Goal: Task Accomplishment & Management: Manage account settings

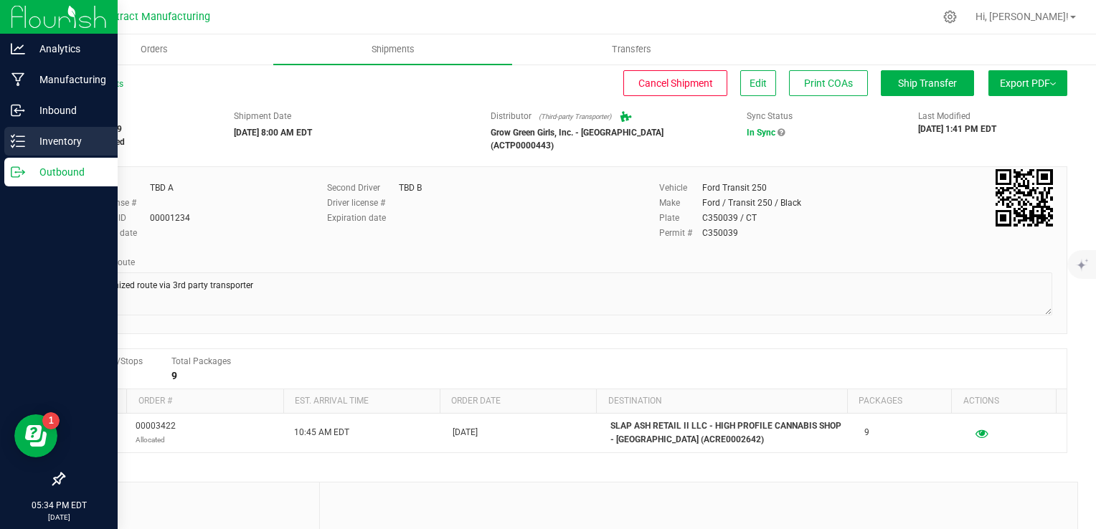
click at [63, 145] on p "Inventory" at bounding box center [68, 141] width 86 height 17
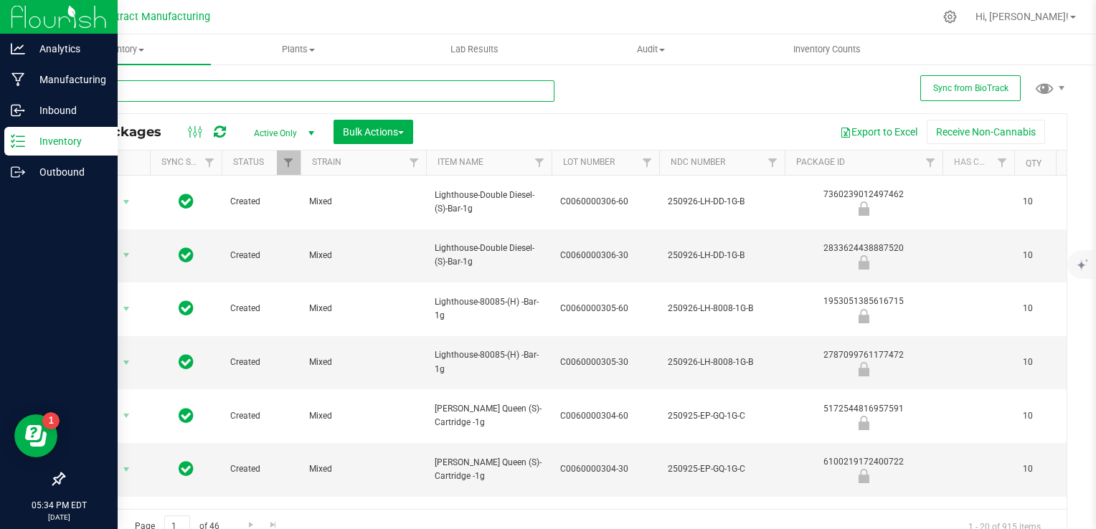
click at [182, 92] on input "text" at bounding box center [308, 91] width 491 height 22
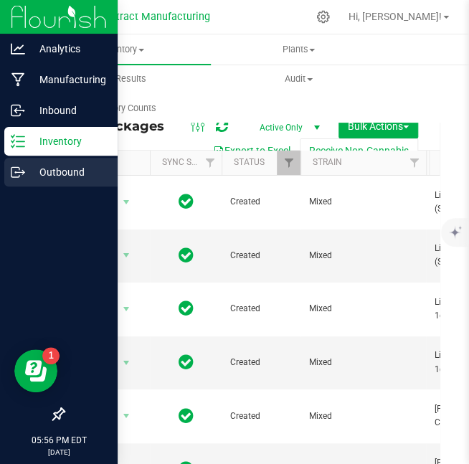
click at [36, 171] on p "Outbound" at bounding box center [68, 172] width 86 height 17
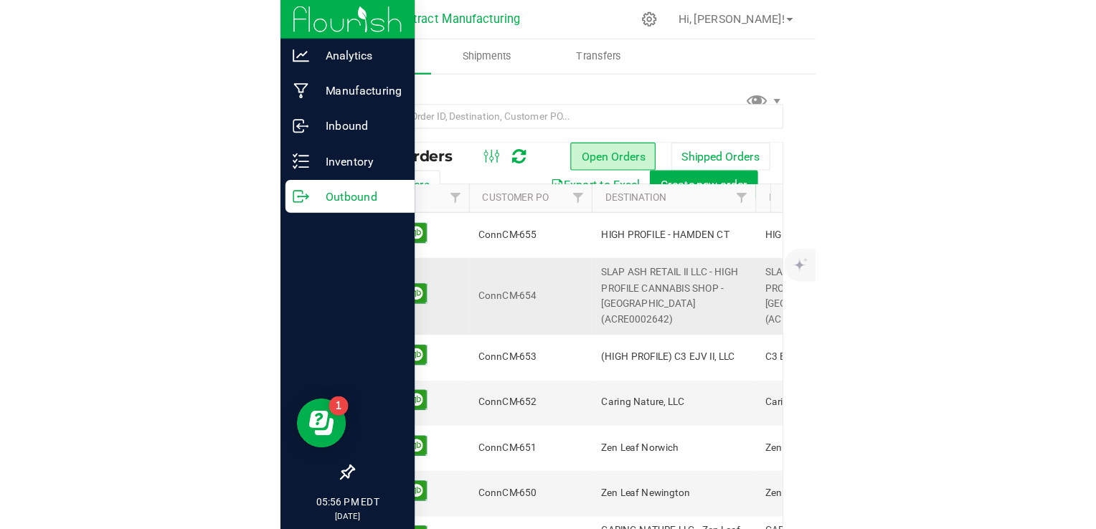
scroll to position [0, 69]
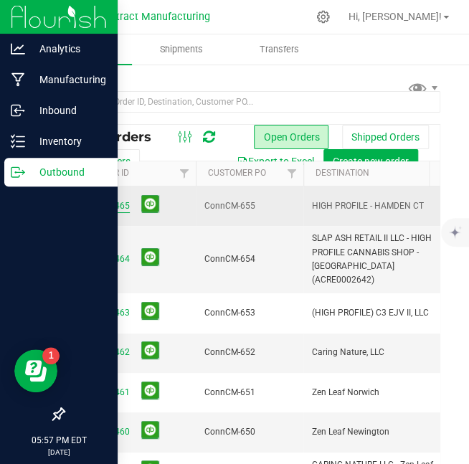
click at [110, 205] on link "00003465" at bounding box center [110, 206] width 40 height 14
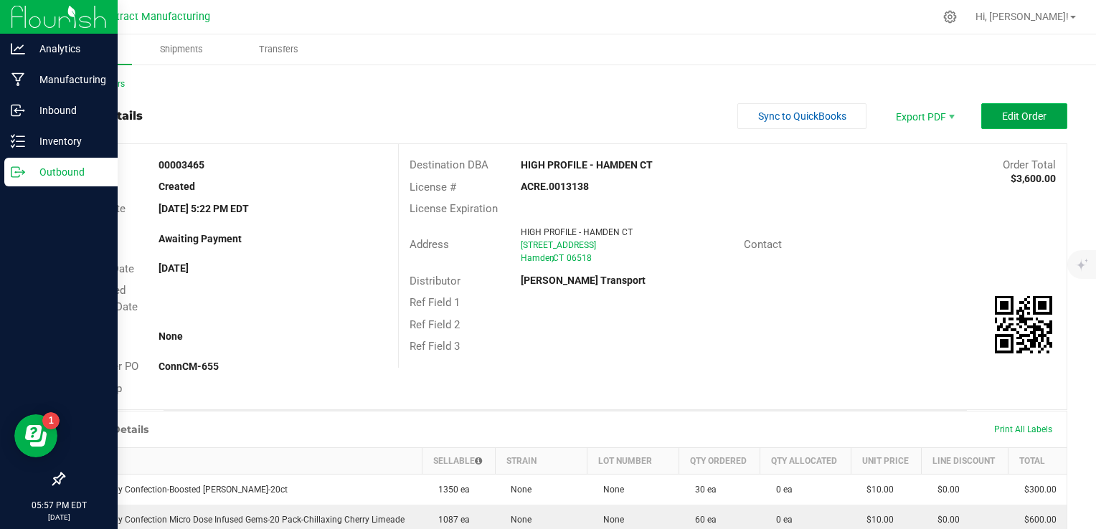
click at [1033, 114] on span "Edit Order" at bounding box center [1024, 115] width 44 height 11
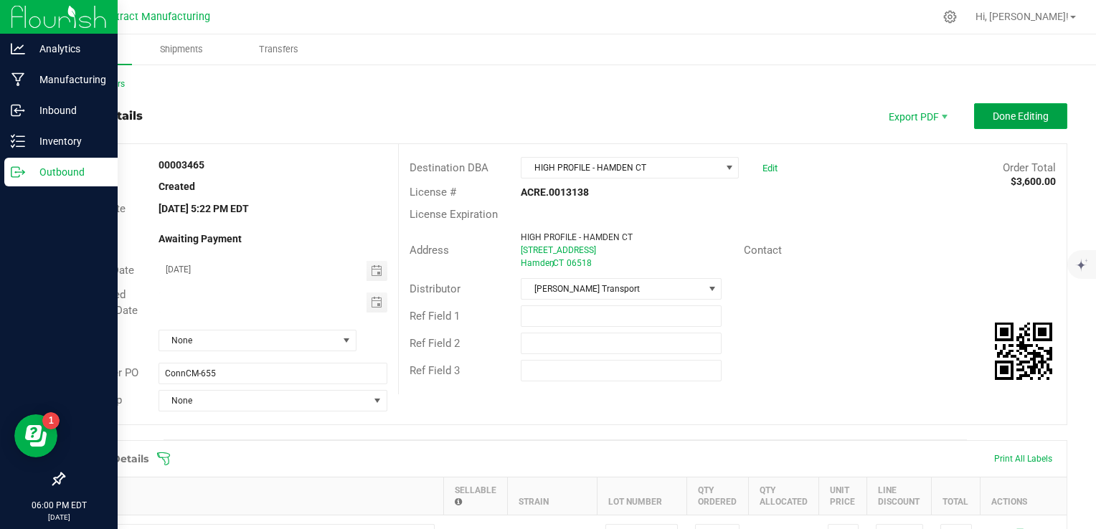
click at [1033, 114] on span "Done Editing" at bounding box center [1021, 115] width 56 height 11
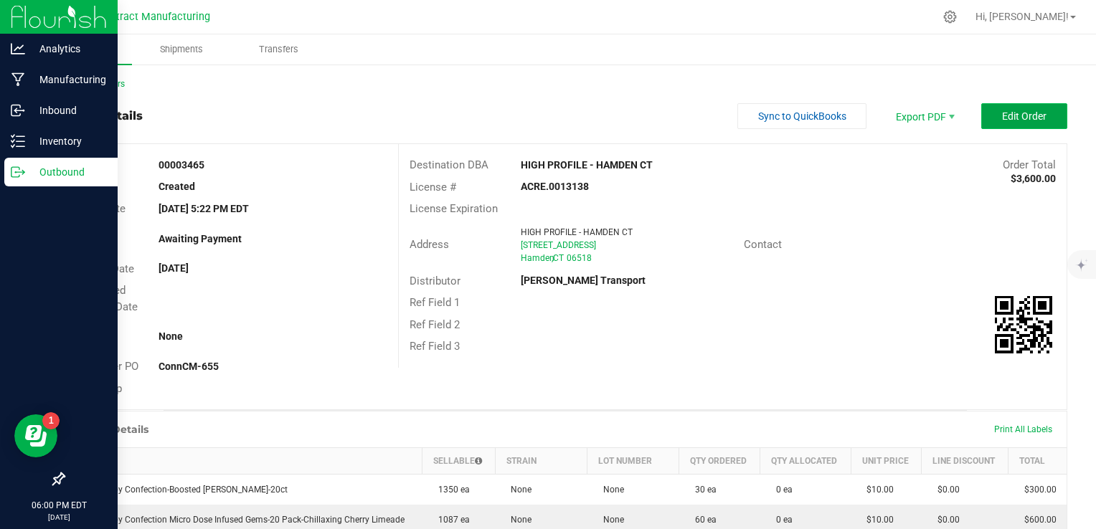
click at [1020, 116] on span "Edit Order" at bounding box center [1024, 115] width 44 height 11
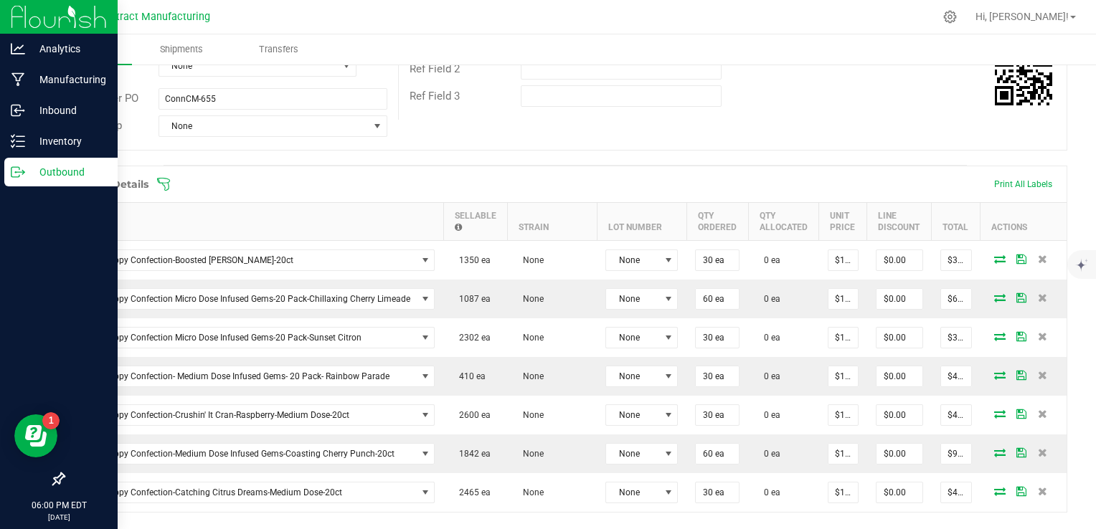
scroll to position [275, 0]
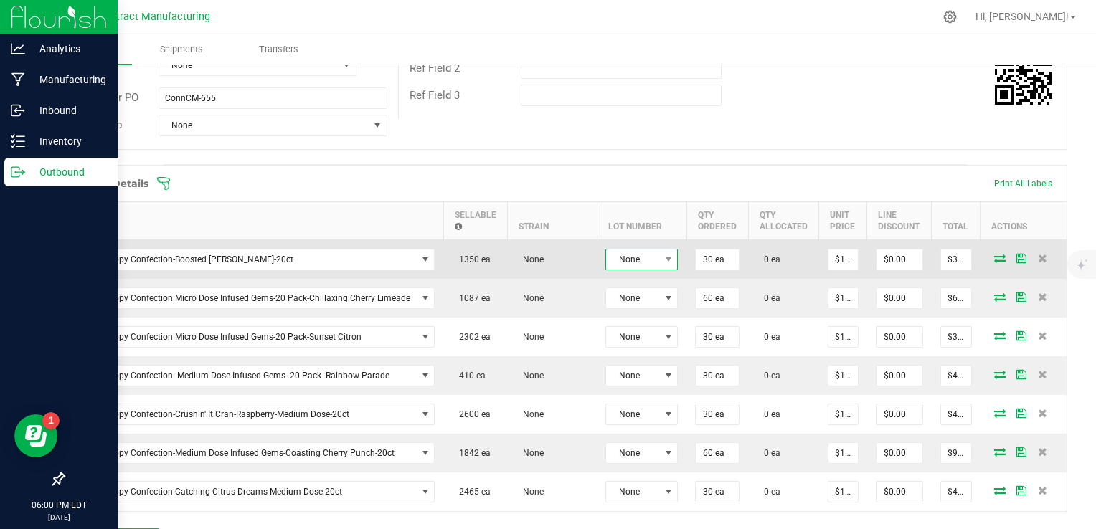
click at [653, 259] on span "None" at bounding box center [632, 260] width 53 height 20
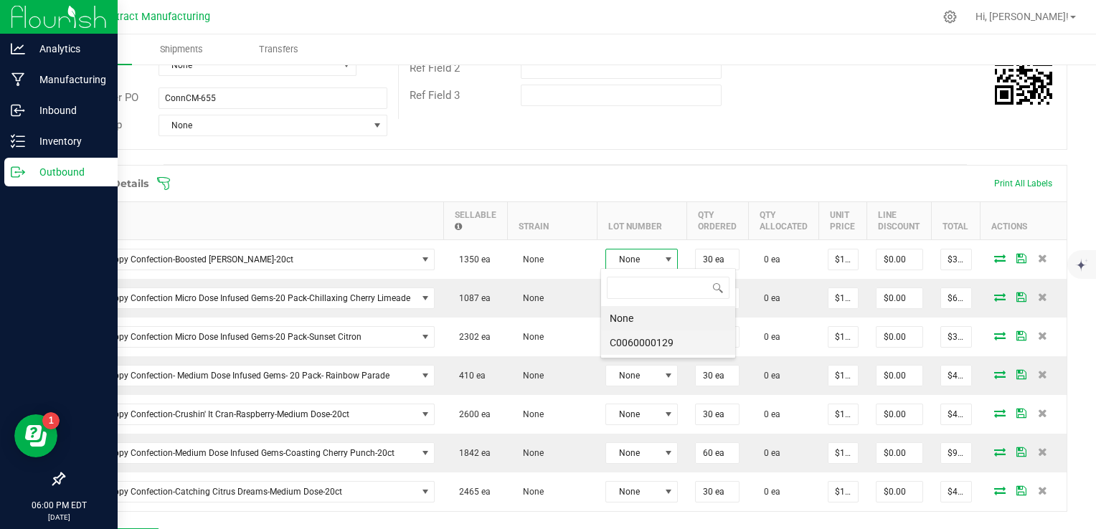
click at [670, 337] on li "C0060000129" at bounding box center [668, 343] width 134 height 24
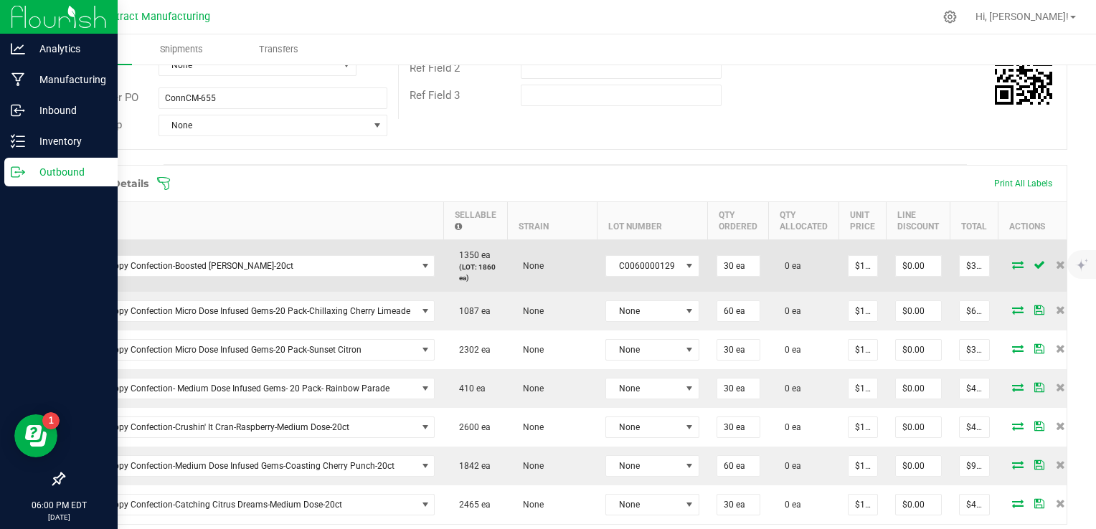
click at [1012, 263] on icon at bounding box center [1017, 264] width 11 height 9
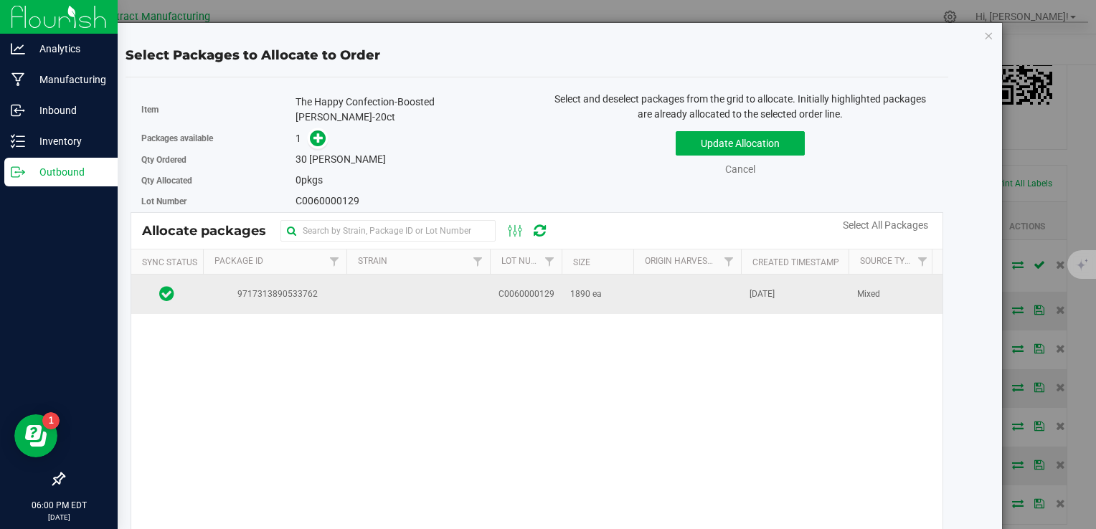
click at [656, 293] on td at bounding box center [687, 294] width 108 height 39
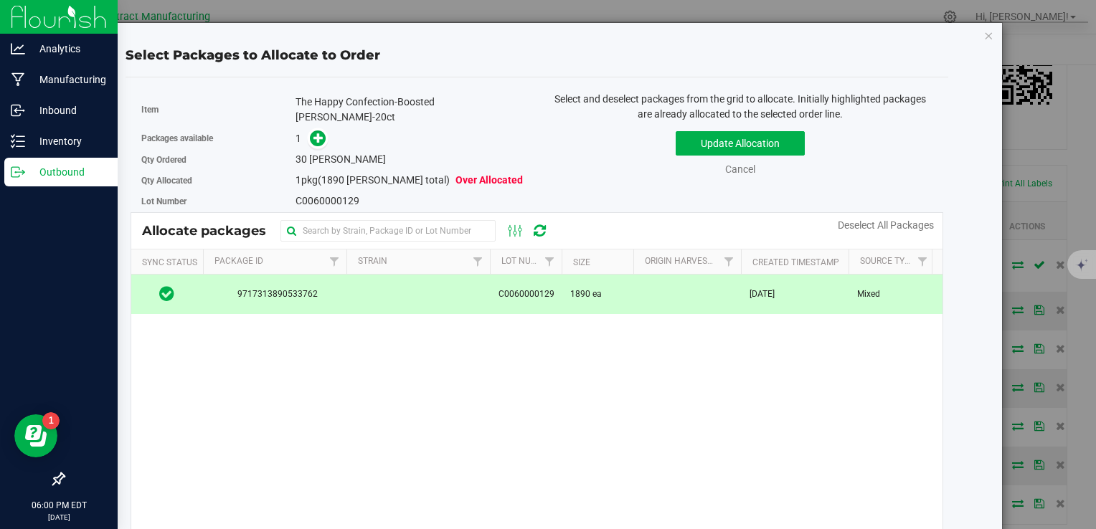
click at [320, 132] on div "Packages available 1" at bounding box center [333, 139] width 385 height 22
click at [316, 133] on icon at bounding box center [318, 138] width 10 height 10
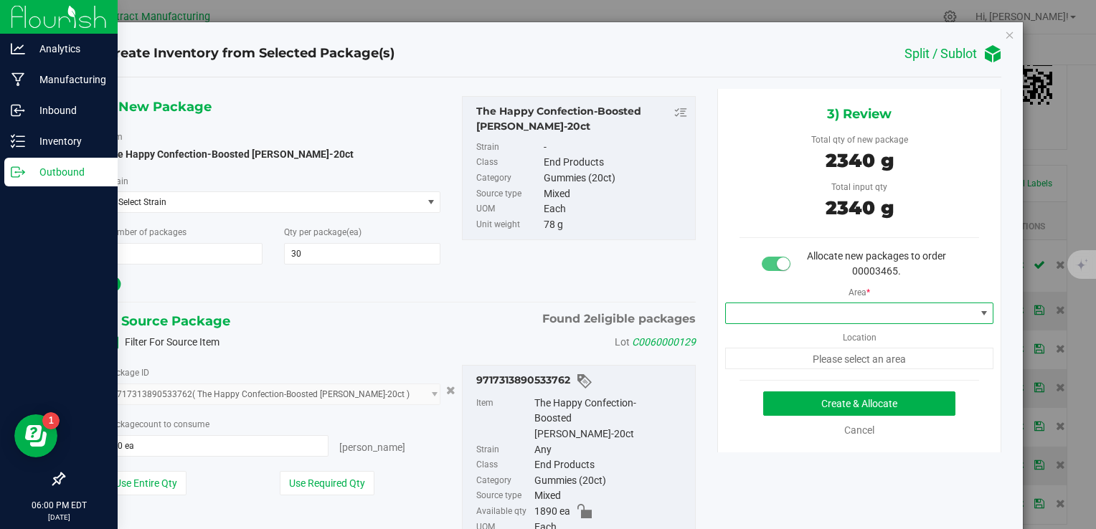
click at [752, 317] on span at bounding box center [851, 313] width 250 height 20
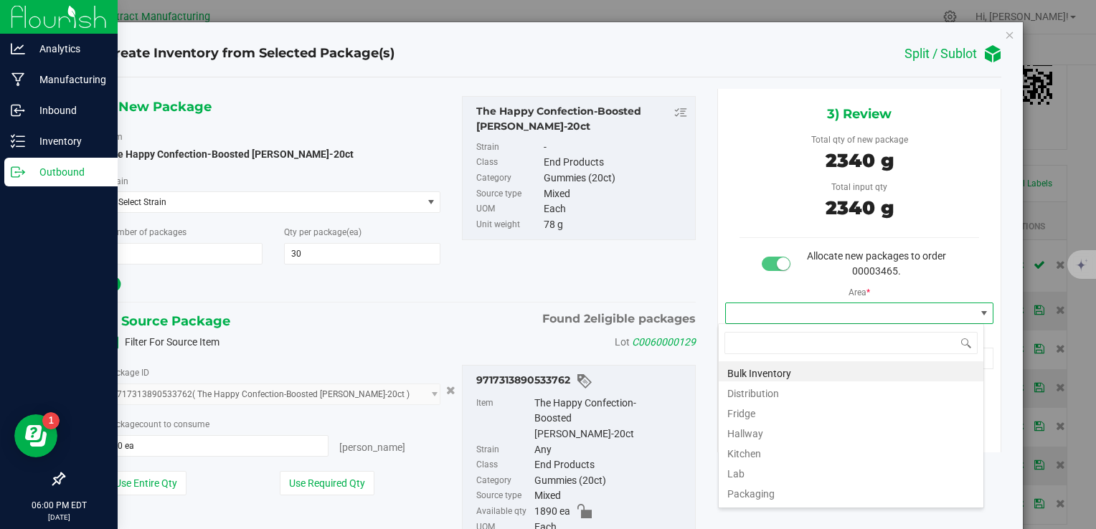
scroll to position [21, 266]
click at [763, 392] on li "Distribution" at bounding box center [851, 392] width 265 height 20
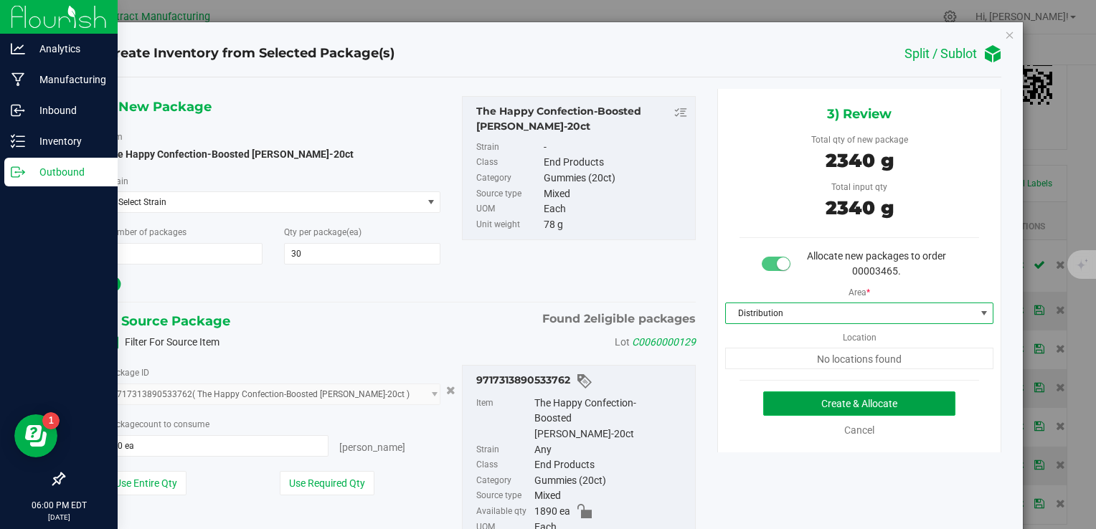
click at [763, 395] on button "Create & Allocate" at bounding box center [859, 404] width 192 height 24
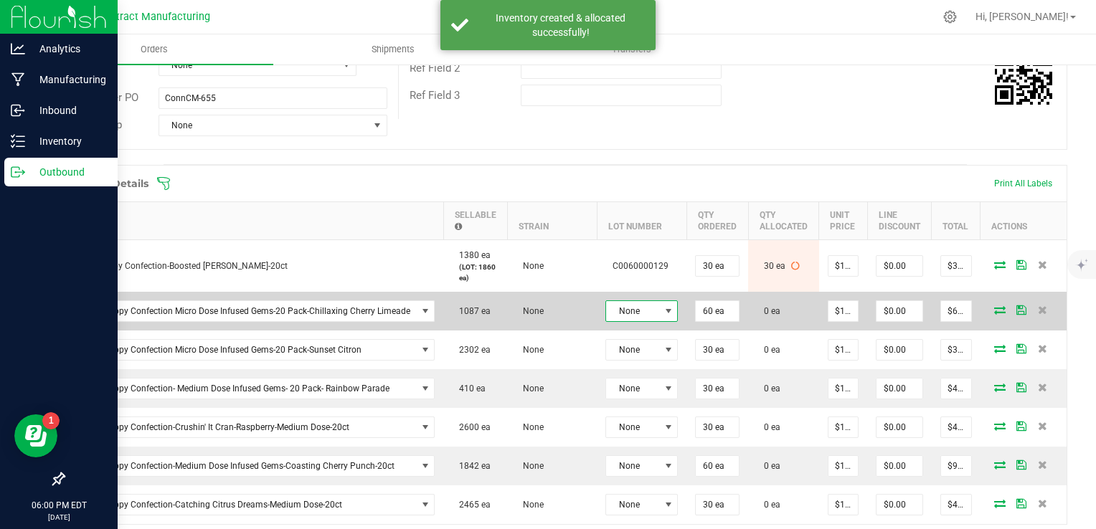
click at [646, 307] on span "None" at bounding box center [632, 311] width 53 height 20
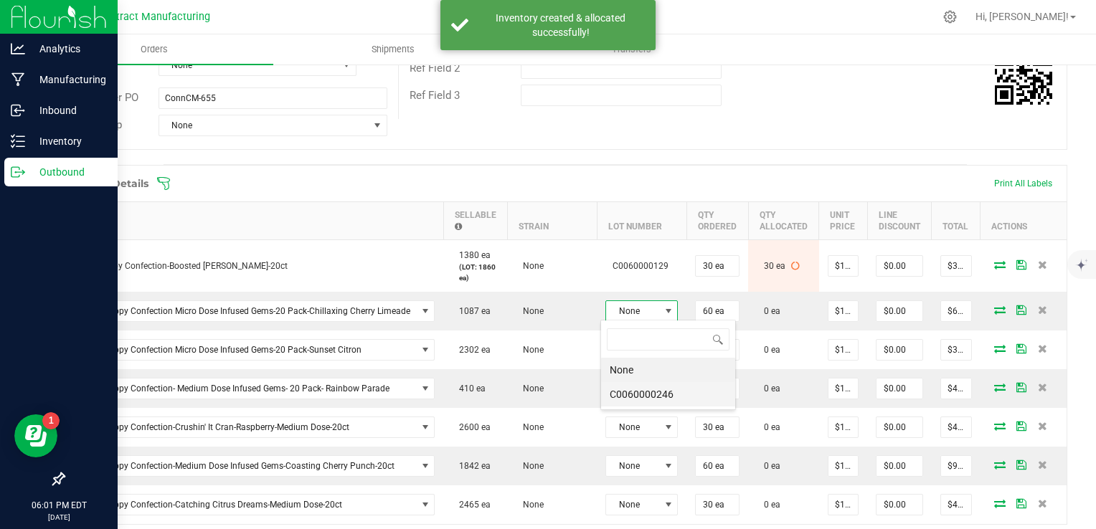
click at [669, 394] on li "C0060000246" at bounding box center [668, 394] width 134 height 24
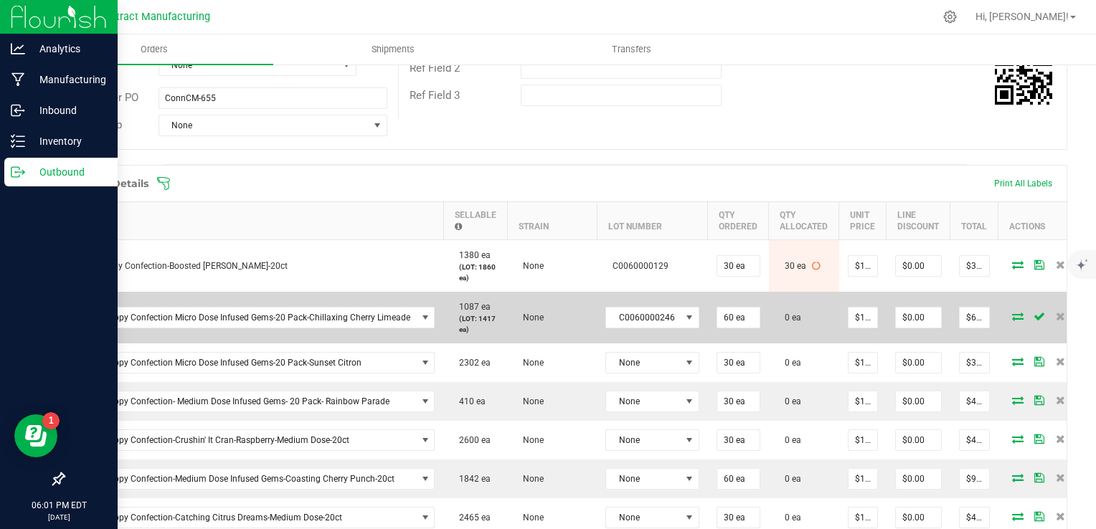
click at [1012, 312] on icon at bounding box center [1017, 316] width 11 height 9
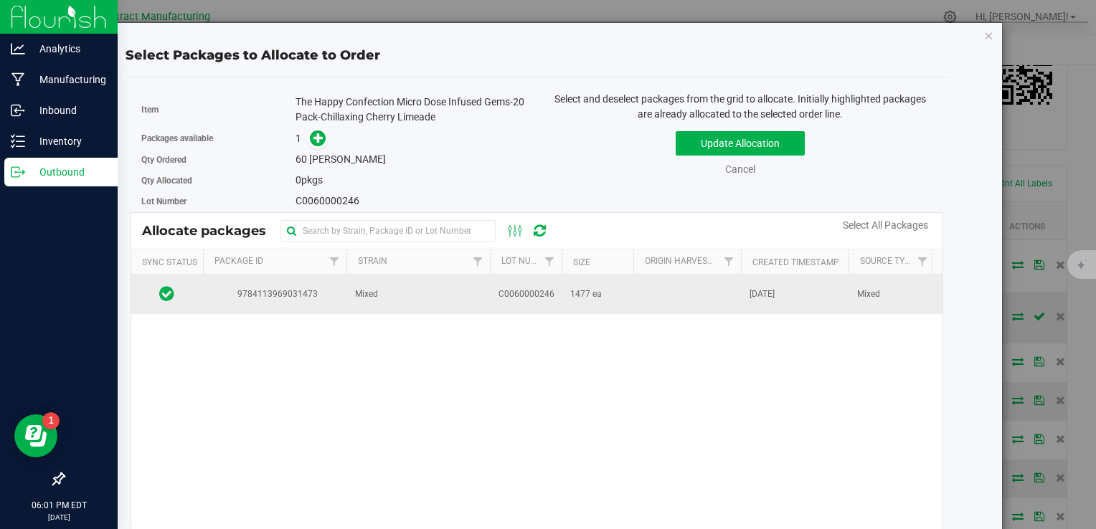
click at [822, 289] on td "[DATE]" at bounding box center [795, 294] width 108 height 39
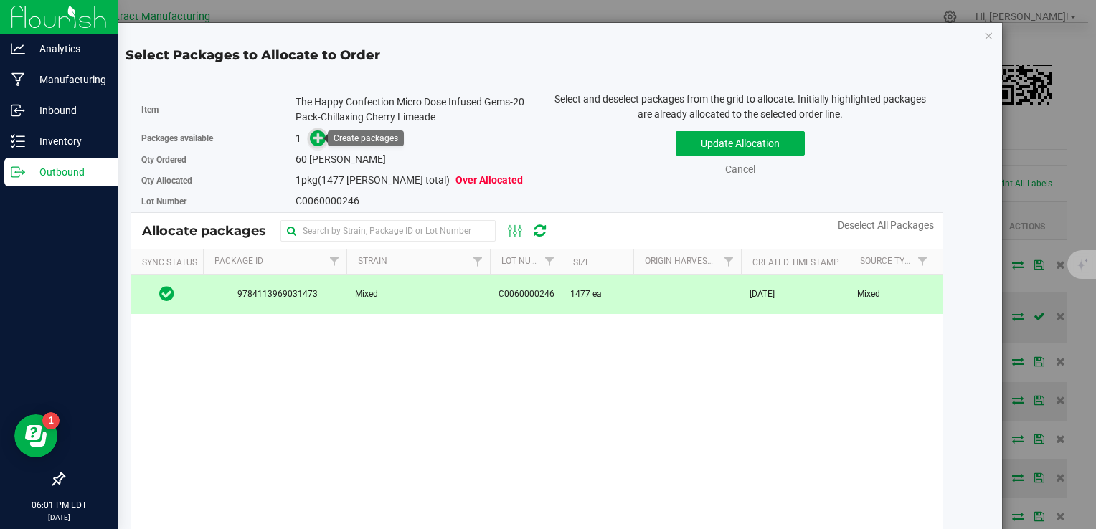
click at [317, 141] on icon at bounding box center [318, 138] width 10 height 10
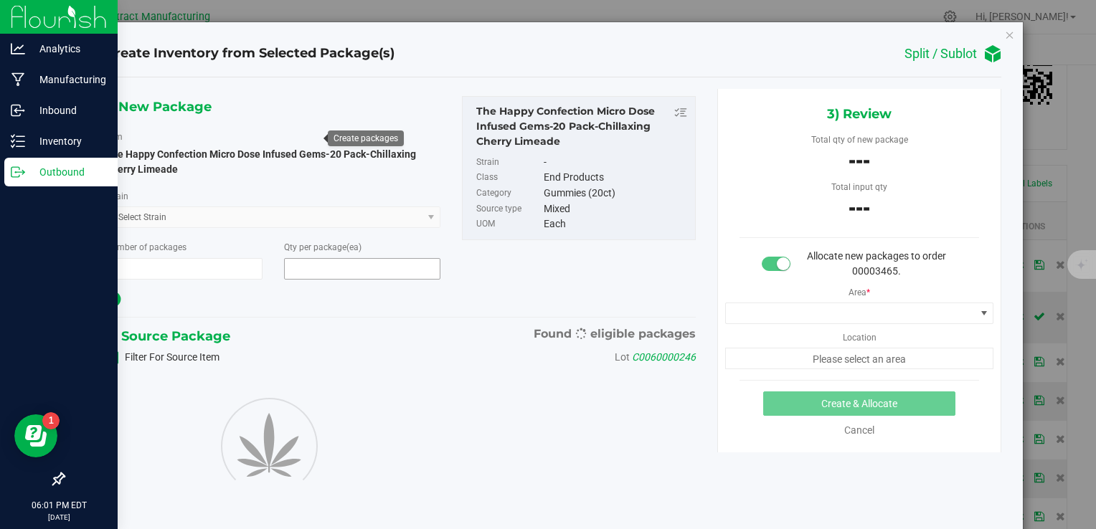
type input "1"
type input "60"
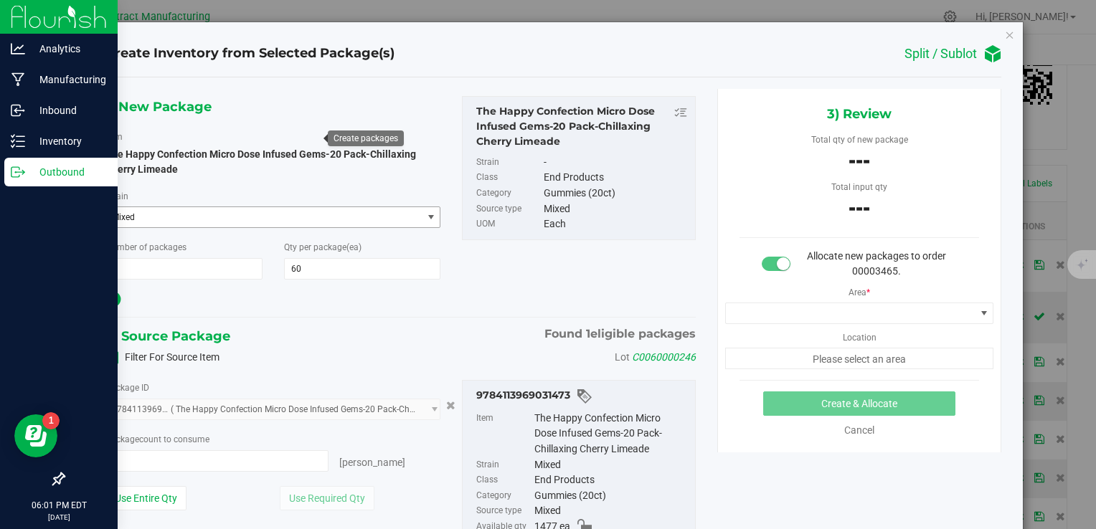
type input "0 ea"
click at [237, 458] on span "0 ea 0" at bounding box center [217, 461] width 224 height 22
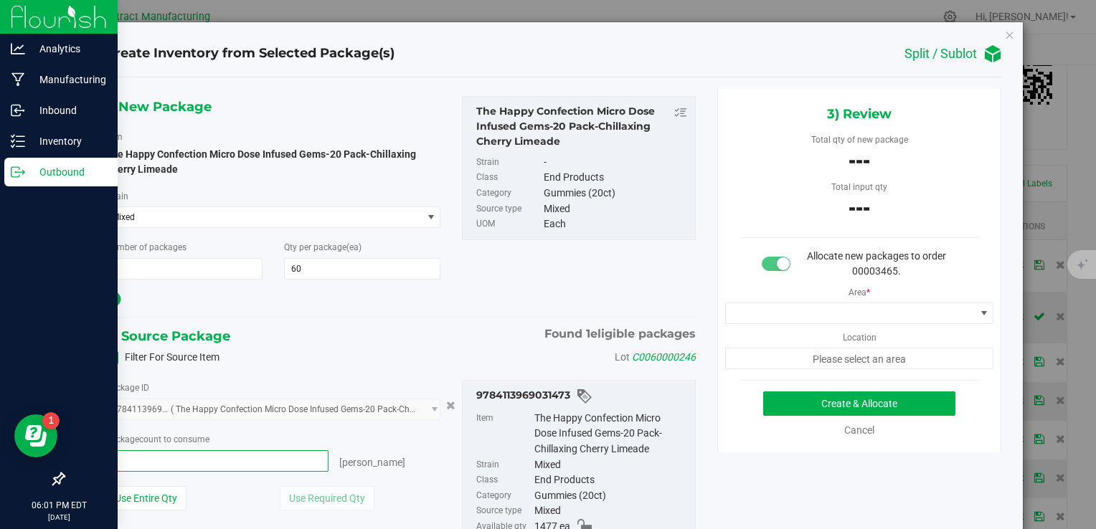
type input "60"
click at [297, 321] on div "1) New Package Item The Happy Confection Micro Dose Infused Gems-20 Pack-Chilla…" at bounding box center [401, 346] width 612 height 515
type input "60 ea"
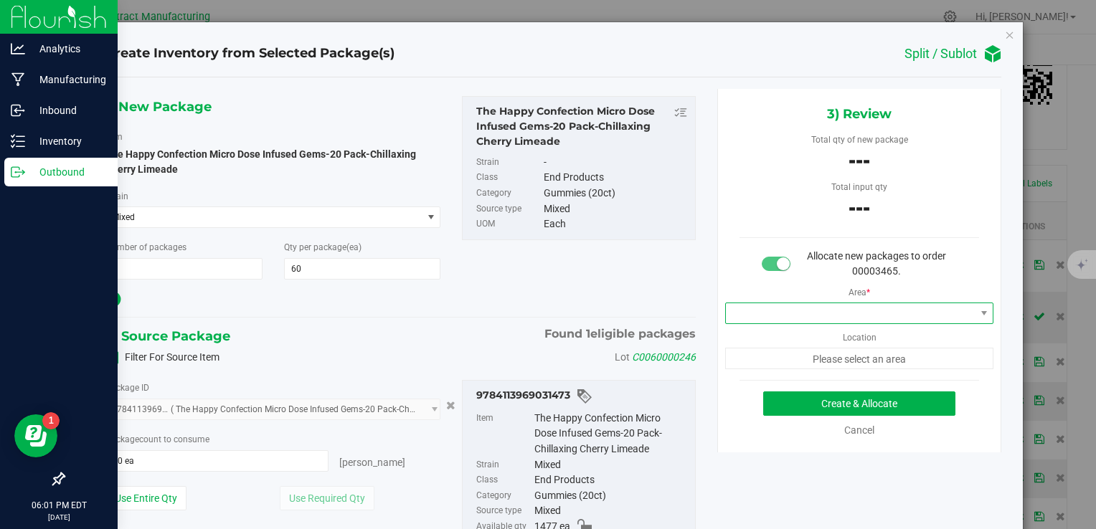
click at [728, 318] on span at bounding box center [851, 313] width 250 height 20
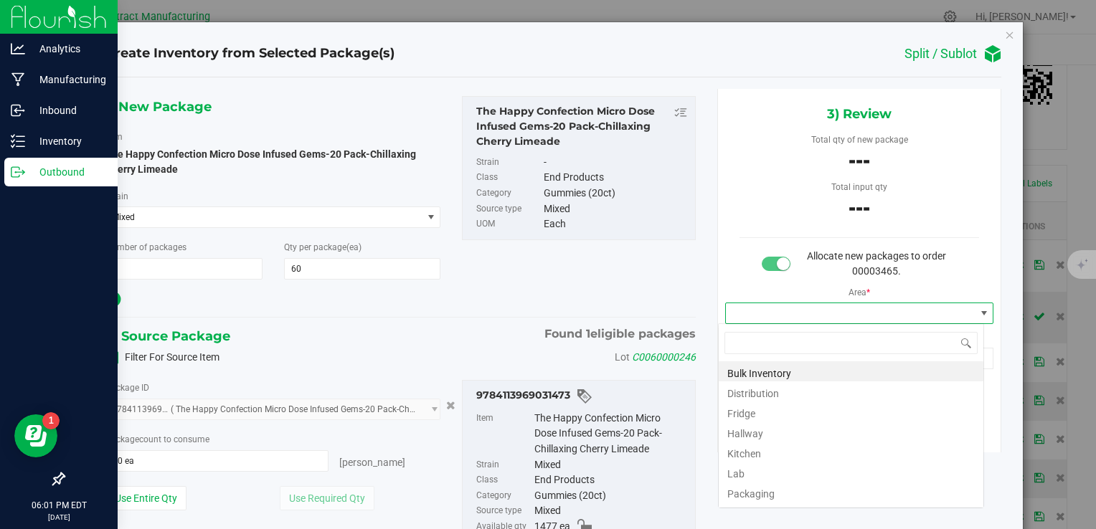
scroll to position [21, 266]
click at [757, 391] on li "Distribution" at bounding box center [851, 392] width 265 height 20
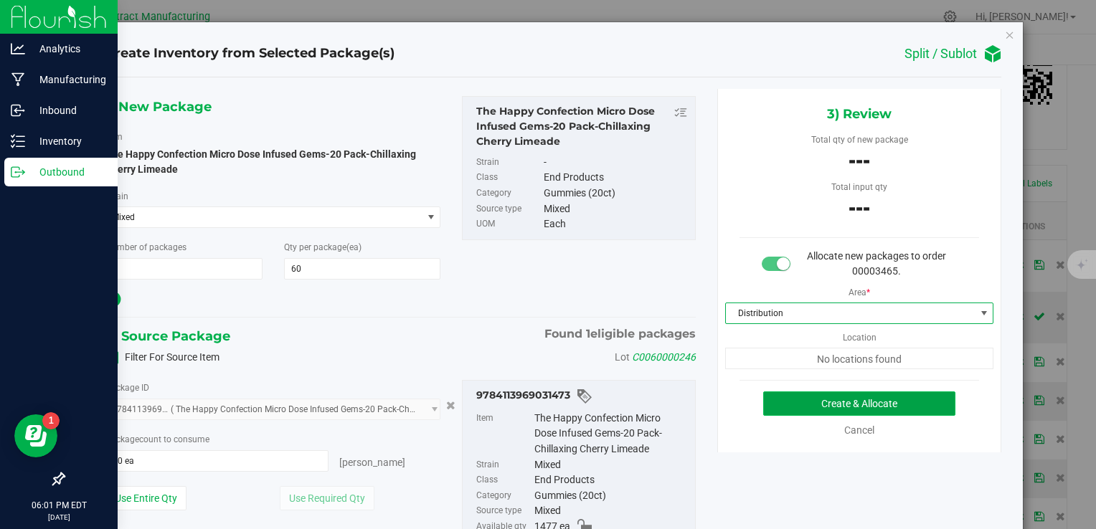
click at [798, 400] on button "Create & Allocate" at bounding box center [859, 404] width 192 height 24
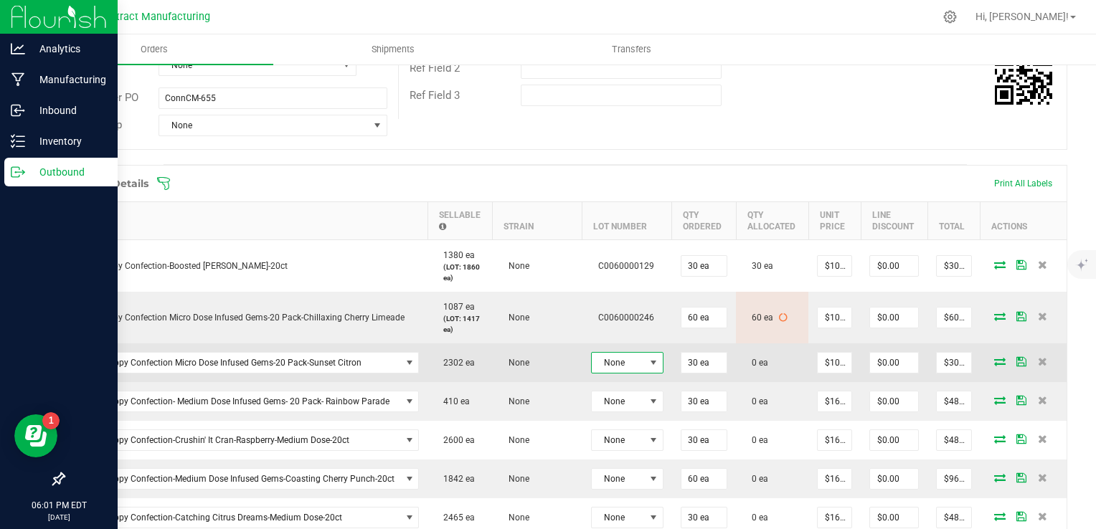
click at [616, 366] on span "None" at bounding box center [618, 363] width 53 height 20
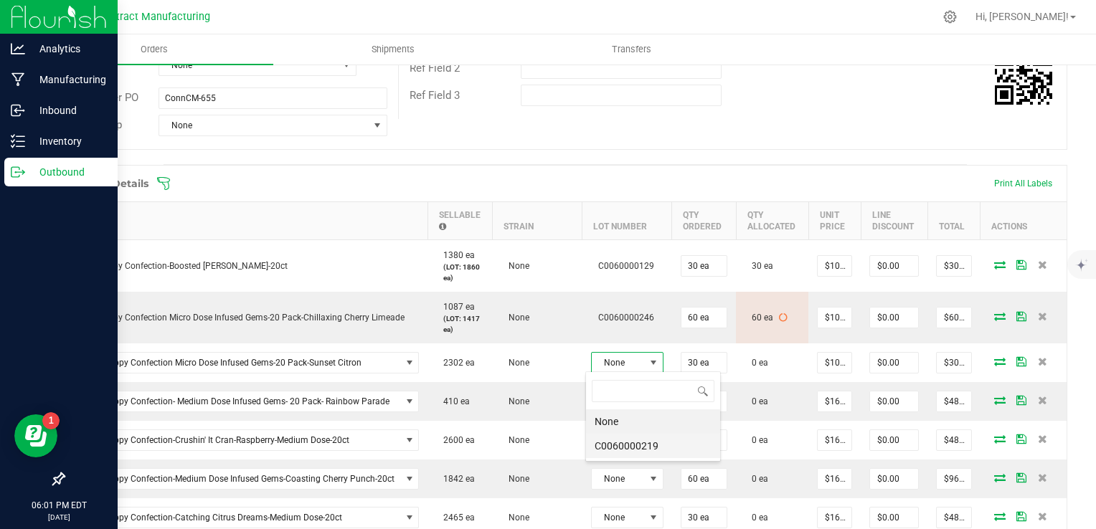
click at [628, 444] on li "C0060000219" at bounding box center [653, 446] width 134 height 24
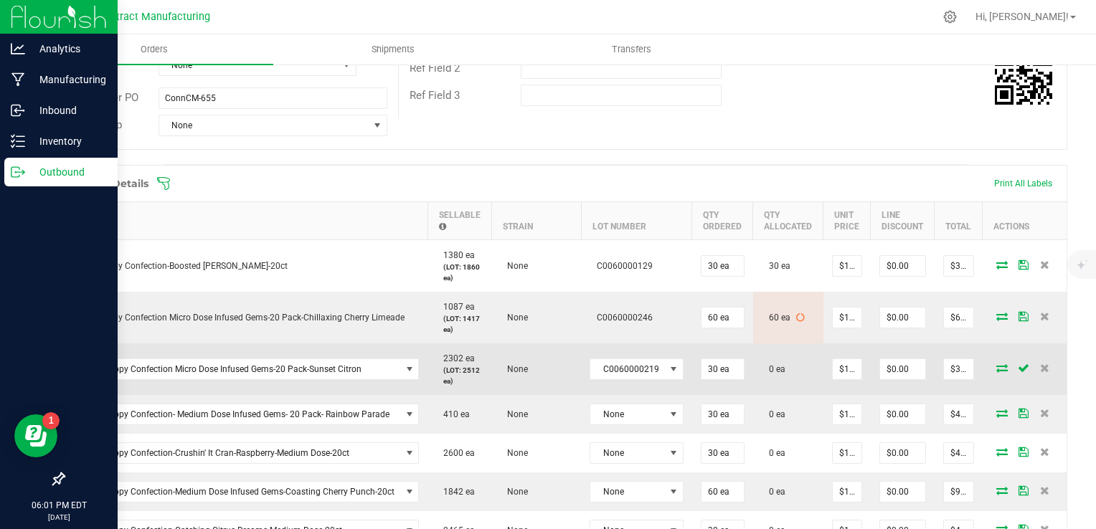
click at [996, 367] on icon at bounding box center [1001, 368] width 11 height 9
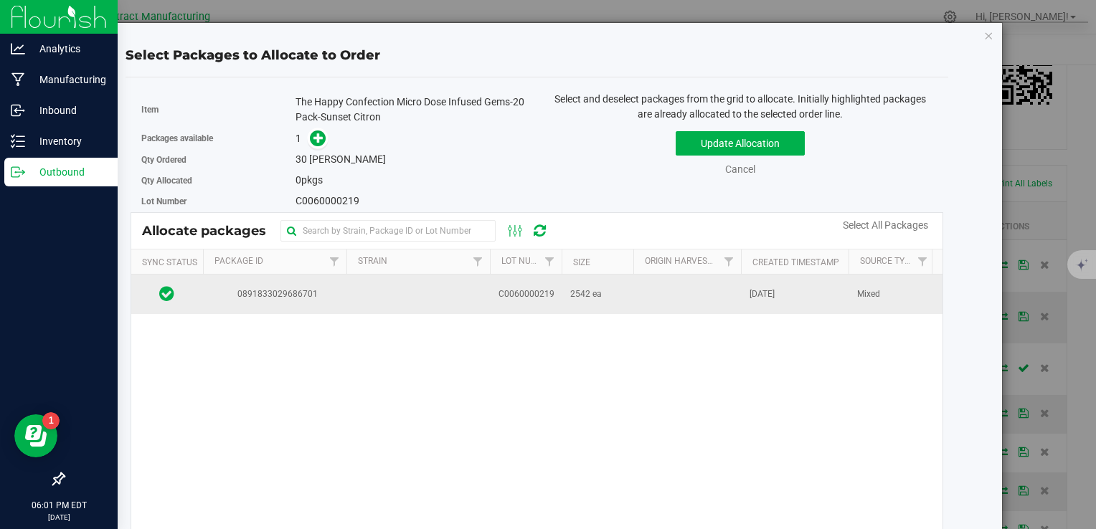
click at [702, 288] on td at bounding box center [687, 294] width 108 height 39
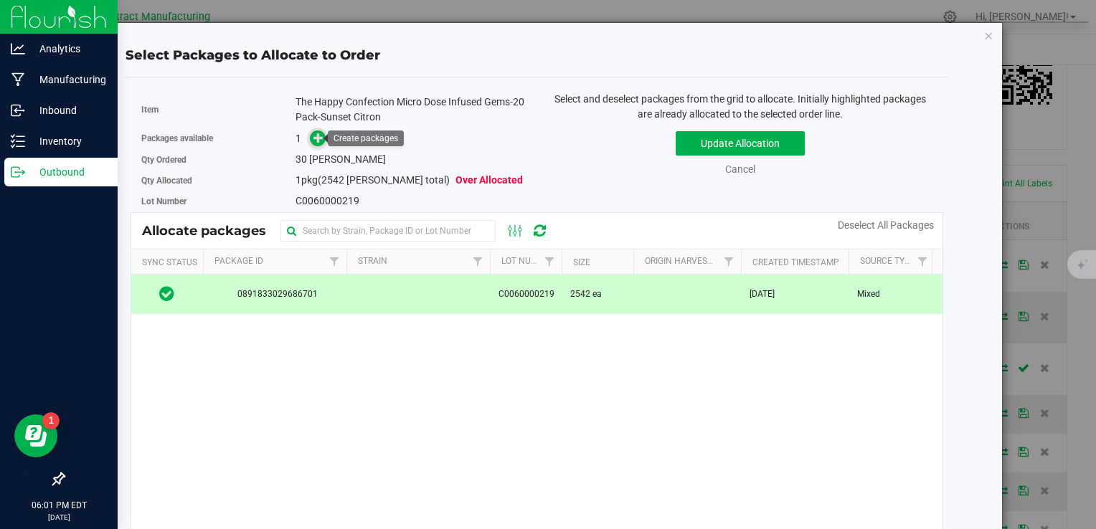
click at [313, 133] on icon at bounding box center [318, 138] width 10 height 10
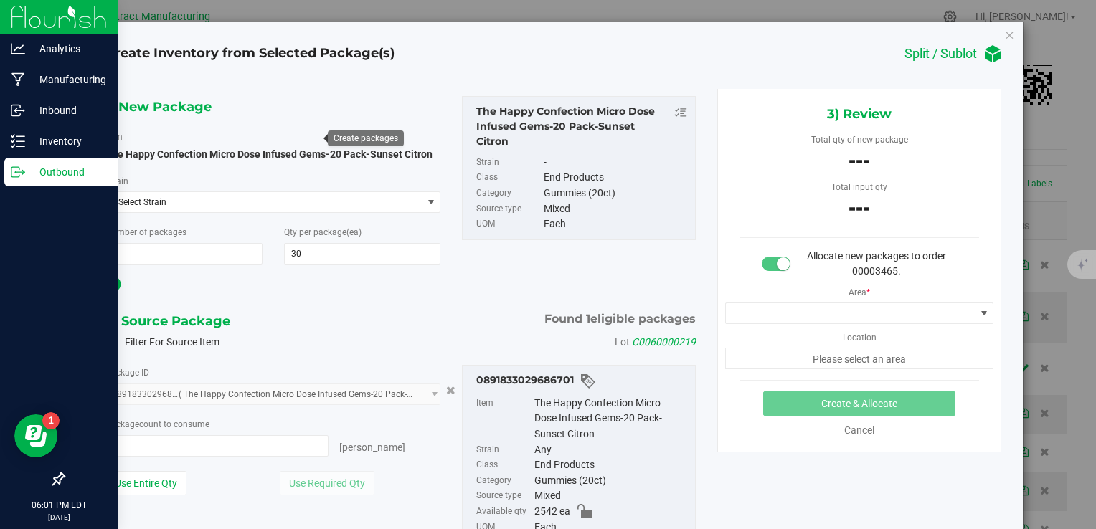
type input "0 ea"
type input "0"
click at [293, 440] on input "0 ea" at bounding box center [217, 446] width 222 height 20
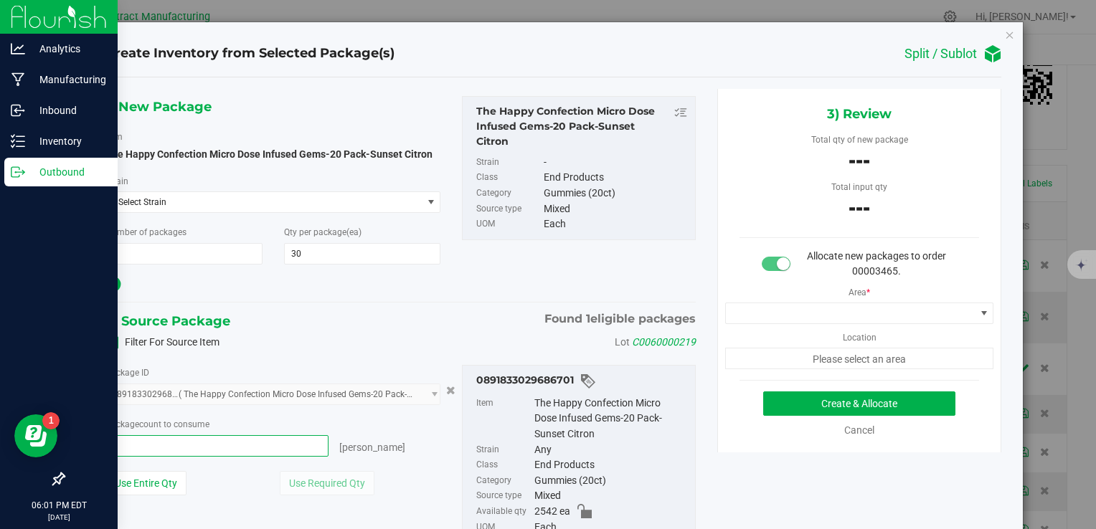
type input "30"
click at [335, 346] on div "Filter For Source Item Lot C0060000219" at bounding box center [401, 343] width 612 height 22
type input "30 ea"
click at [382, 284] on div at bounding box center [273, 284] width 336 height 19
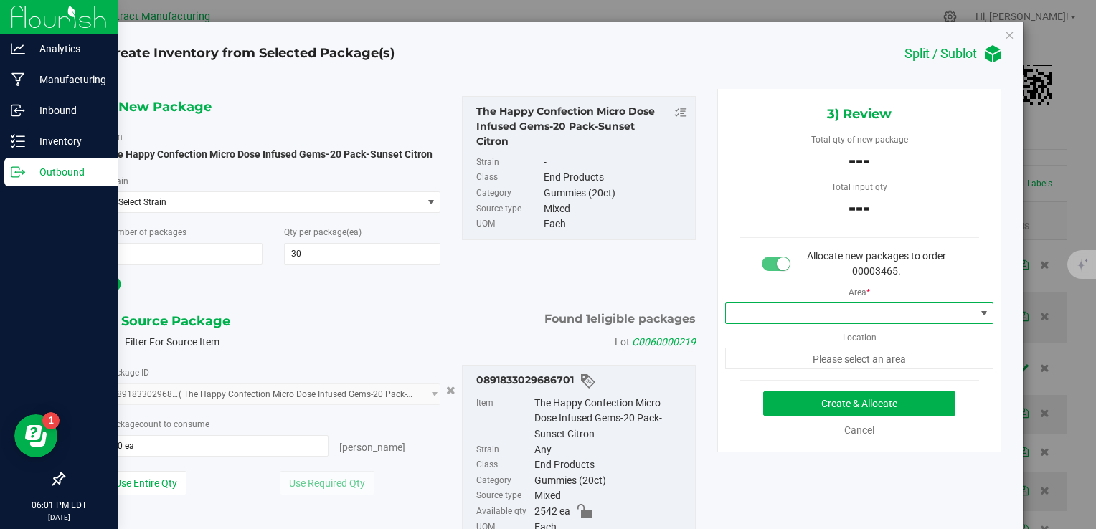
click at [761, 314] on span at bounding box center [851, 313] width 250 height 20
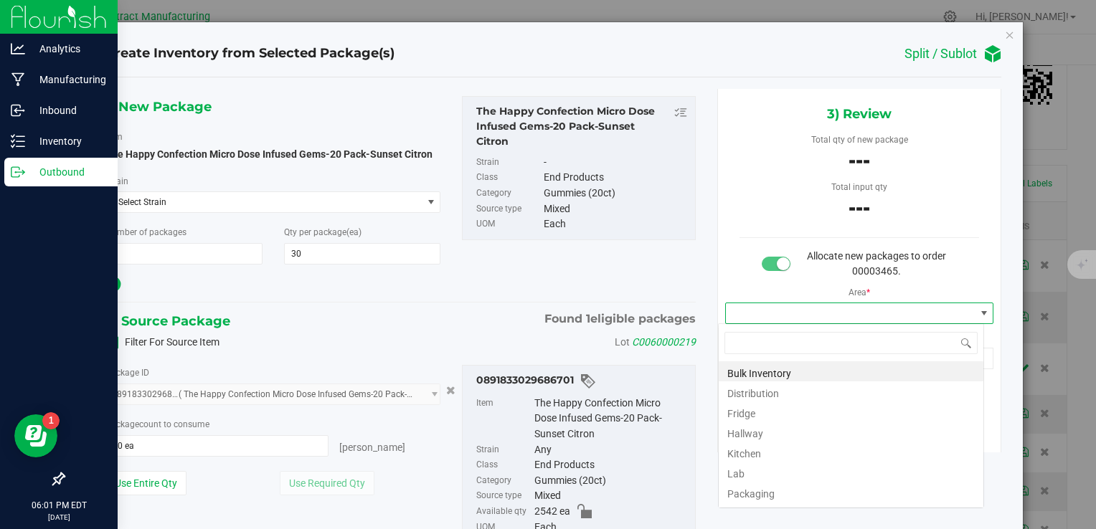
scroll to position [21, 266]
click at [757, 394] on li "Distribution" at bounding box center [851, 392] width 265 height 20
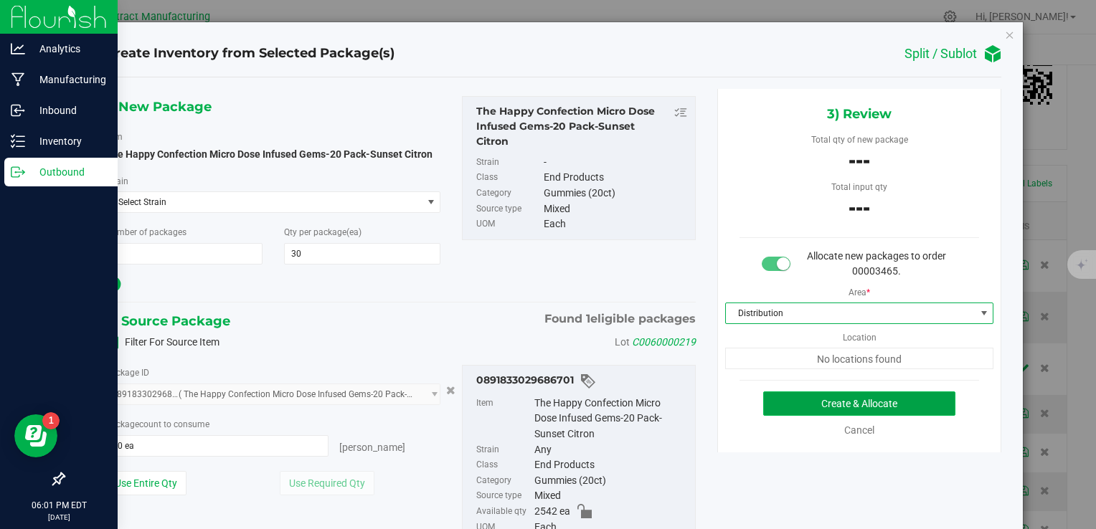
click at [780, 397] on button "Create & Allocate" at bounding box center [859, 404] width 192 height 24
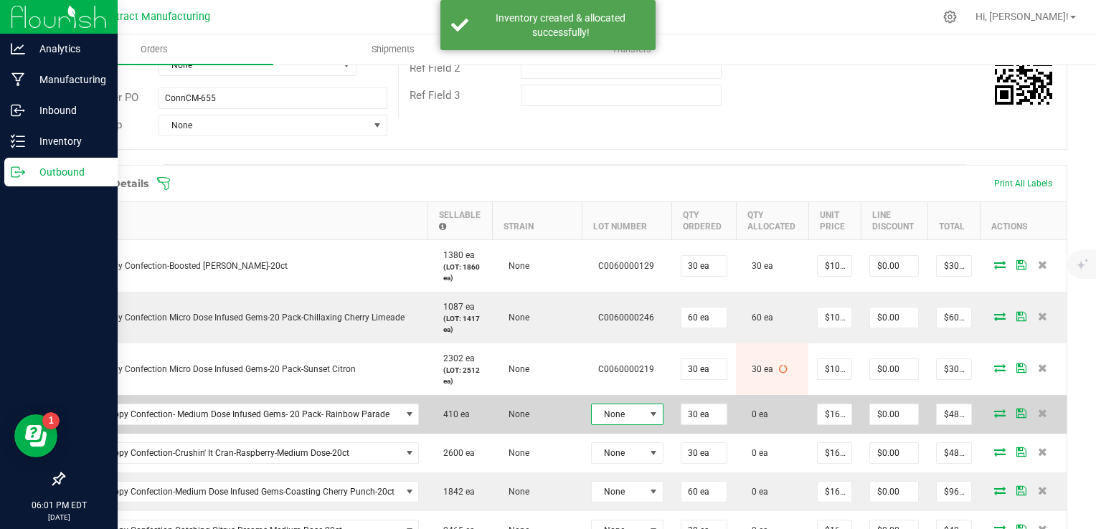
click at [644, 405] on span at bounding box center [653, 415] width 18 height 20
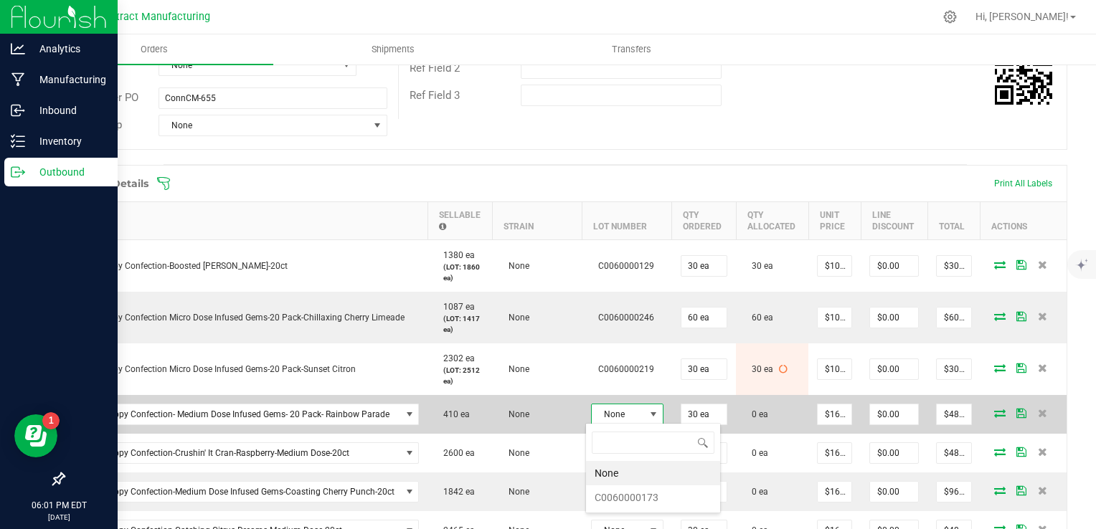
scroll to position [21, 72]
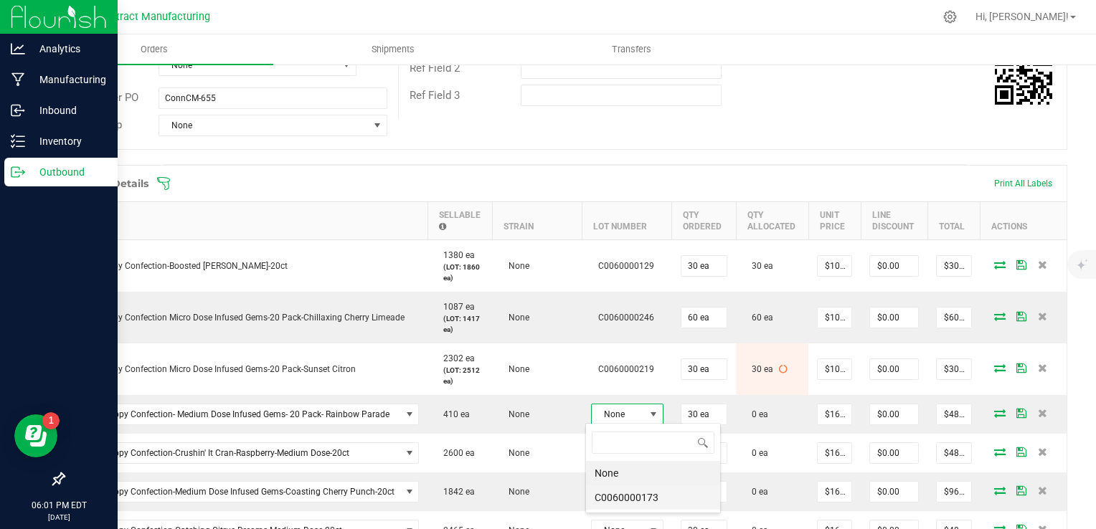
click at [651, 494] on li "C0060000173" at bounding box center [653, 498] width 134 height 24
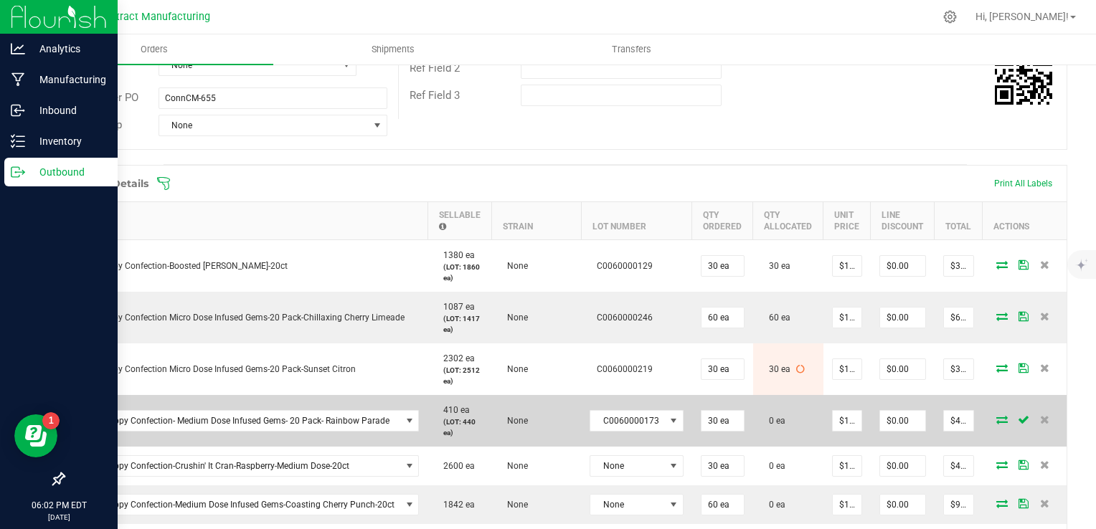
click at [996, 420] on icon at bounding box center [1001, 419] width 11 height 9
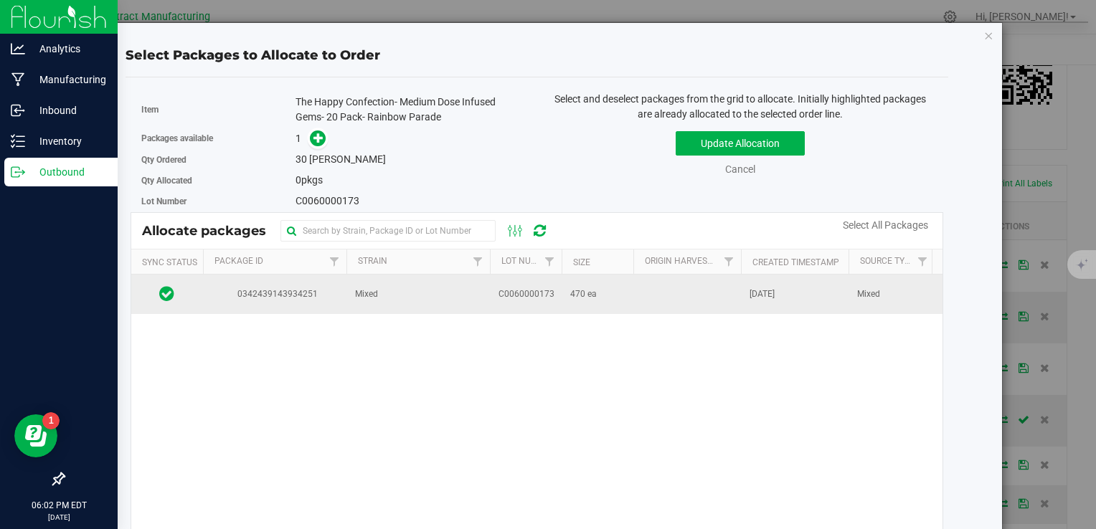
click at [688, 290] on td at bounding box center [687, 294] width 108 height 39
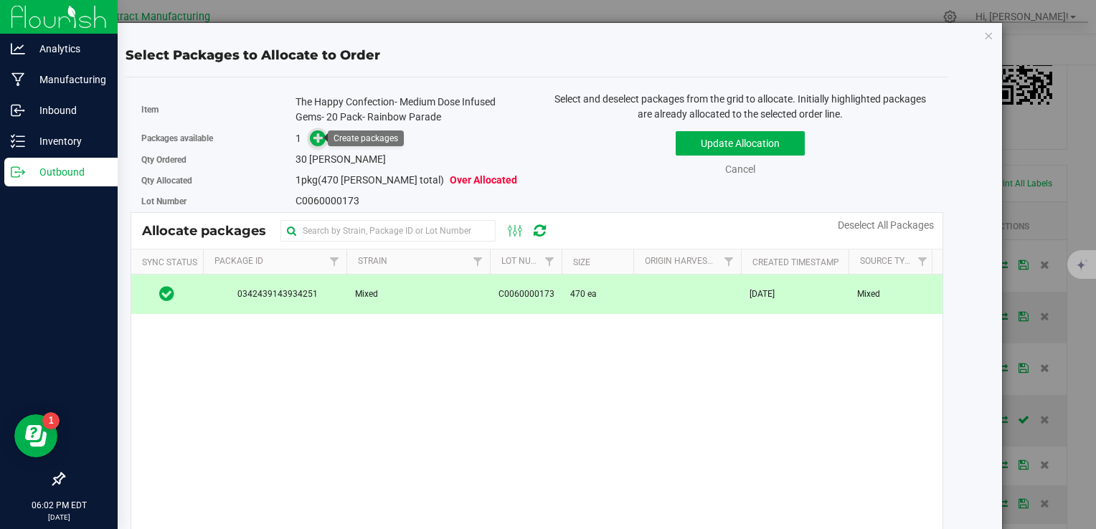
click at [313, 135] on icon at bounding box center [318, 138] width 10 height 10
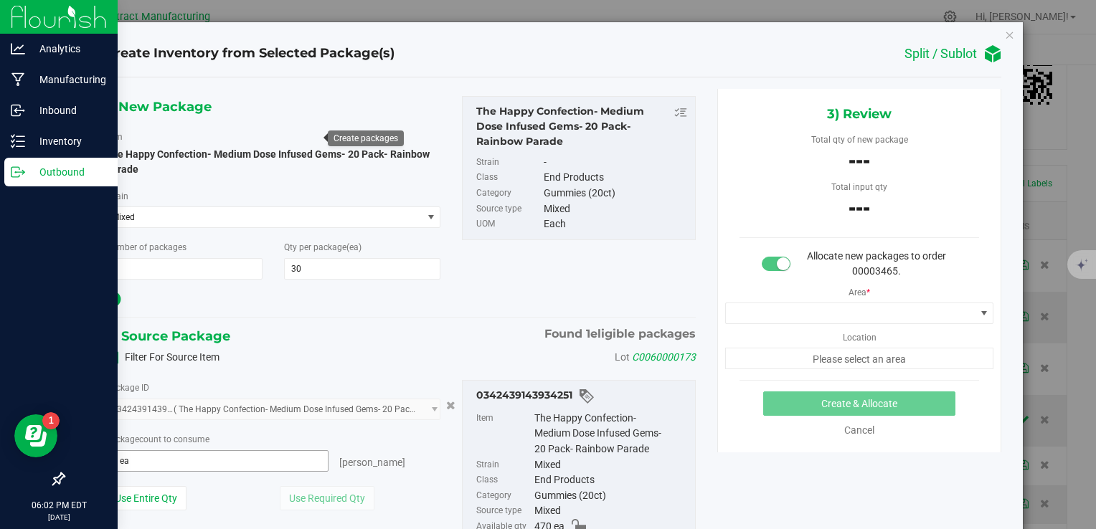
click at [265, 460] on span "0 ea 0" at bounding box center [217, 461] width 224 height 22
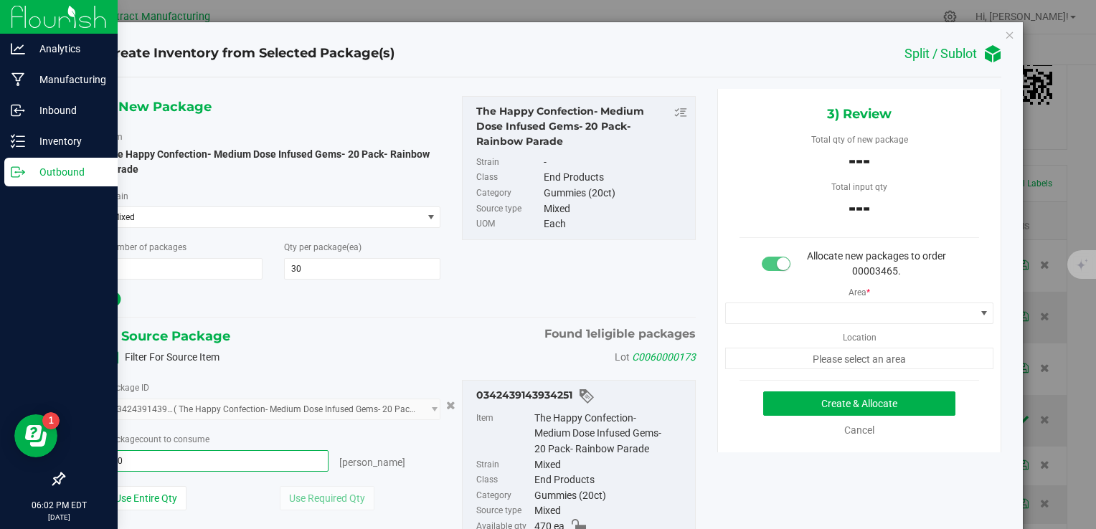
type input "30"
click at [763, 392] on button "Create & Allocate" at bounding box center [859, 404] width 192 height 24
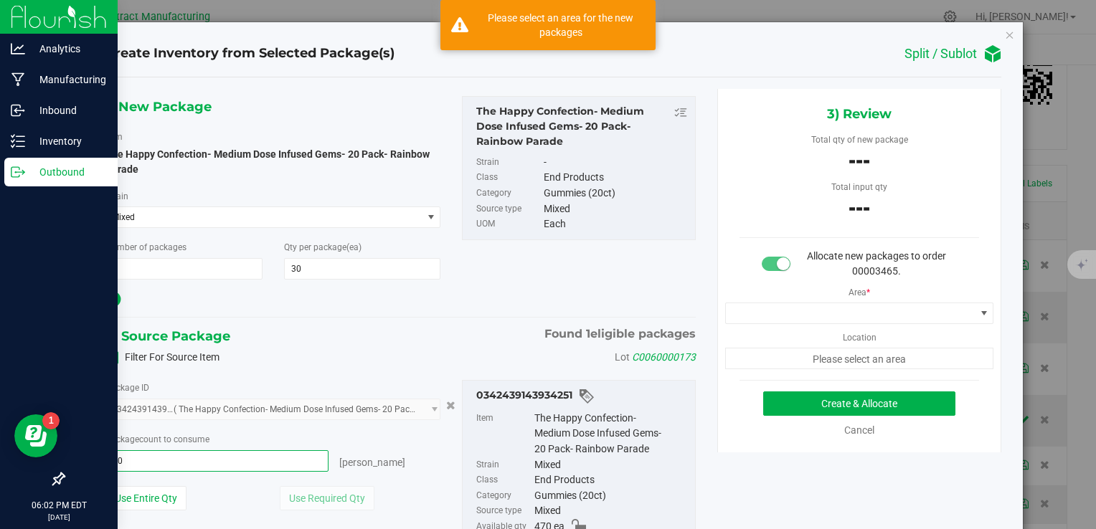
click at [265, 460] on input "30" at bounding box center [217, 461] width 222 height 20
click at [807, 309] on span at bounding box center [851, 313] width 250 height 20
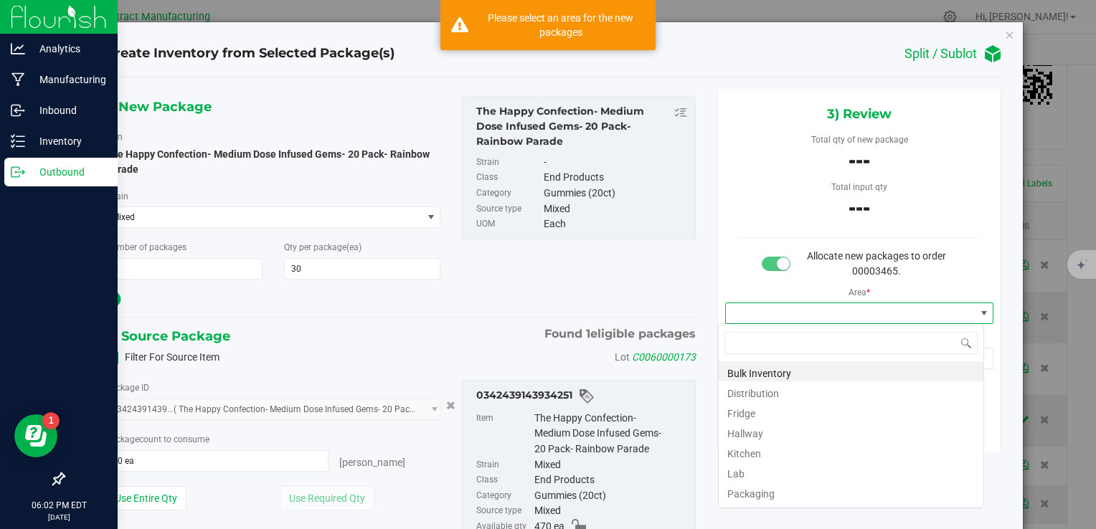
scroll to position [21, 266]
click at [772, 390] on li "Distribution" at bounding box center [851, 392] width 265 height 20
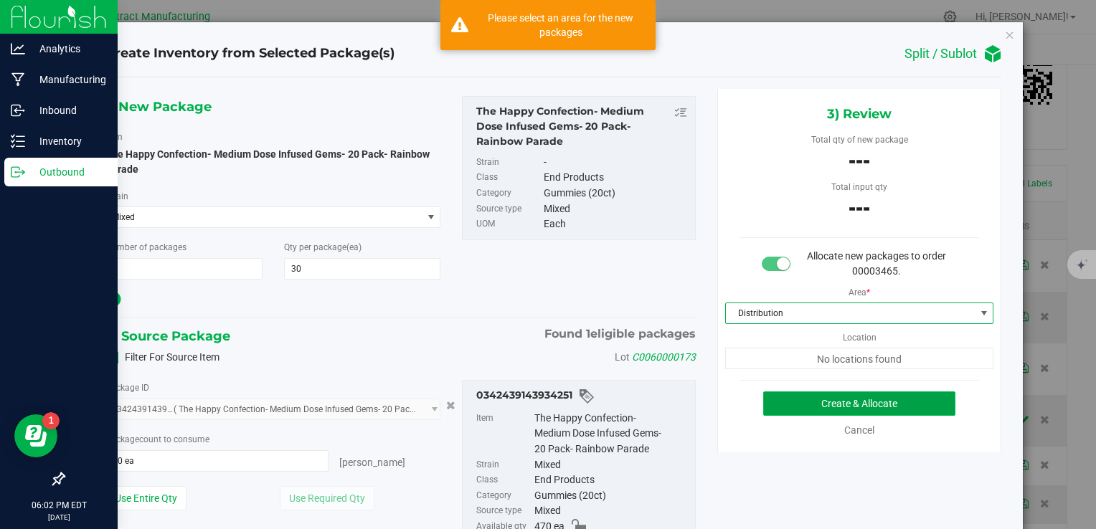
click at [784, 402] on button "Create & Allocate" at bounding box center [859, 404] width 192 height 24
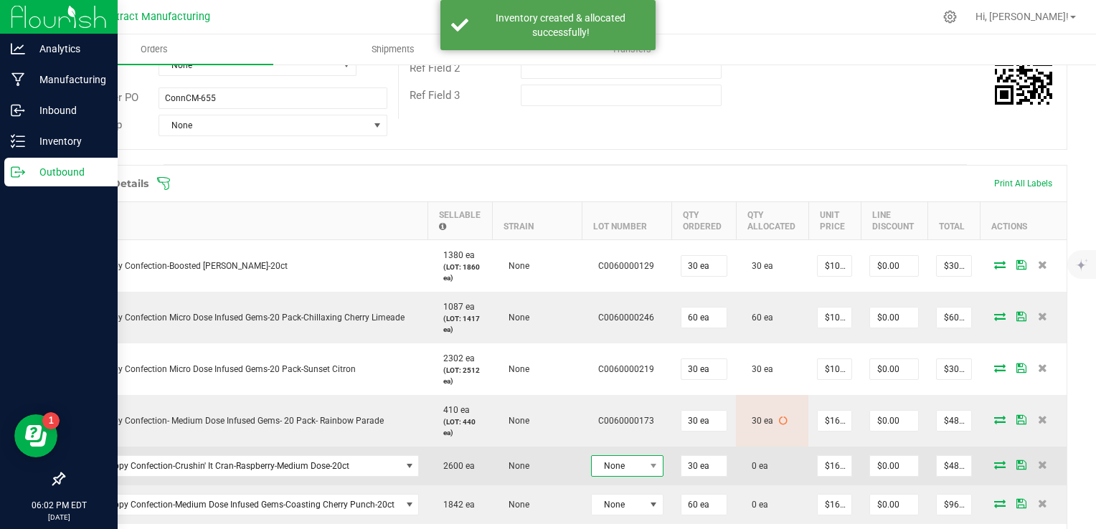
click at [605, 464] on span "None" at bounding box center [618, 466] width 53 height 20
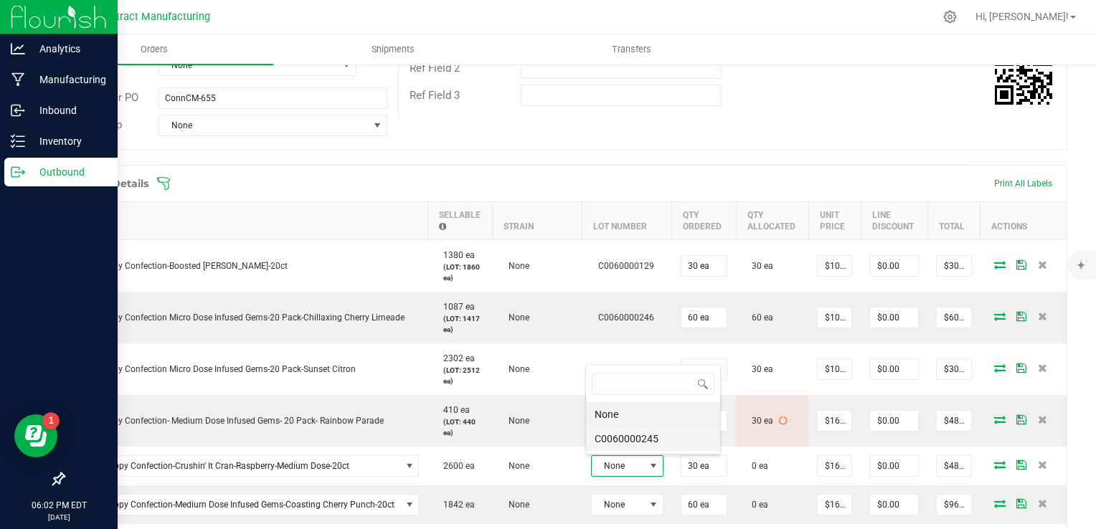
click at [608, 438] on li "C0060000245" at bounding box center [653, 439] width 134 height 24
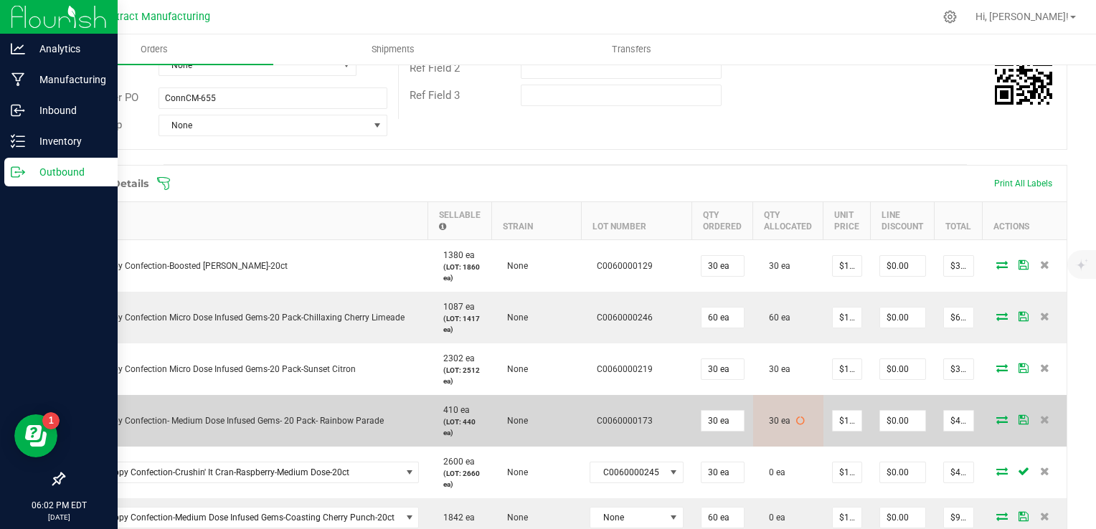
scroll to position [347, 0]
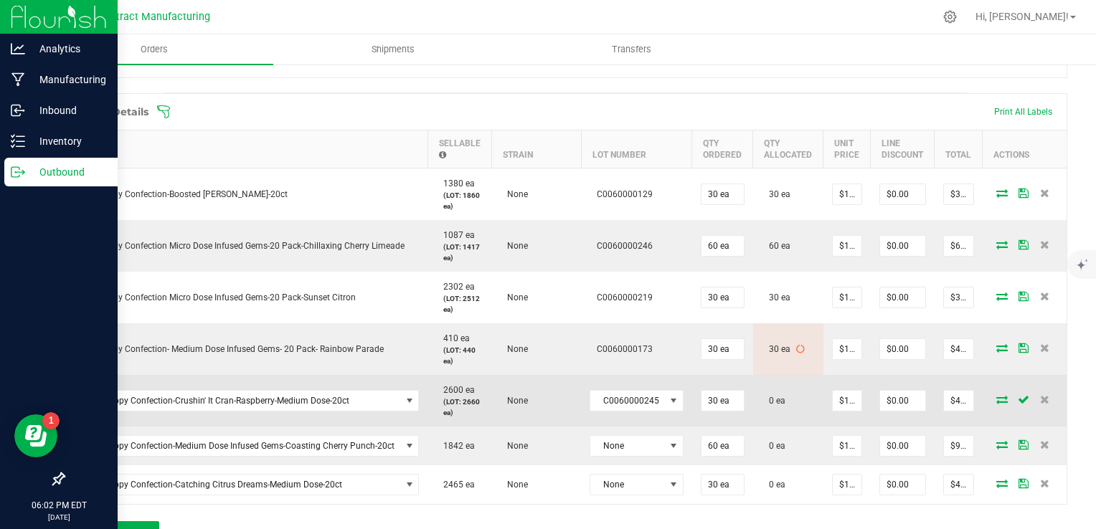
click at [996, 395] on icon at bounding box center [1001, 399] width 11 height 9
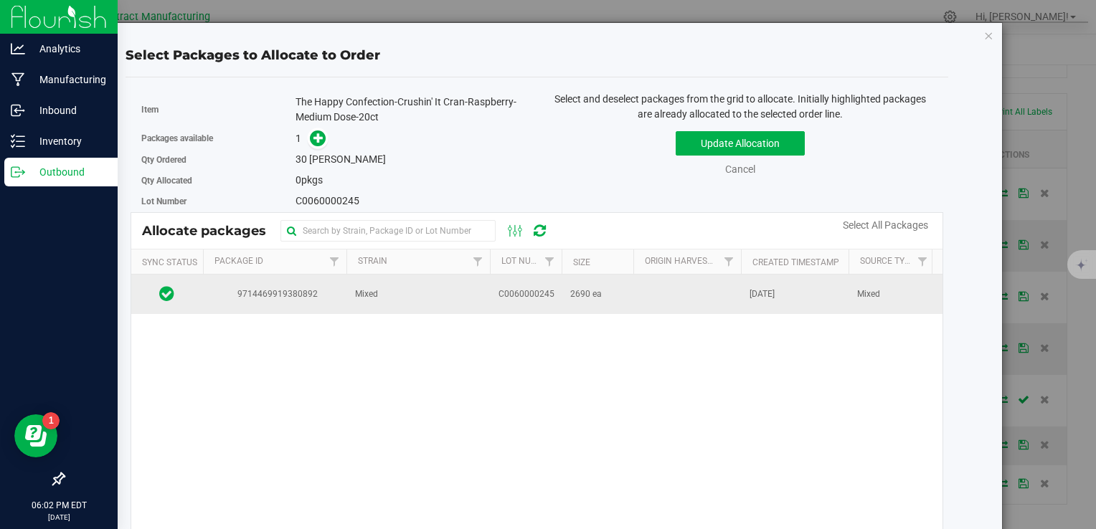
click at [739, 306] on td at bounding box center [687, 294] width 108 height 39
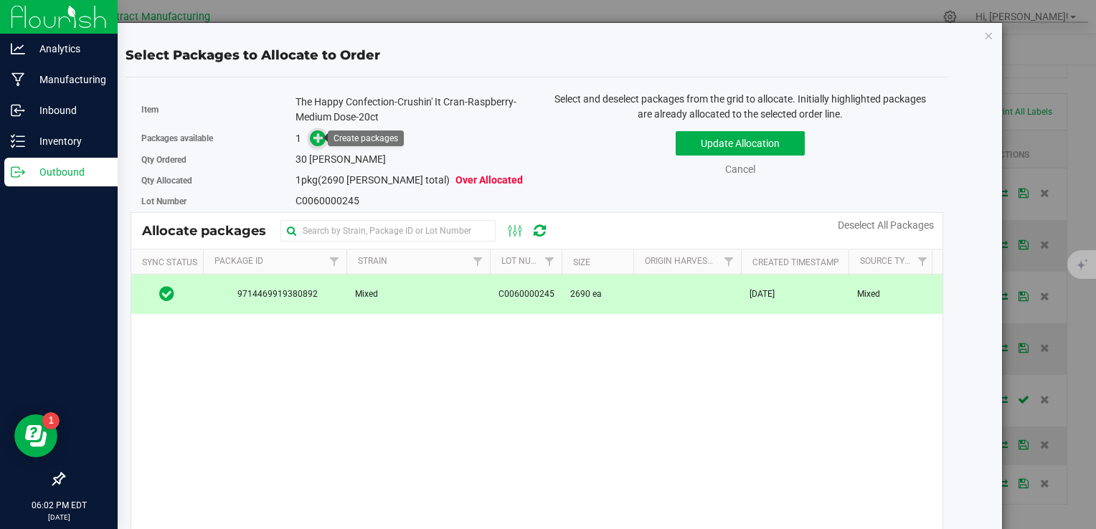
click at [310, 136] on span at bounding box center [318, 139] width 16 height 16
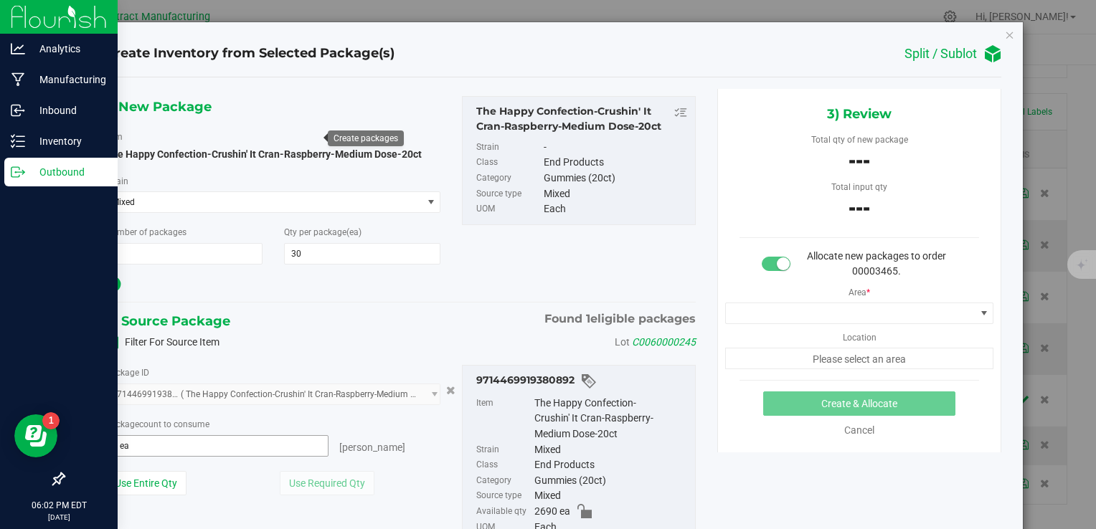
click at [152, 440] on span "0 ea 0" at bounding box center [217, 446] width 224 height 22
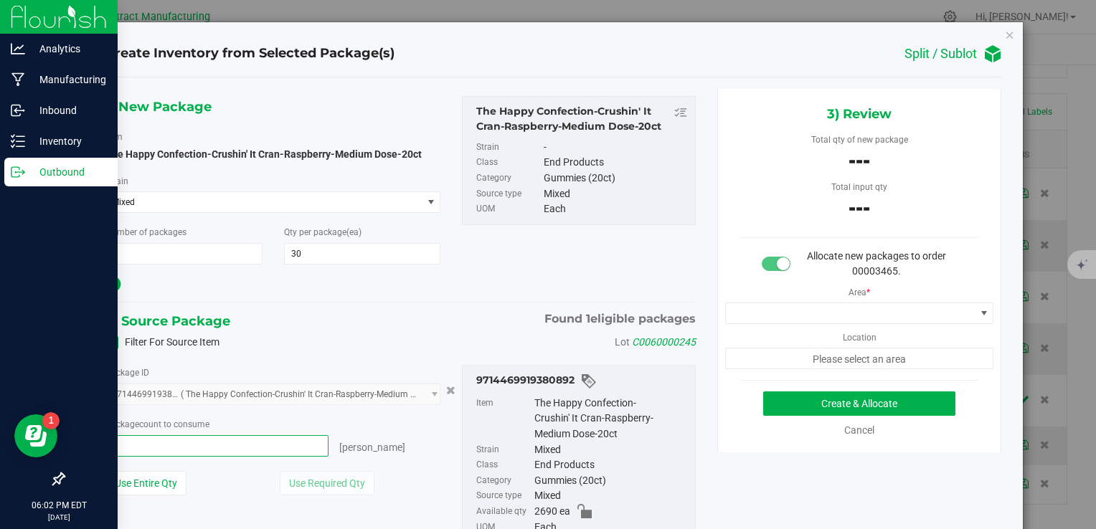
type input "30"
click at [294, 303] on div "1) New Package Item The Happy Confection-Crushin' It Cran-Raspberry-Medium Dose…" at bounding box center [401, 339] width 612 height 500
type input "30 ea"
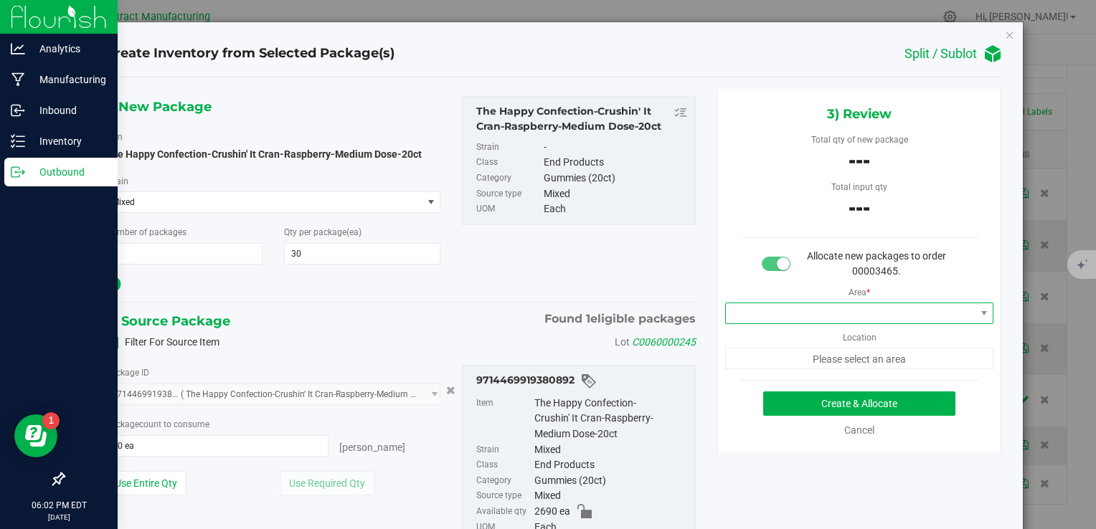
click at [748, 318] on span at bounding box center [851, 313] width 250 height 20
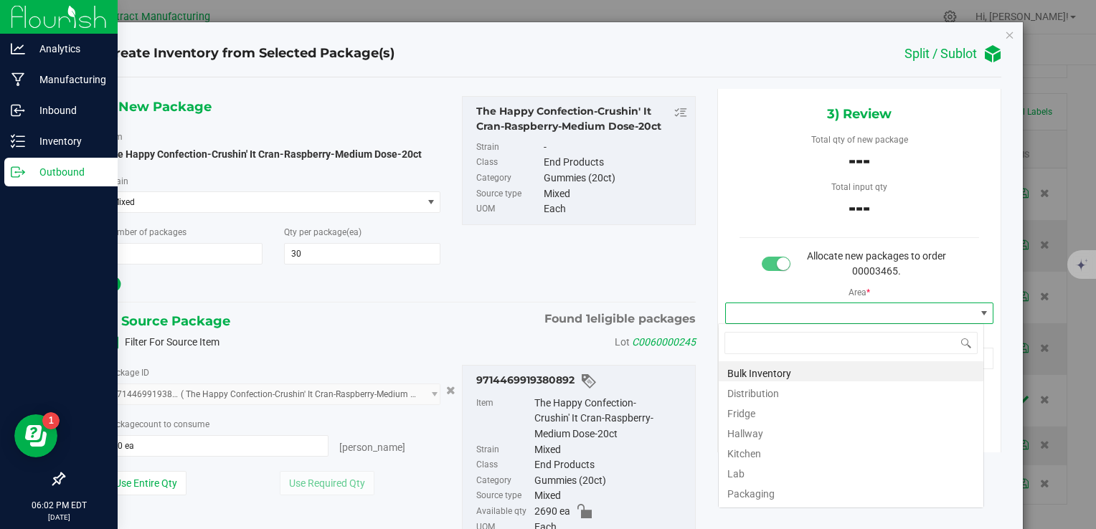
scroll to position [21, 266]
click at [755, 389] on li "Distribution" at bounding box center [851, 392] width 265 height 20
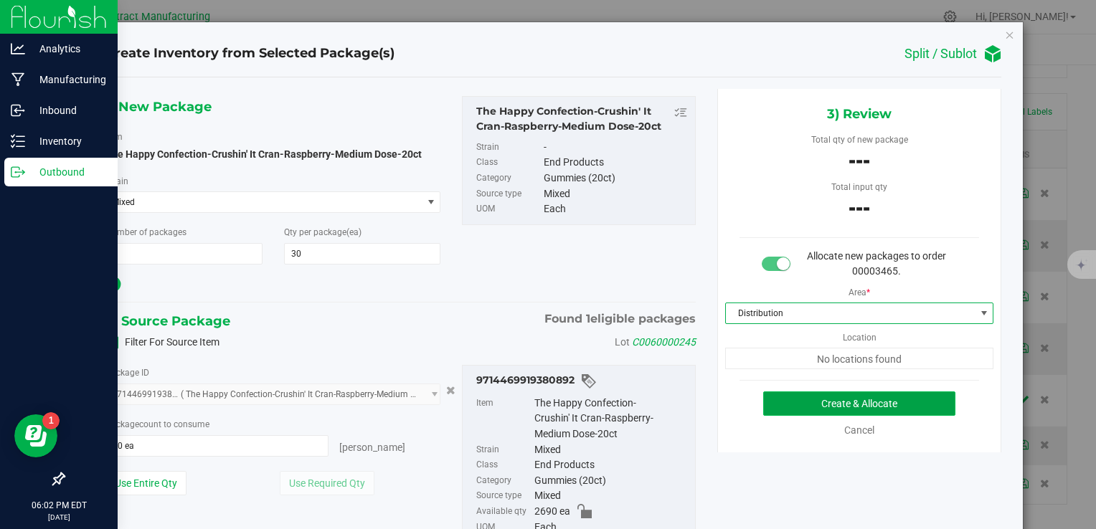
click at [769, 404] on button "Create & Allocate" at bounding box center [859, 404] width 192 height 24
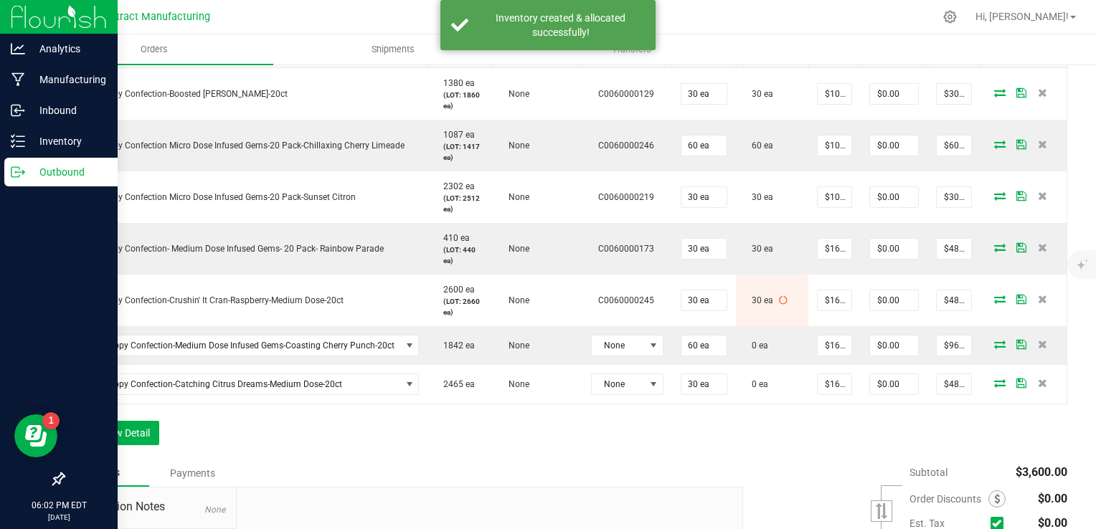
scroll to position [448, 0]
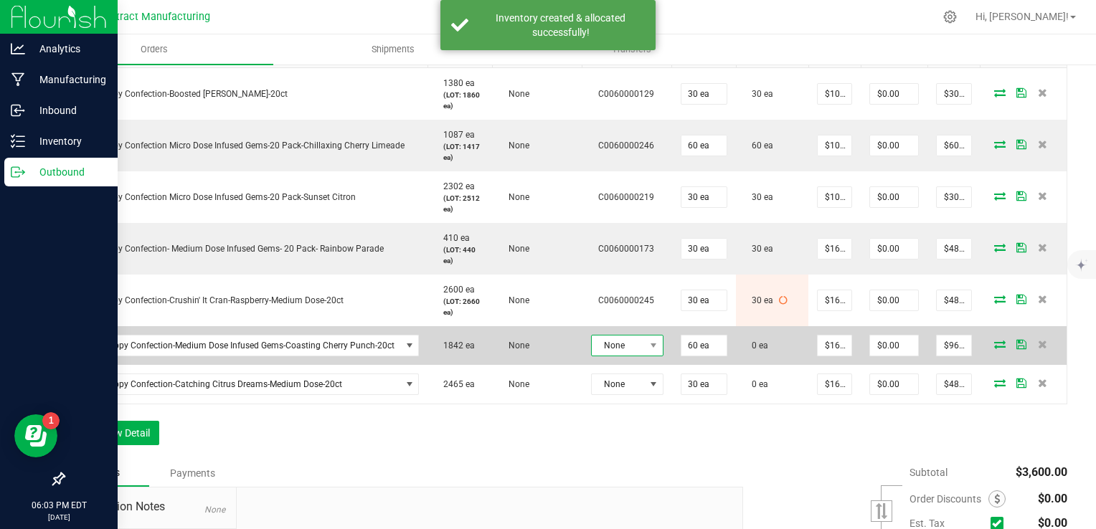
click at [644, 349] on span at bounding box center [653, 346] width 18 height 20
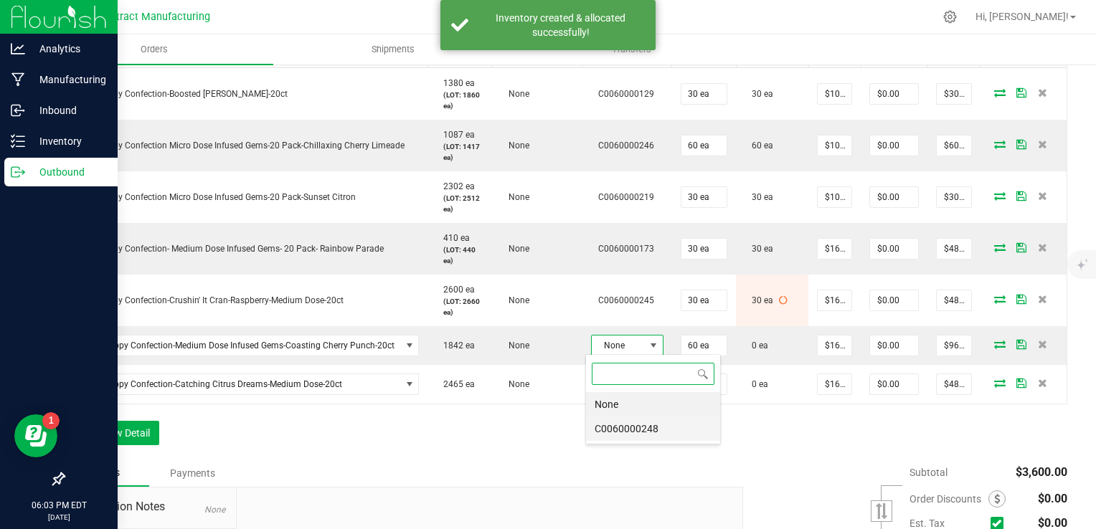
click at [643, 426] on li "C0060000248" at bounding box center [653, 429] width 134 height 24
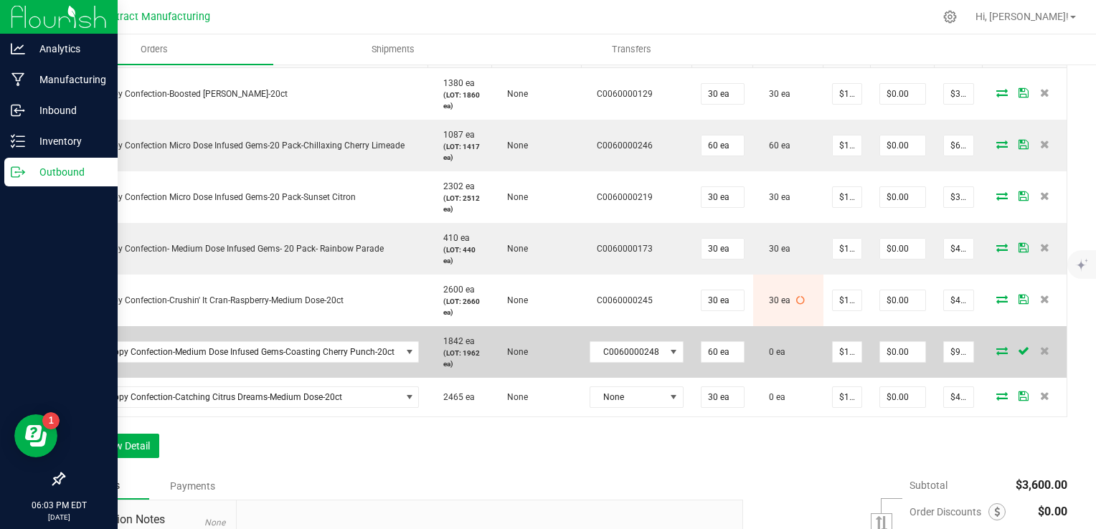
click at [996, 346] on icon at bounding box center [1001, 350] width 11 height 9
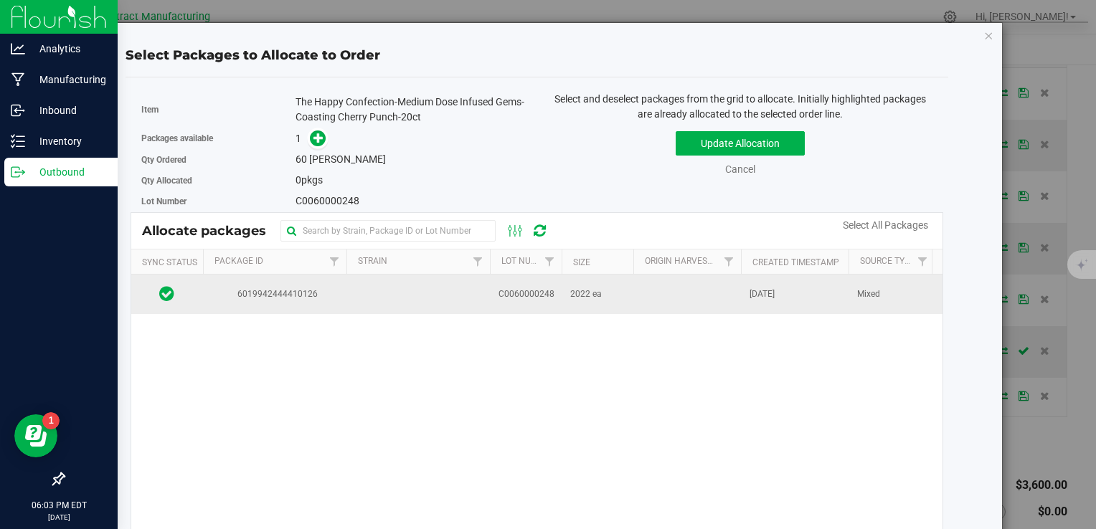
click at [677, 294] on td at bounding box center [687, 294] width 108 height 39
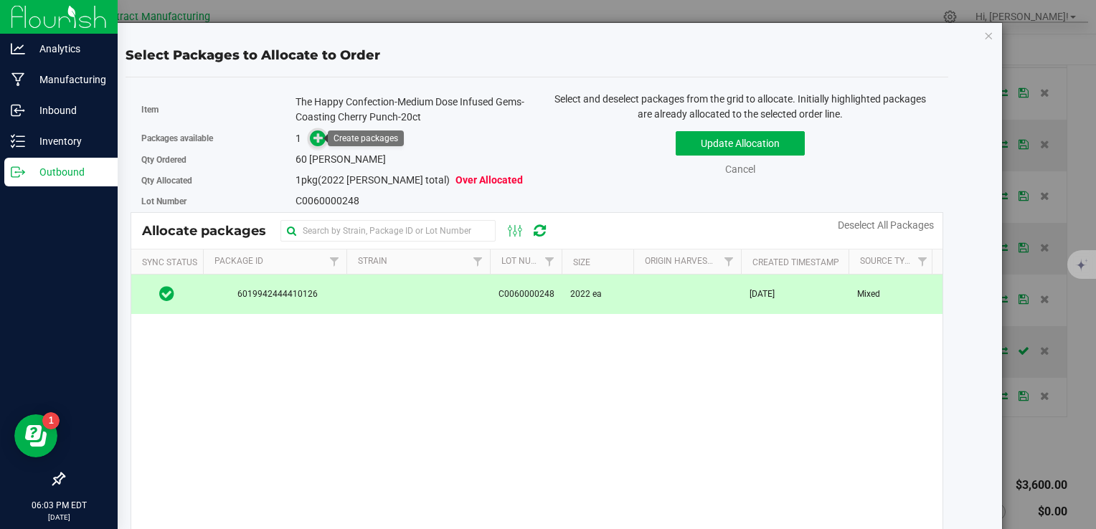
click at [318, 136] on icon at bounding box center [318, 138] width 10 height 10
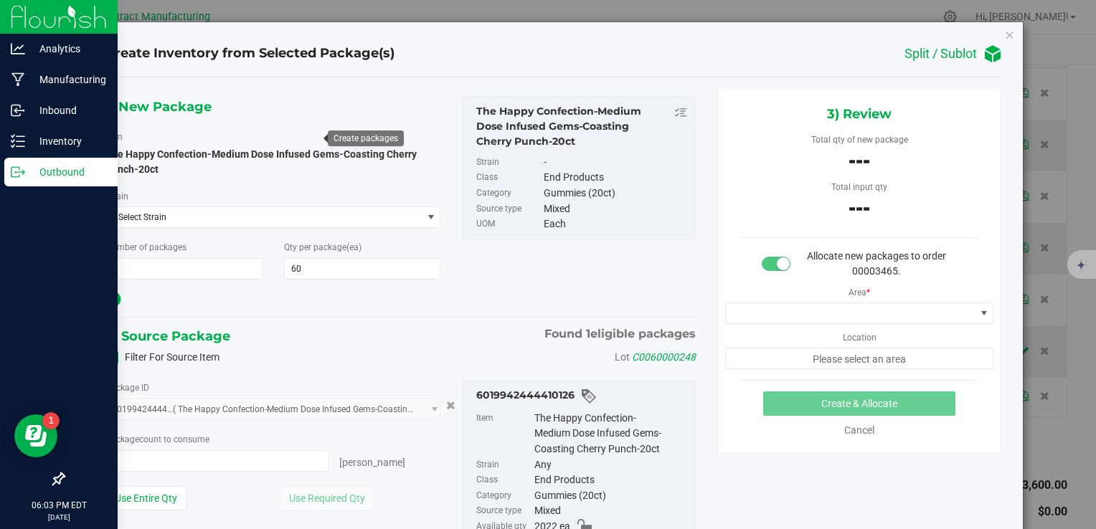
type input "0 ea"
type input "0"
click at [275, 459] on span "0 ea 0" at bounding box center [217, 461] width 224 height 22
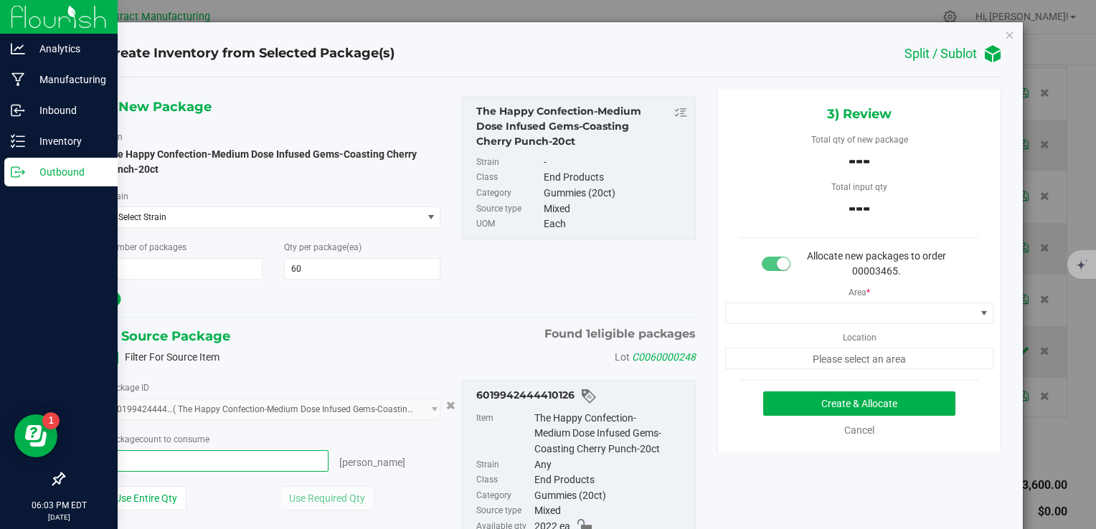
type input "60"
click at [347, 303] on div at bounding box center [273, 299] width 336 height 19
type input "60 ea"
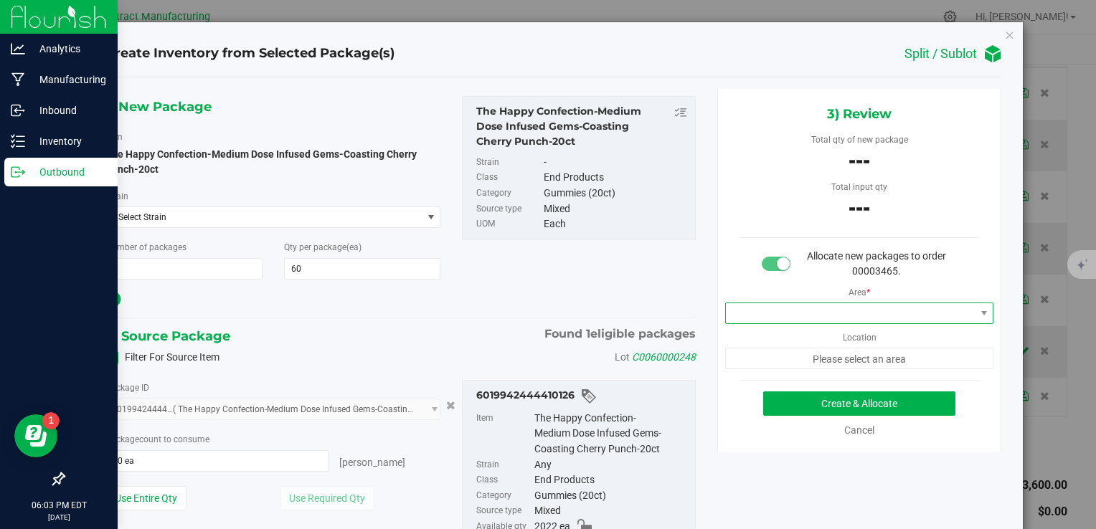
click at [763, 309] on span at bounding box center [851, 313] width 250 height 20
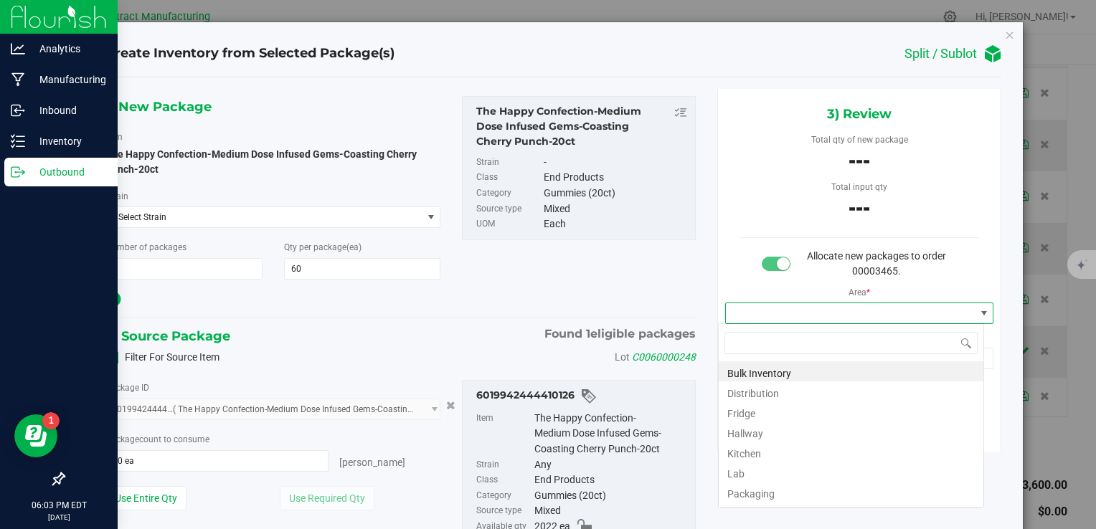
scroll to position [21, 266]
click at [765, 392] on li "Distribution" at bounding box center [851, 392] width 265 height 20
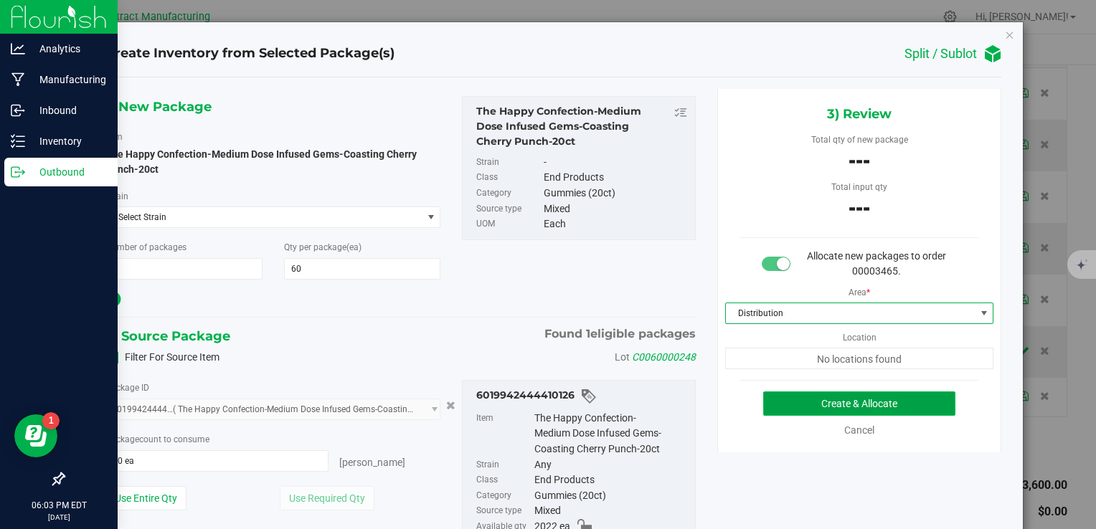
click at [777, 399] on button "Create & Allocate" at bounding box center [859, 404] width 192 height 24
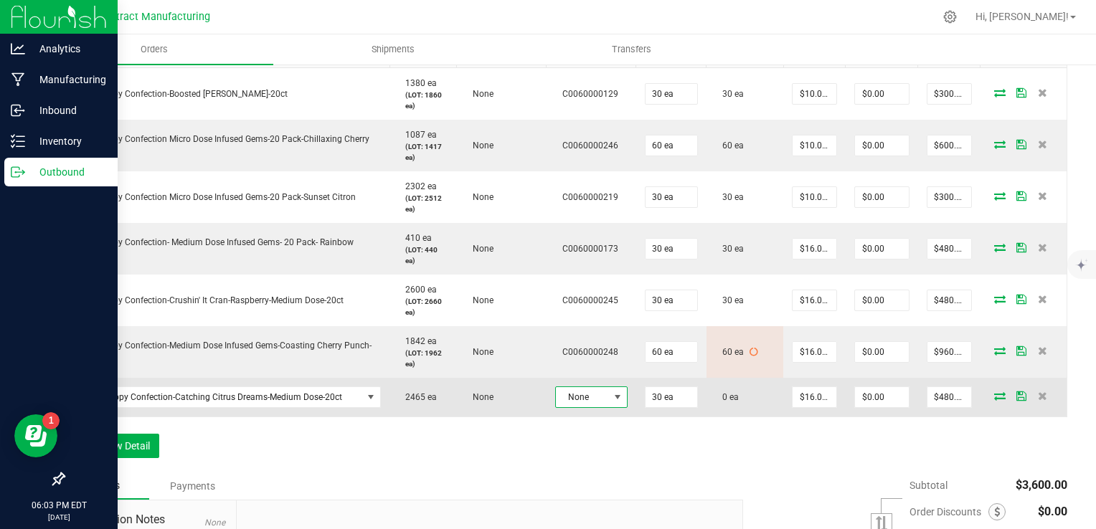
click at [612, 394] on span at bounding box center [617, 397] width 11 height 11
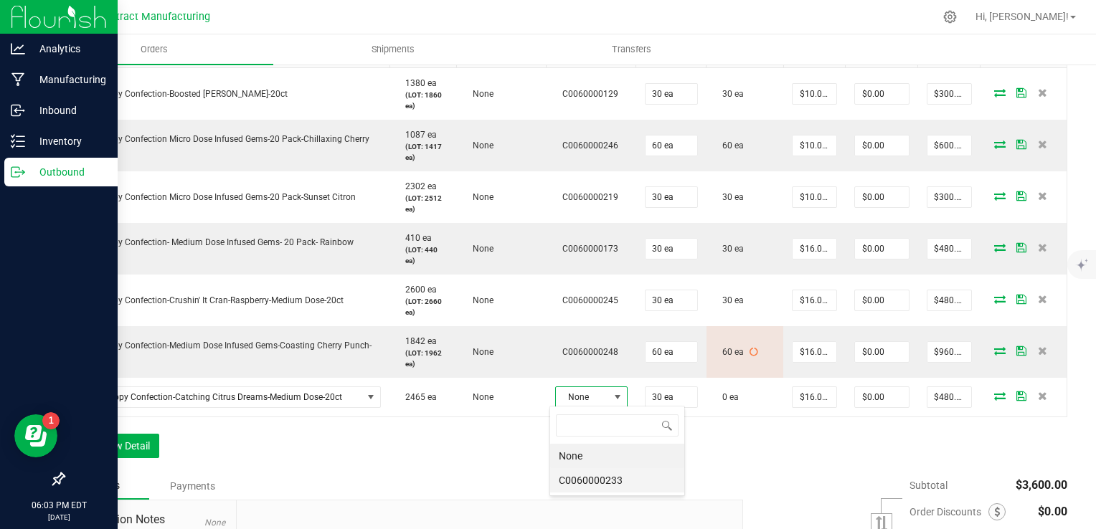
click at [603, 479] on li "C0060000233" at bounding box center [617, 480] width 134 height 24
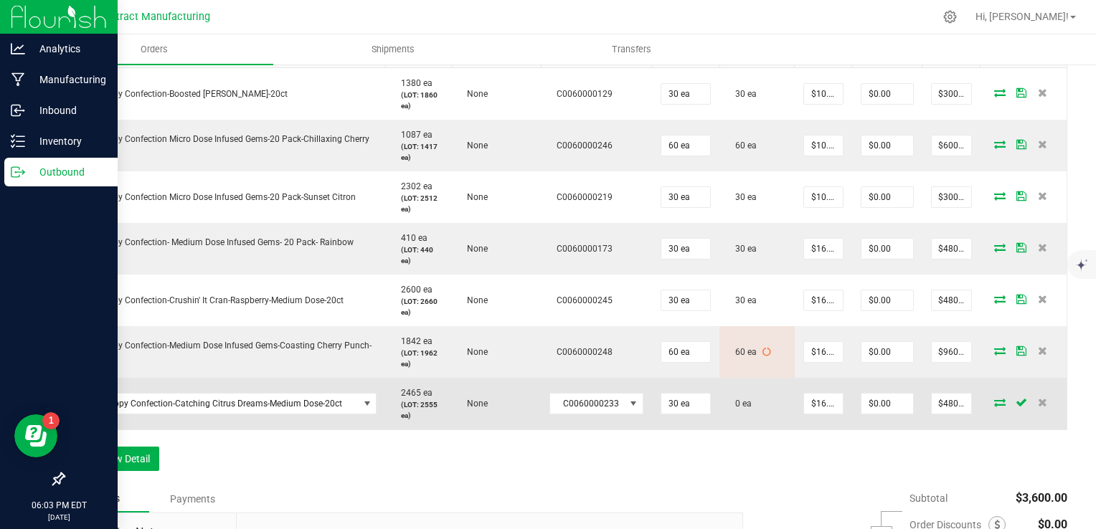
click at [994, 405] on icon at bounding box center [999, 402] width 11 height 9
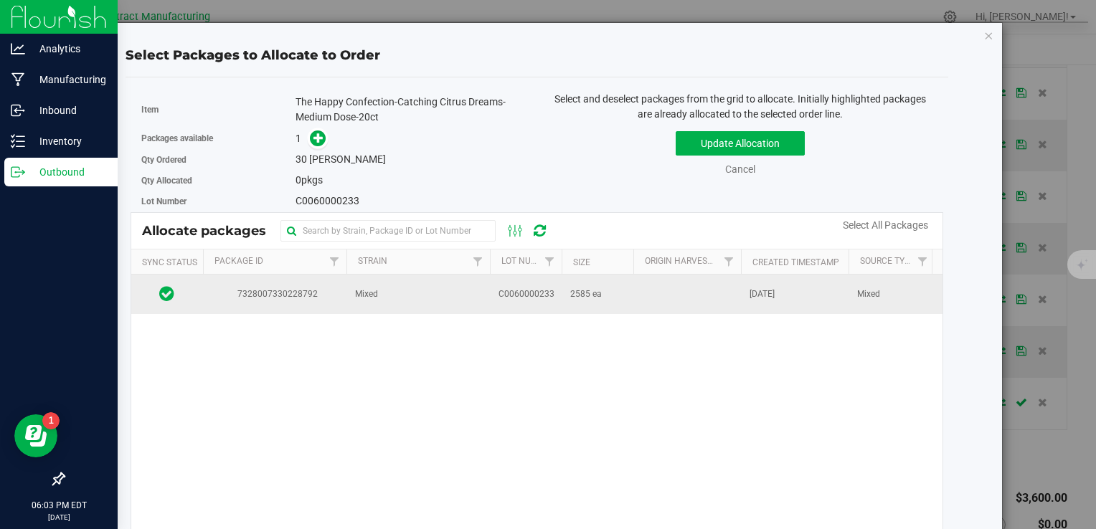
click at [729, 296] on td at bounding box center [687, 294] width 108 height 39
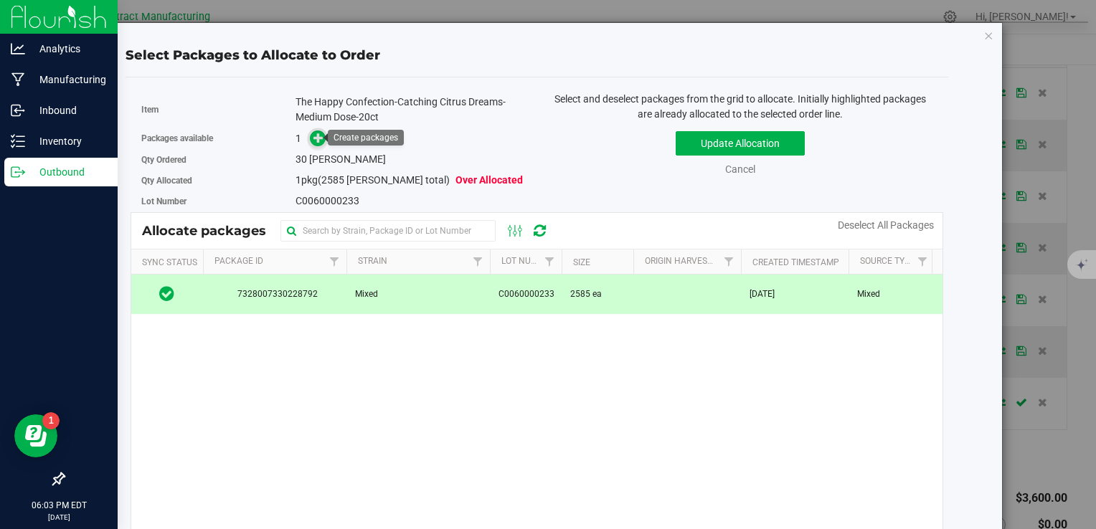
click at [318, 136] on icon at bounding box center [318, 138] width 10 height 10
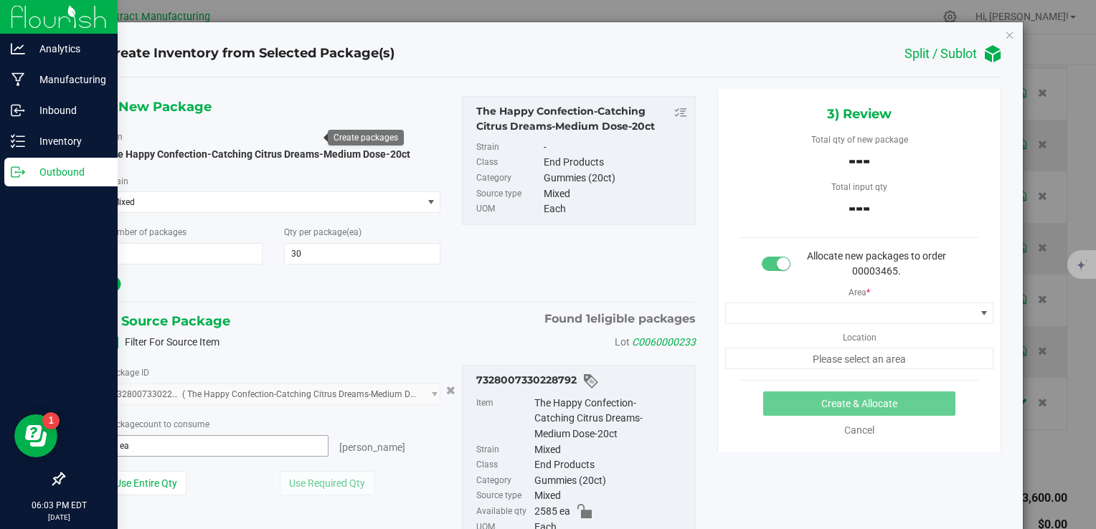
click at [287, 443] on span "0 ea 0" at bounding box center [217, 446] width 224 height 22
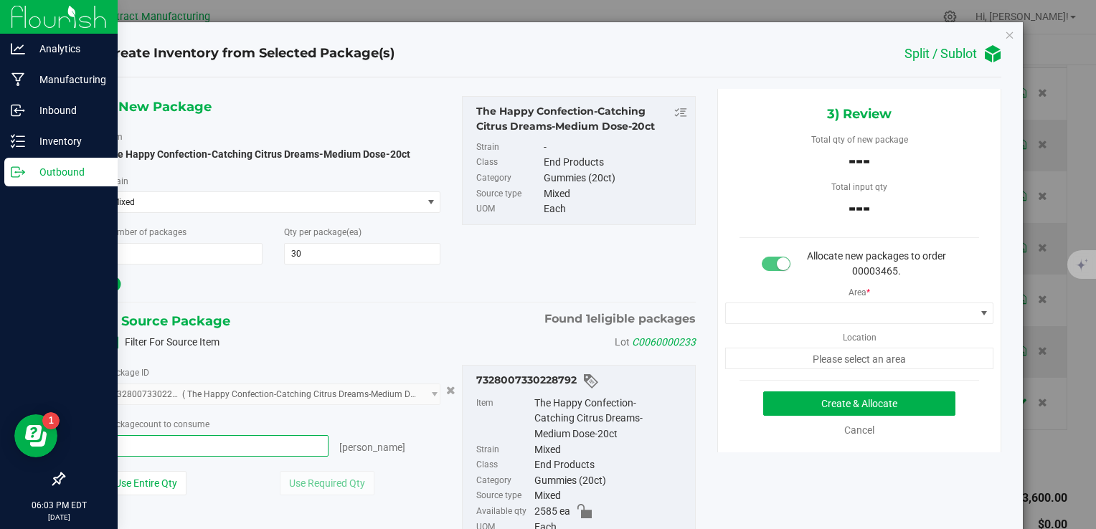
type input "30"
type input "30 ea"
click at [348, 332] on div "Filter For Source Item Lot C0060000233" at bounding box center [401, 343] width 612 height 22
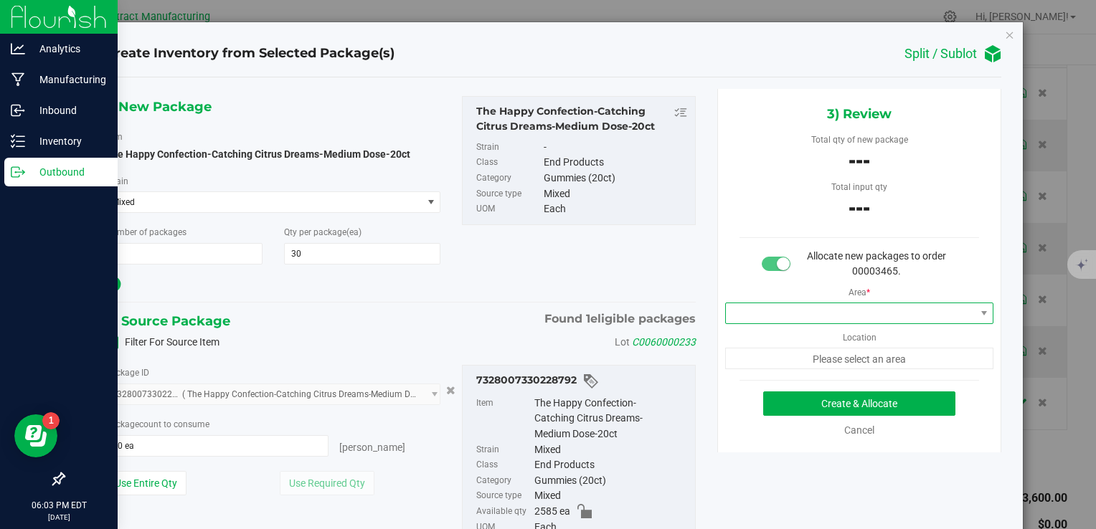
click at [750, 314] on span at bounding box center [851, 313] width 250 height 20
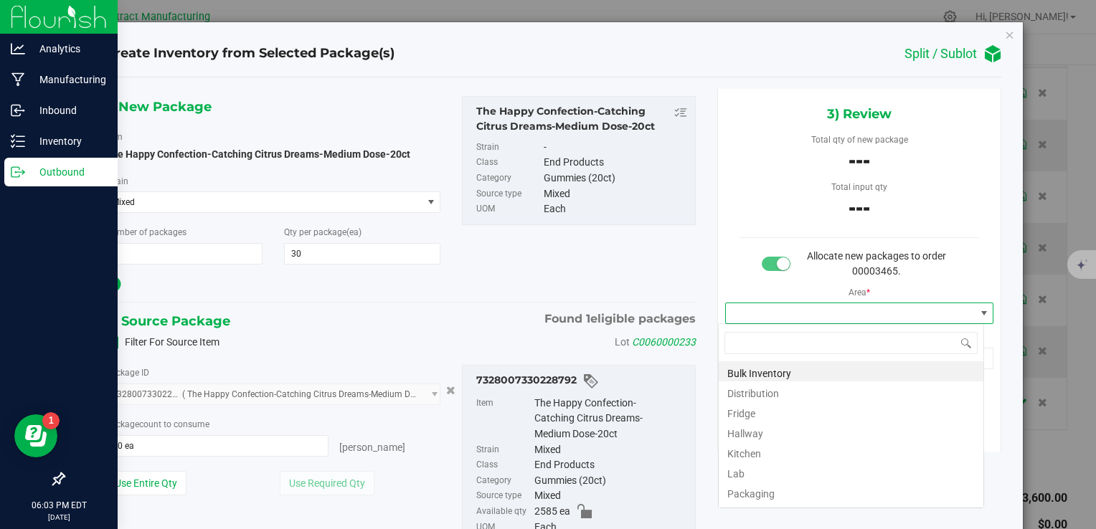
scroll to position [21, 266]
click at [755, 389] on li "Distribution" at bounding box center [851, 392] width 265 height 20
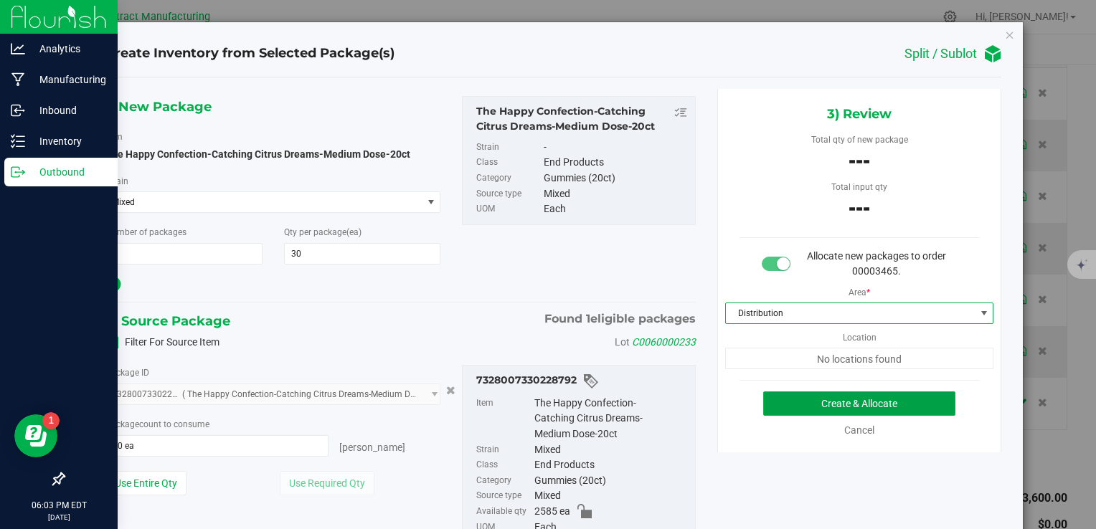
click at [771, 408] on button "Create & Allocate" at bounding box center [859, 404] width 192 height 24
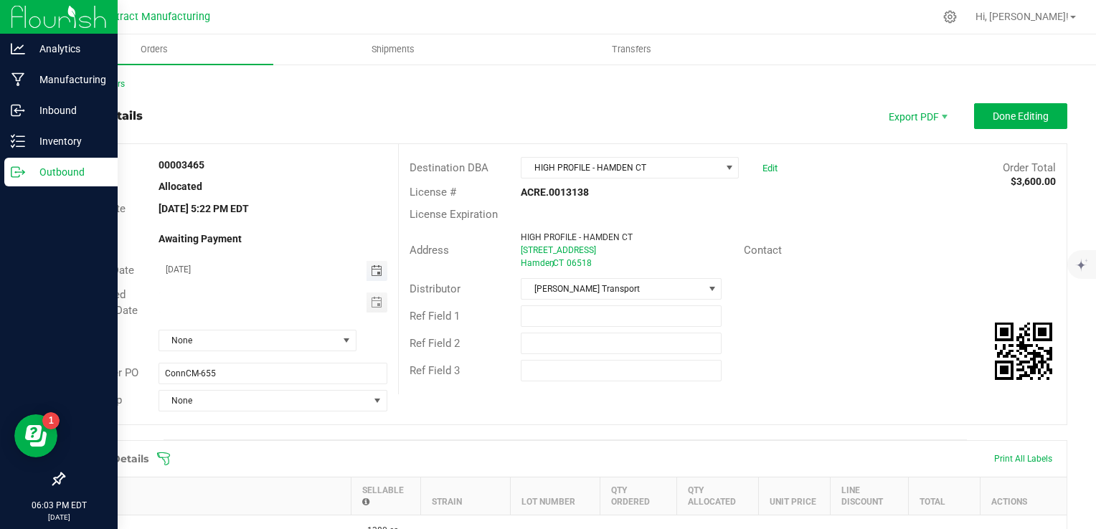
click at [374, 275] on span "Toggle calendar" at bounding box center [376, 270] width 11 height 11
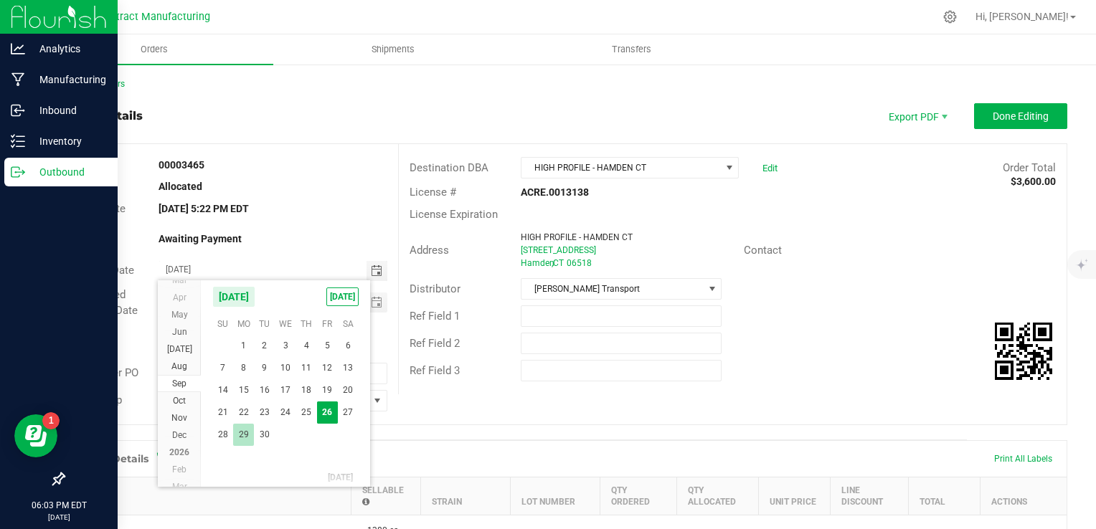
click at [237, 434] on span "29" at bounding box center [243, 435] width 21 height 22
type input "[DATE]"
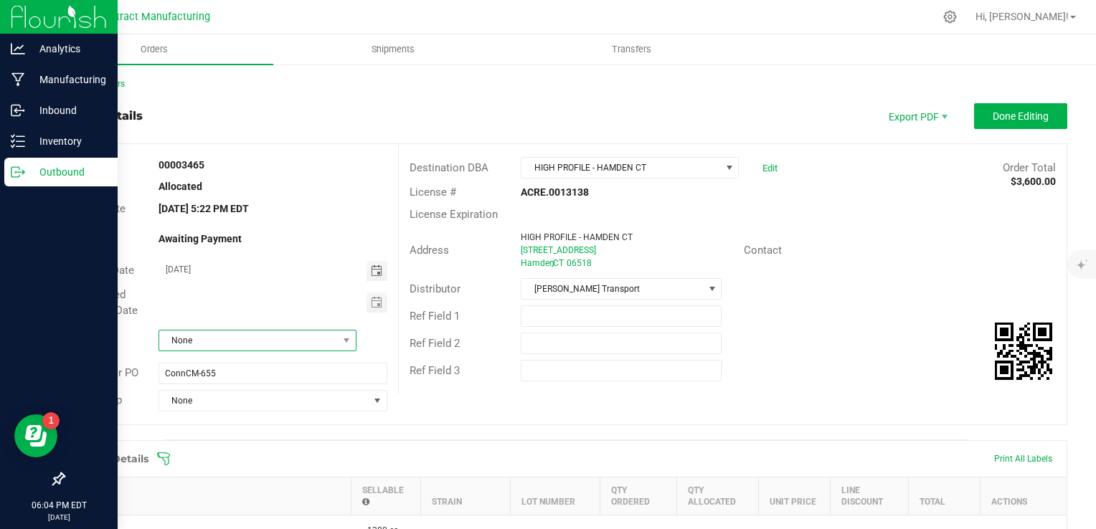
click at [240, 335] on span "None" at bounding box center [248, 341] width 179 height 20
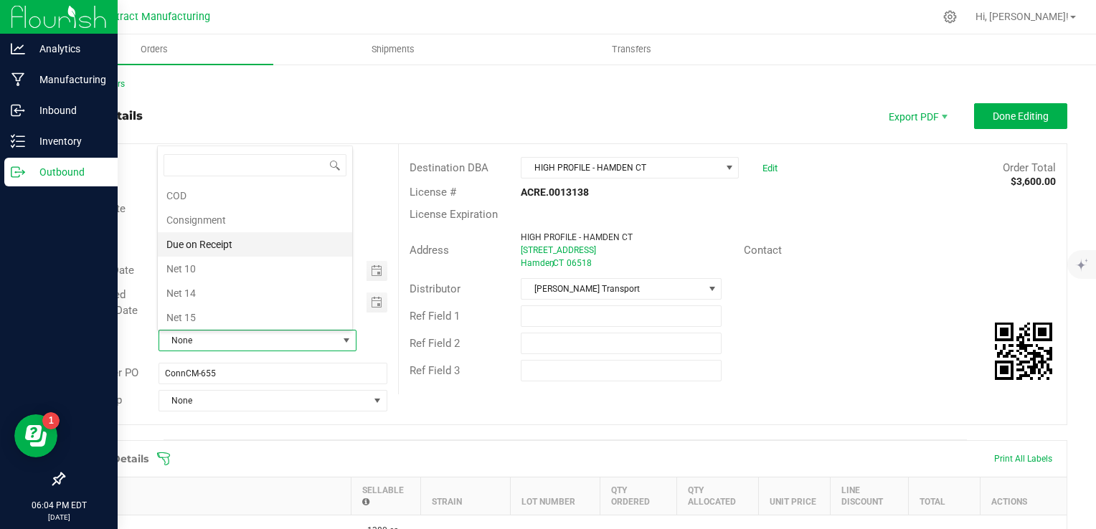
click at [233, 244] on li "Due on Receipt" at bounding box center [255, 244] width 194 height 24
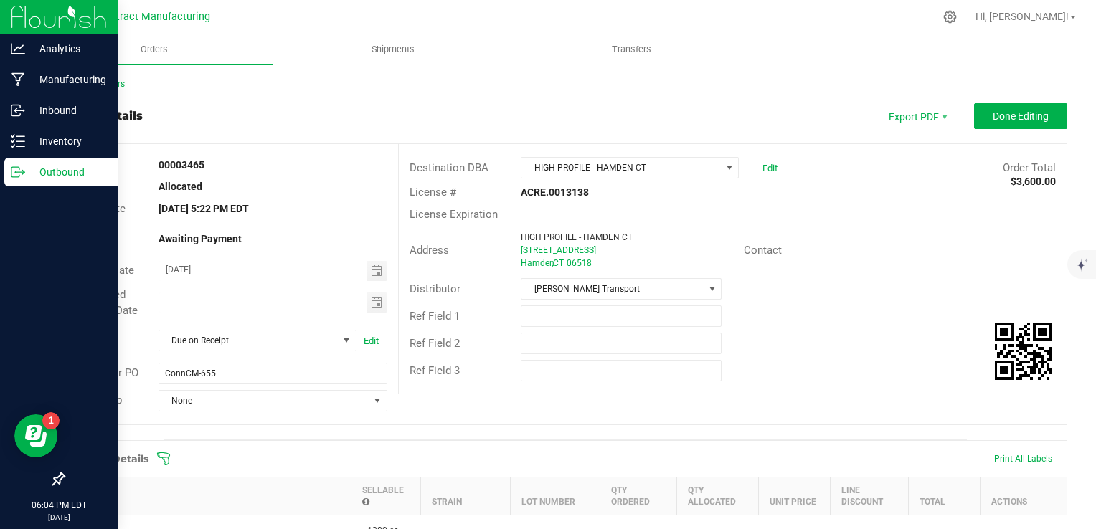
click at [376, 169] on div "00003465" at bounding box center [273, 165] width 251 height 15
click at [978, 123] on button "Done Editing" at bounding box center [1020, 116] width 93 height 26
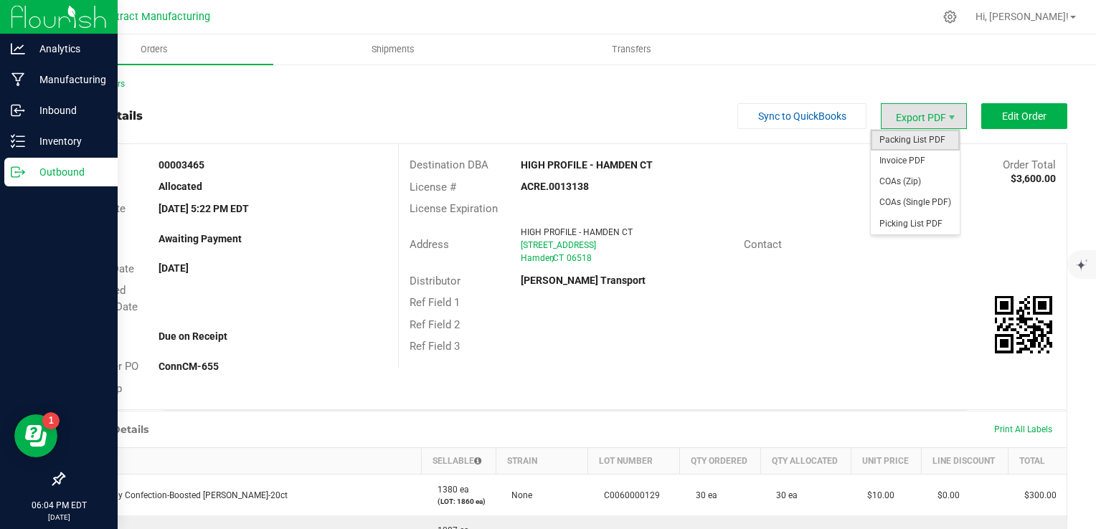
click at [927, 136] on span "Packing List PDF" at bounding box center [915, 140] width 89 height 21
click at [916, 113] on span "Export PDF" at bounding box center [924, 116] width 86 height 26
click at [918, 151] on span "Invoice PDF" at bounding box center [915, 161] width 89 height 21
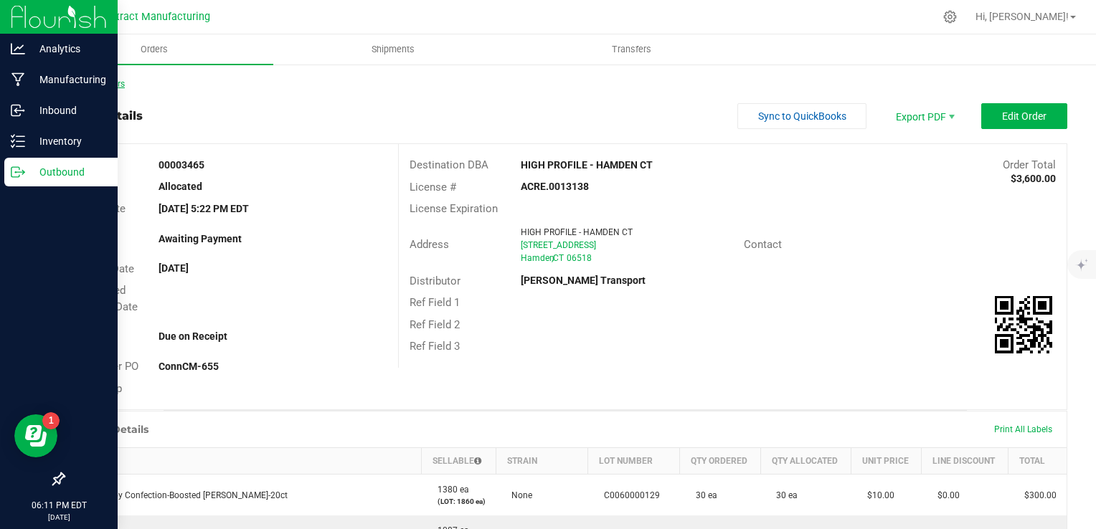
click at [108, 84] on link "Back to Orders" at bounding box center [94, 84] width 62 height 10
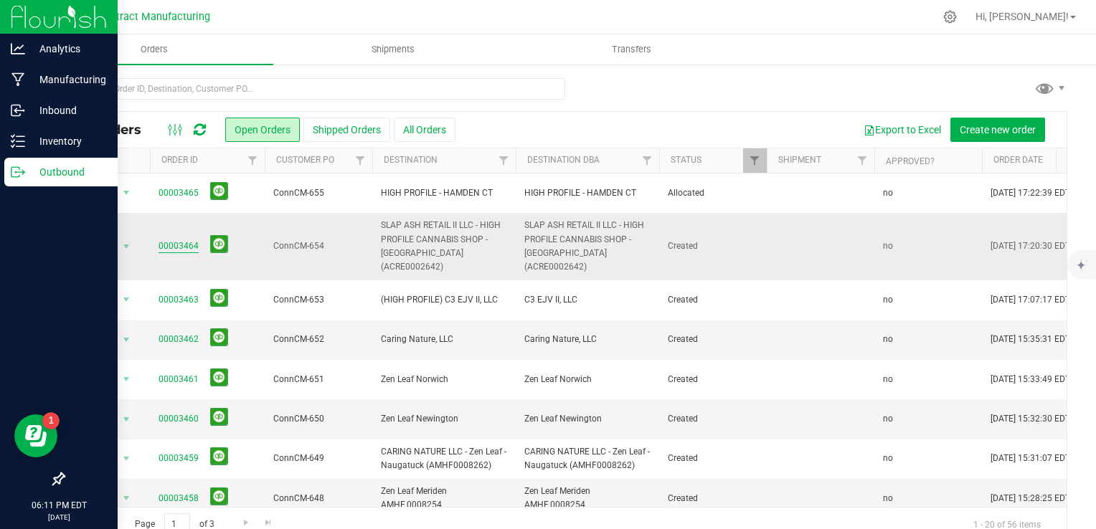
click at [184, 240] on link "00003464" at bounding box center [179, 247] width 40 height 14
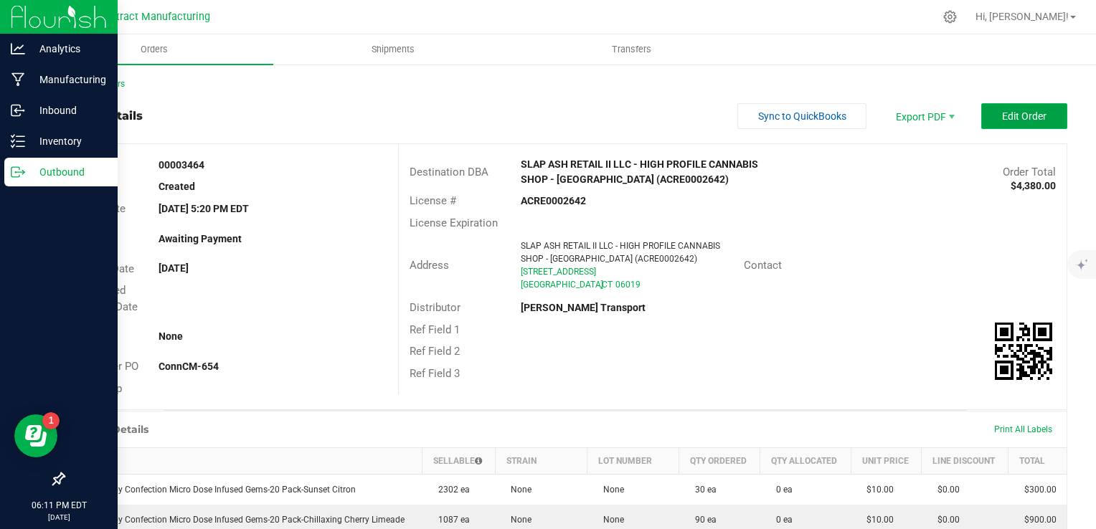
click at [1019, 107] on button "Edit Order" at bounding box center [1024, 116] width 86 height 26
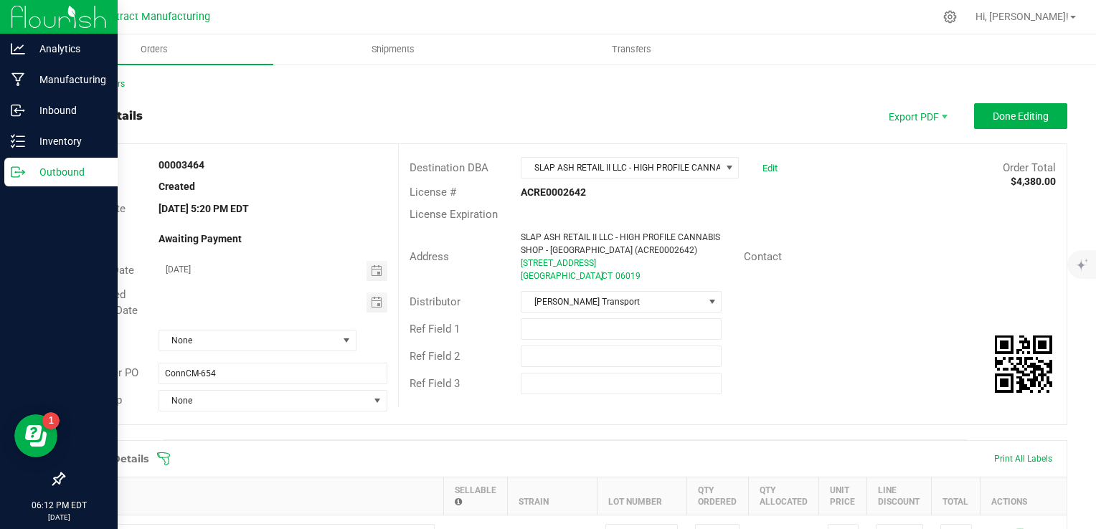
click at [326, 158] on div "00003464" at bounding box center [273, 165] width 251 height 15
click at [1025, 114] on span "Done Editing" at bounding box center [1021, 115] width 56 height 11
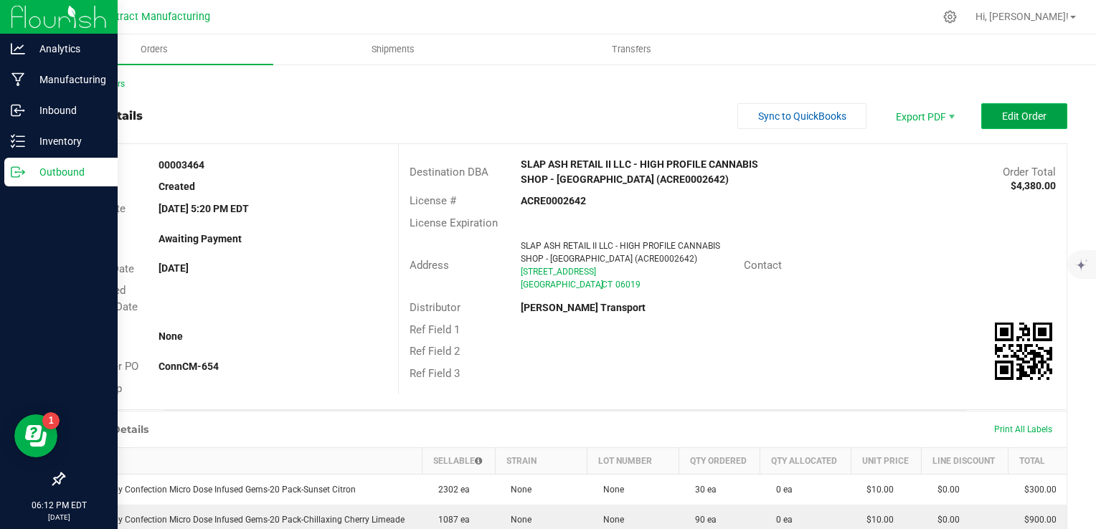
click at [1002, 115] on span "Edit Order" at bounding box center [1024, 115] width 44 height 11
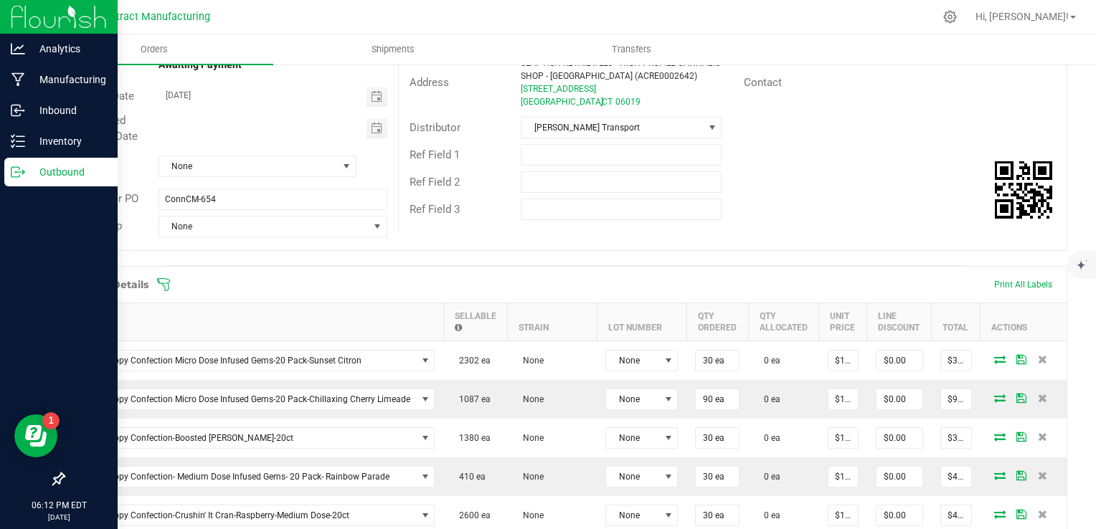
scroll to position [287, 0]
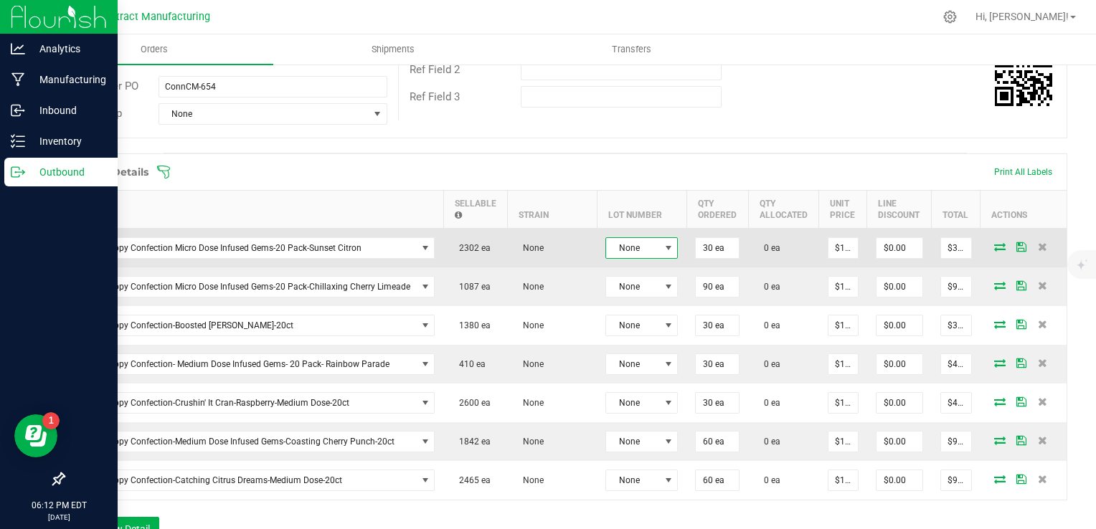
click at [641, 250] on span "None" at bounding box center [632, 248] width 53 height 20
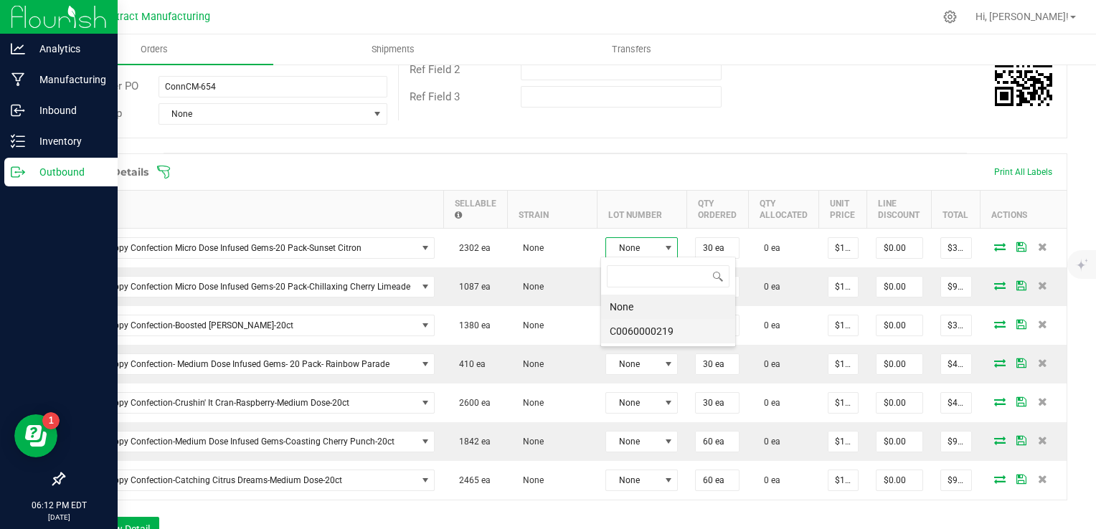
click at [632, 328] on li "C0060000219" at bounding box center [668, 331] width 134 height 24
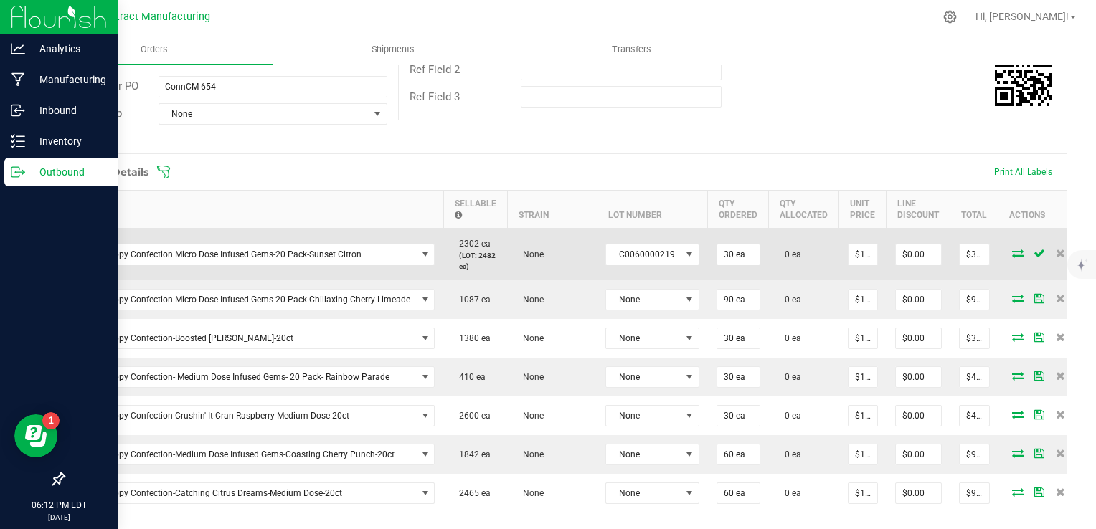
click at [1012, 249] on icon at bounding box center [1017, 253] width 11 height 9
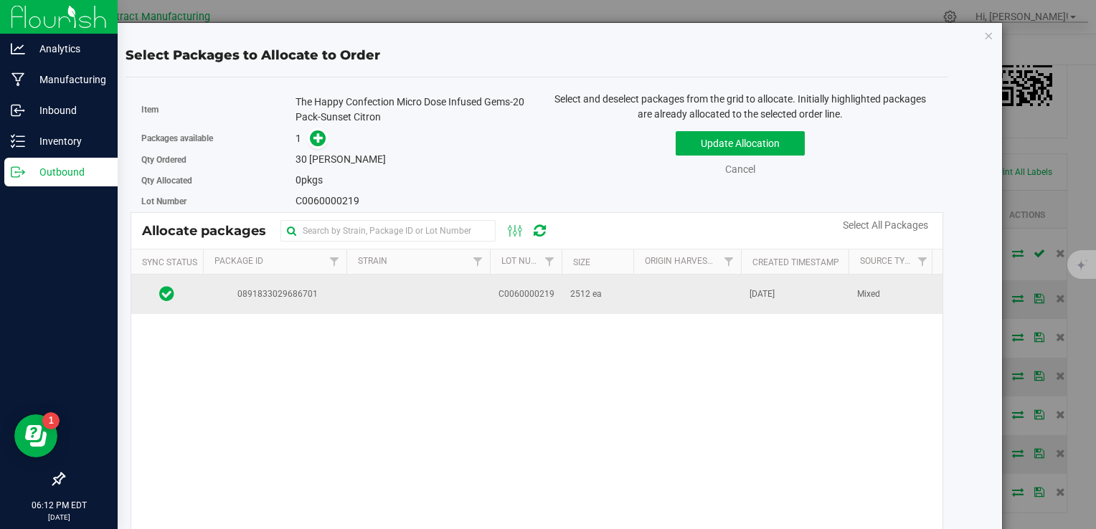
click at [801, 297] on td "[DATE]" at bounding box center [795, 294] width 108 height 39
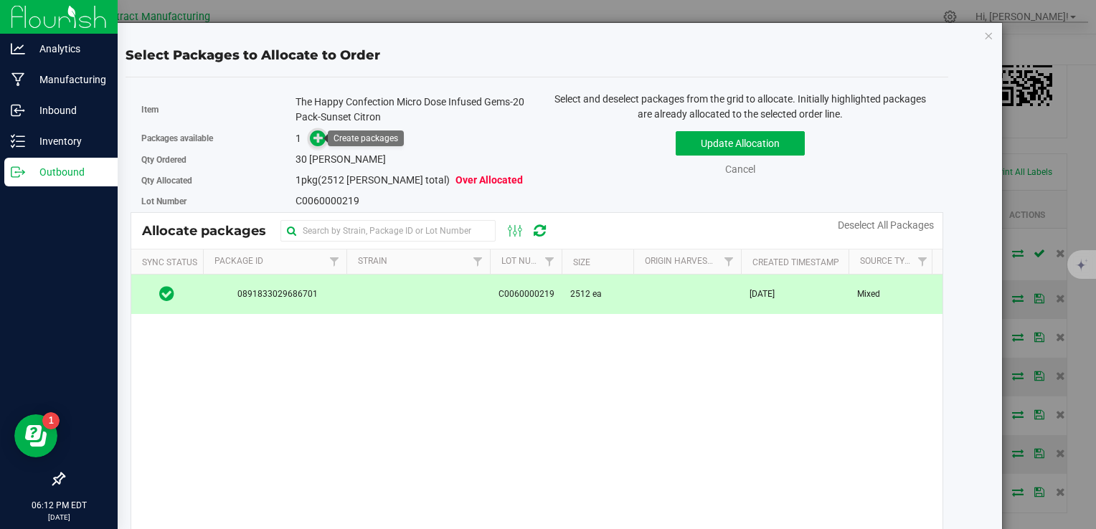
click at [313, 142] on icon at bounding box center [318, 138] width 10 height 10
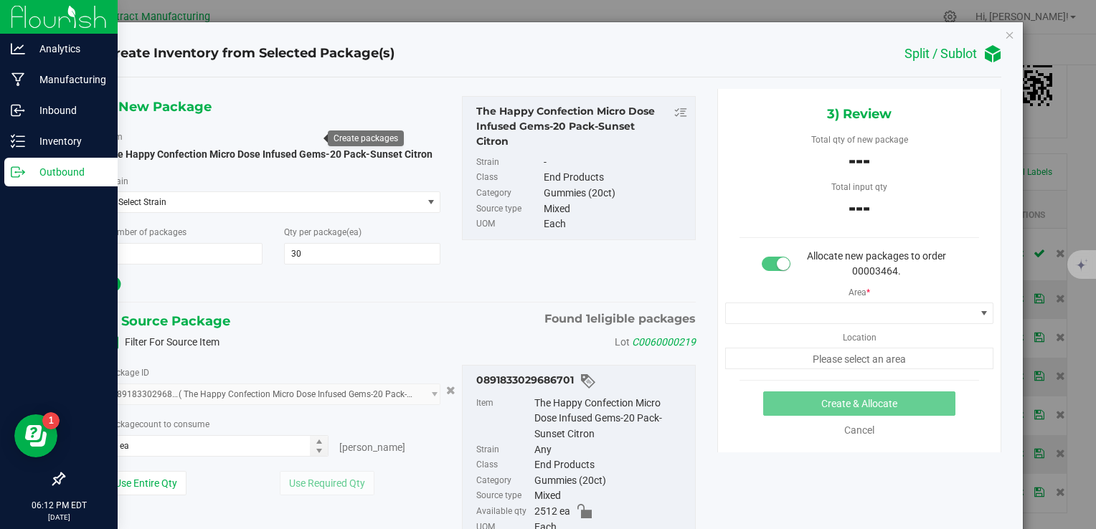
type input "30"
click at [265, 440] on span at bounding box center [217, 446] width 224 height 22
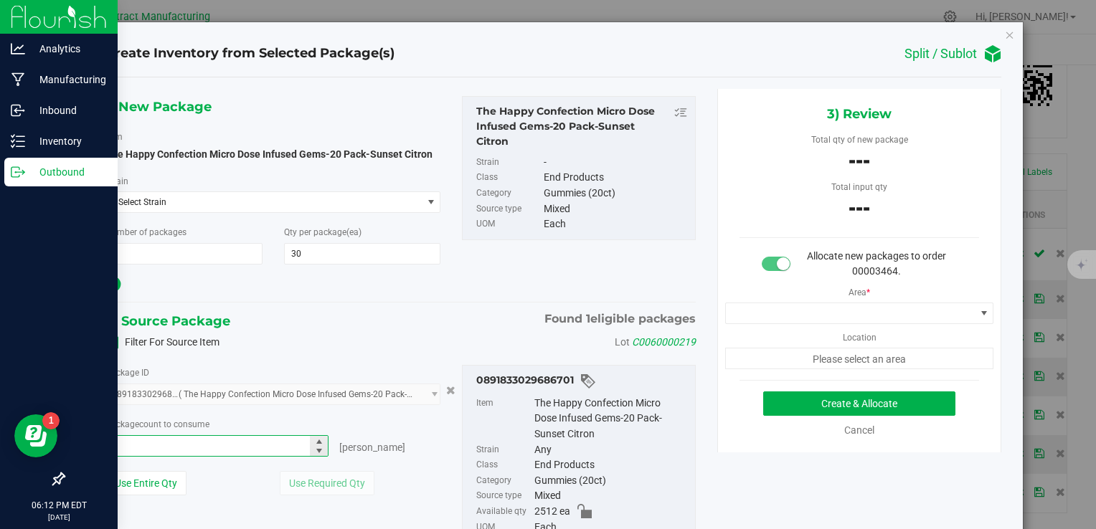
type input "30"
type input "30 ea"
click at [355, 277] on div at bounding box center [273, 284] width 336 height 19
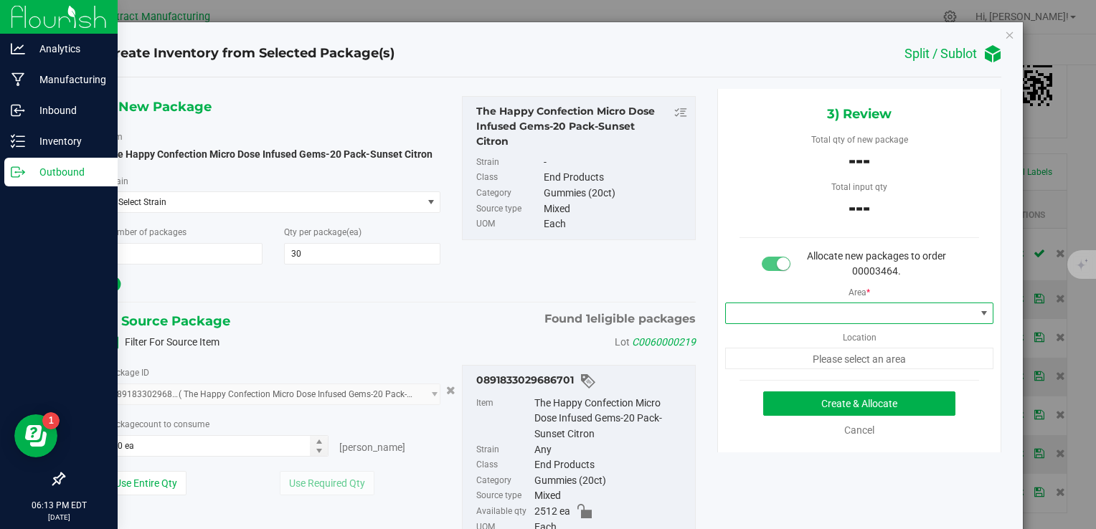
click at [737, 313] on span at bounding box center [851, 313] width 250 height 20
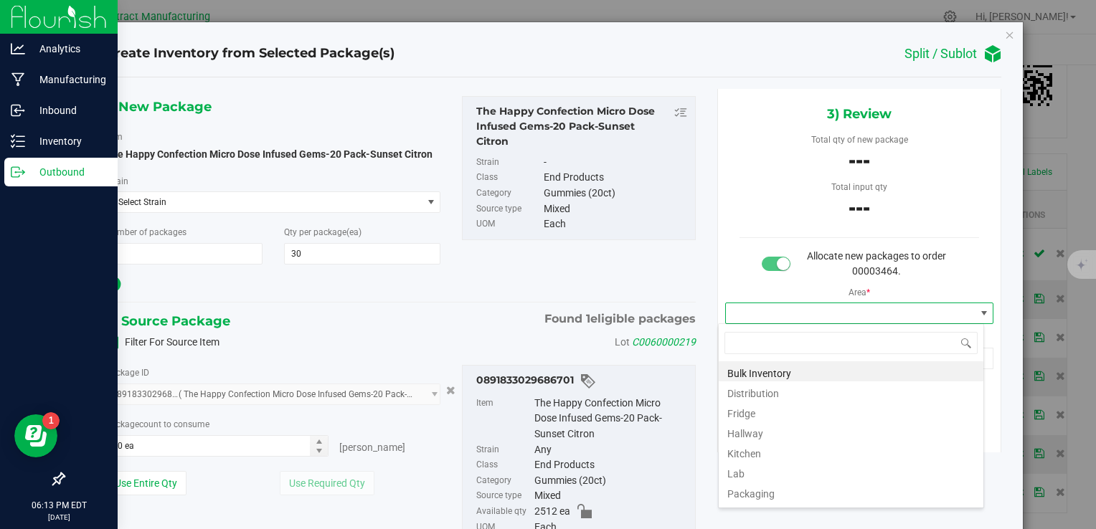
scroll to position [21, 266]
click at [740, 391] on li "Distribution" at bounding box center [851, 392] width 265 height 20
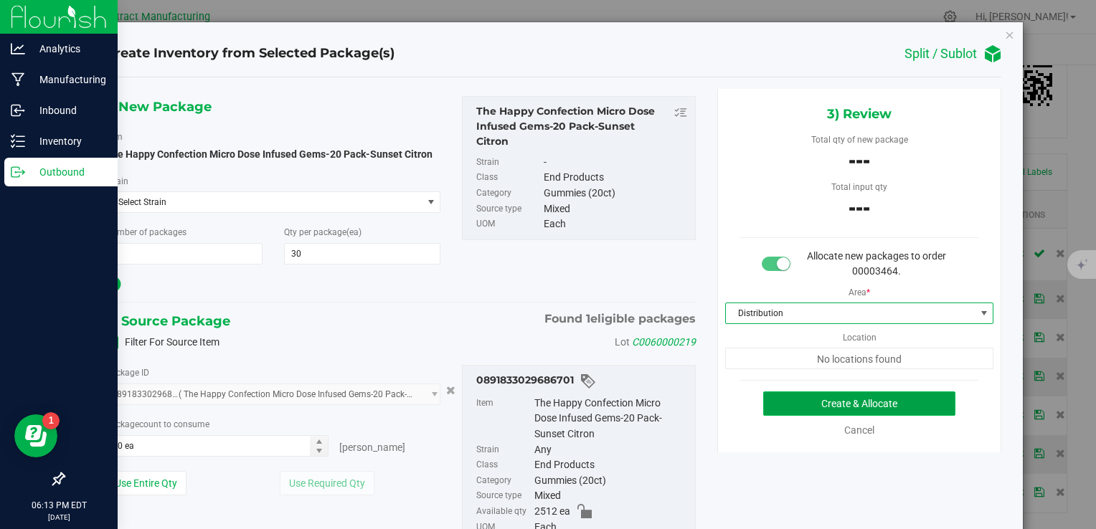
click at [766, 409] on button "Create & Allocate" at bounding box center [859, 404] width 192 height 24
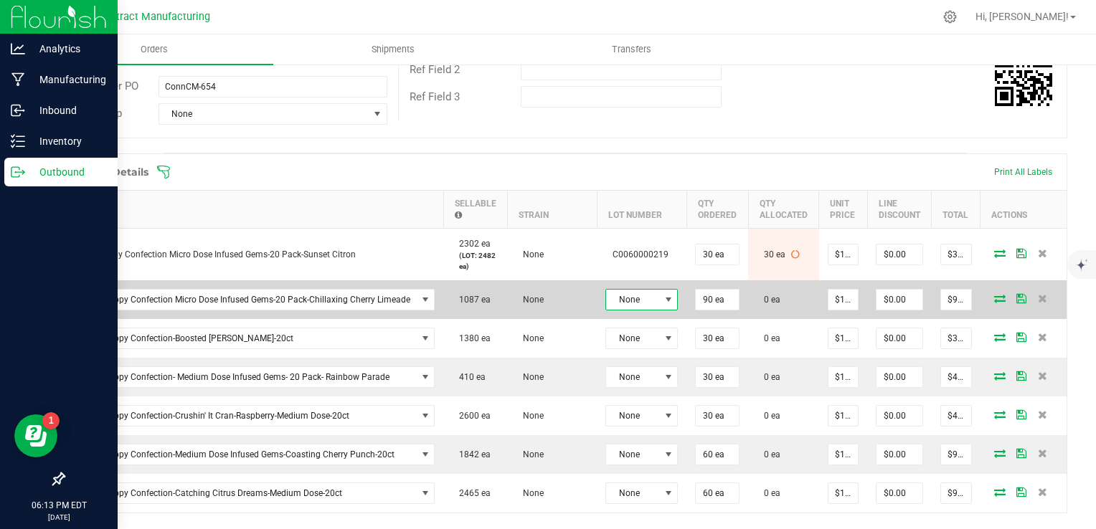
click at [664, 298] on span at bounding box center [668, 299] width 11 height 11
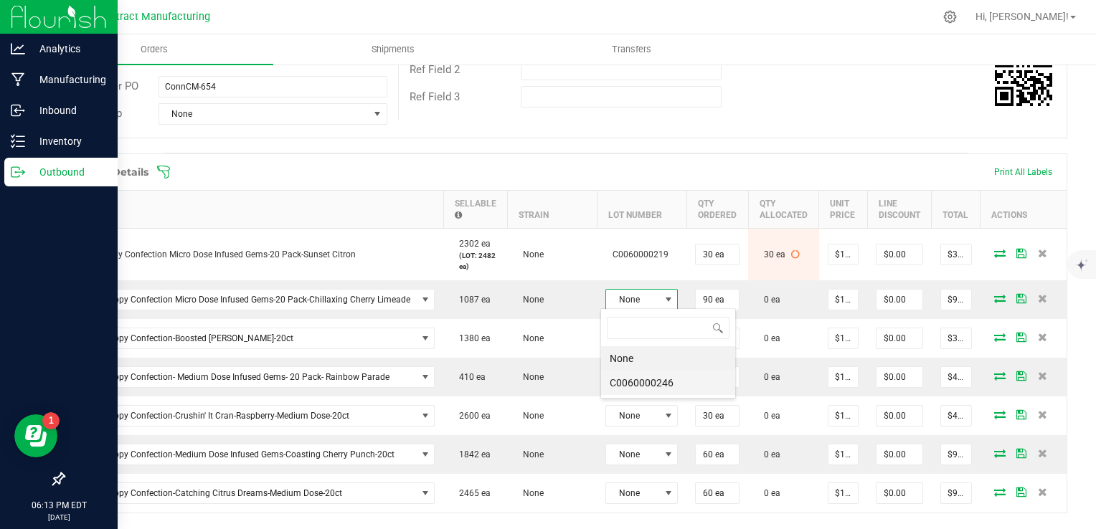
click at [685, 385] on li "C0060000246" at bounding box center [668, 383] width 134 height 24
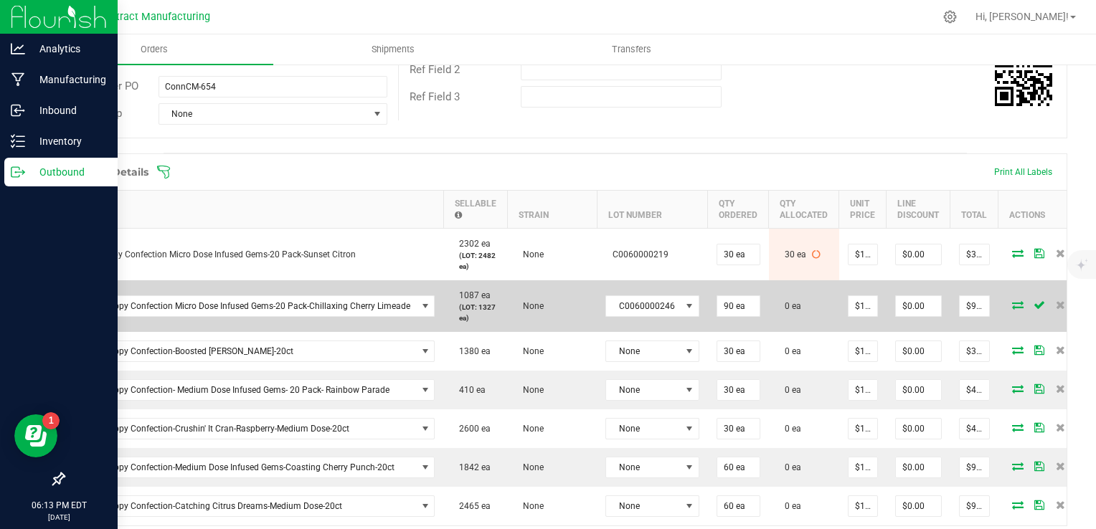
click at [1012, 306] on icon at bounding box center [1017, 305] width 11 height 9
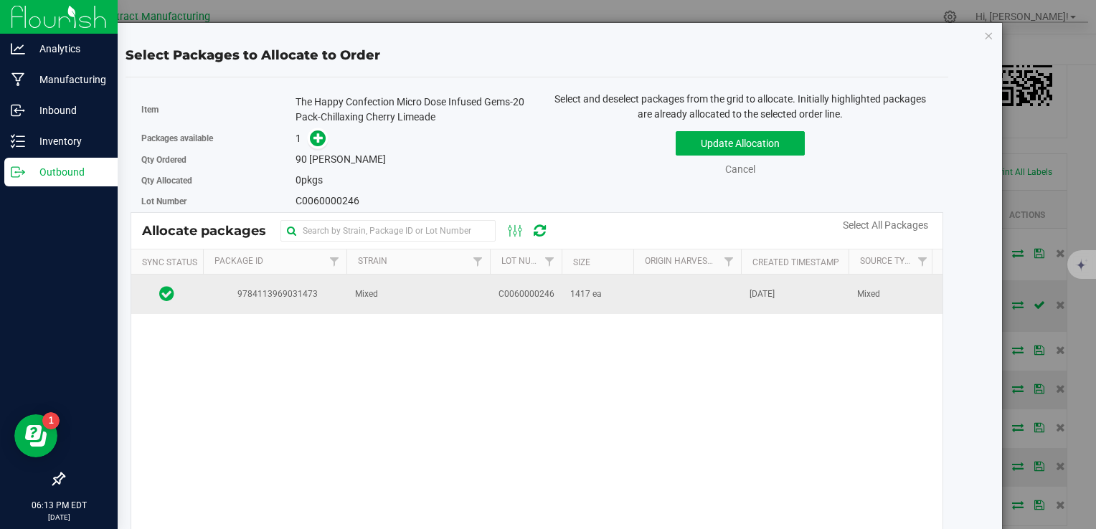
click at [618, 283] on td "1417 ea" at bounding box center [598, 294] width 72 height 39
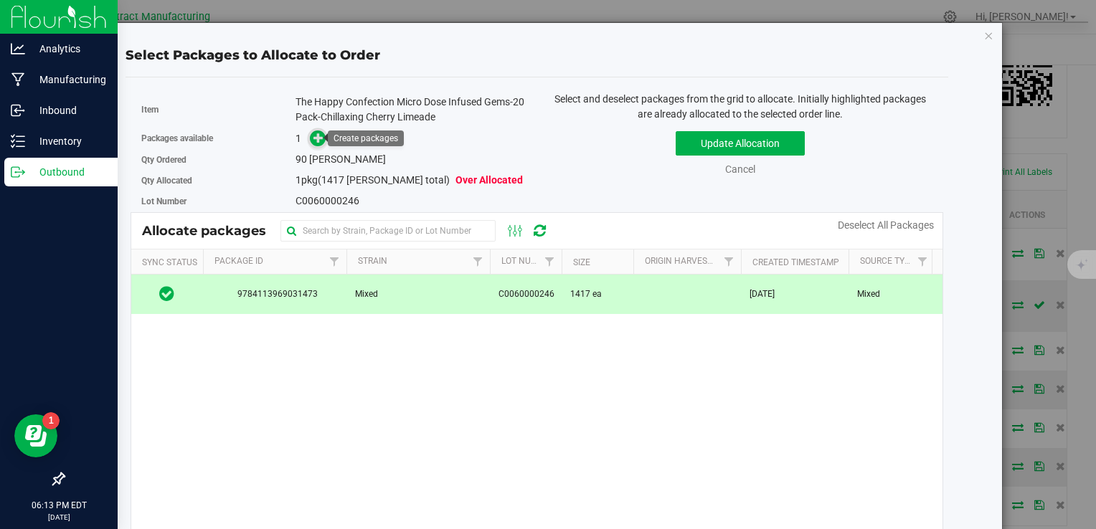
click at [318, 139] on icon at bounding box center [318, 138] width 10 height 10
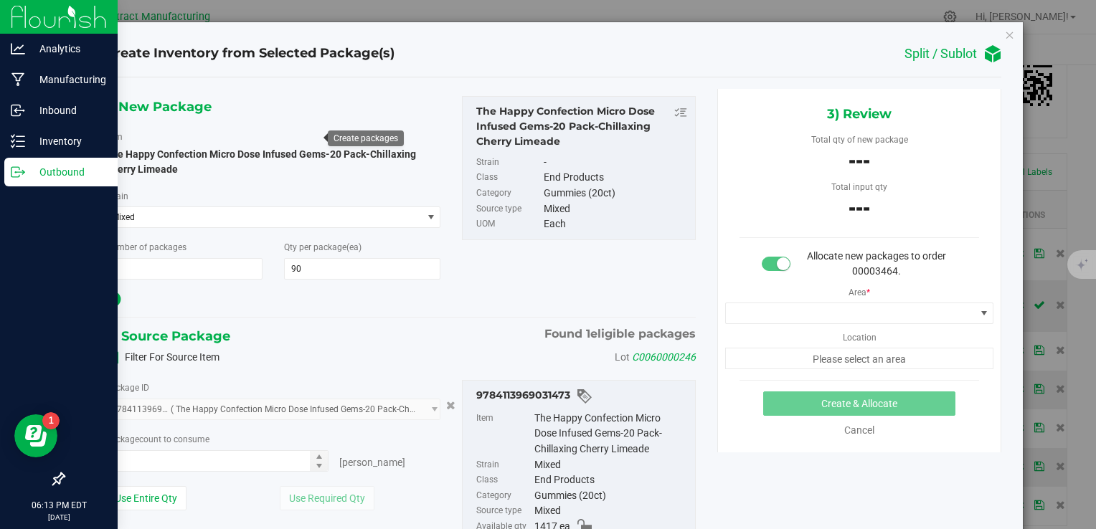
type input "90"
type input "0 ea"
click at [235, 458] on span "0 ea 0" at bounding box center [217, 461] width 224 height 22
type input "90"
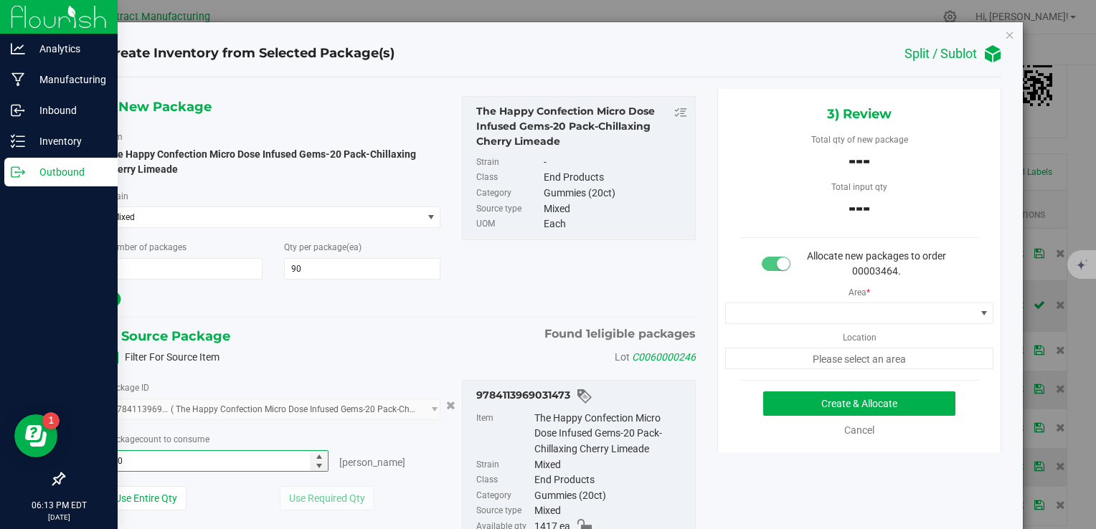
click at [338, 355] on div "Filter For Source Item Lot C0060000246" at bounding box center [401, 358] width 612 height 22
type input "90 ea"
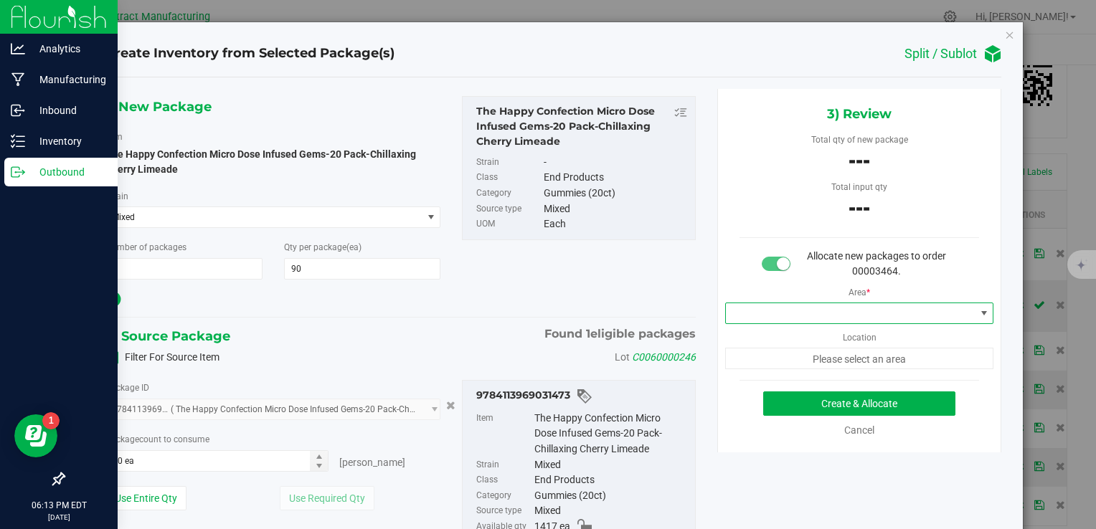
click at [752, 312] on span at bounding box center [851, 313] width 250 height 20
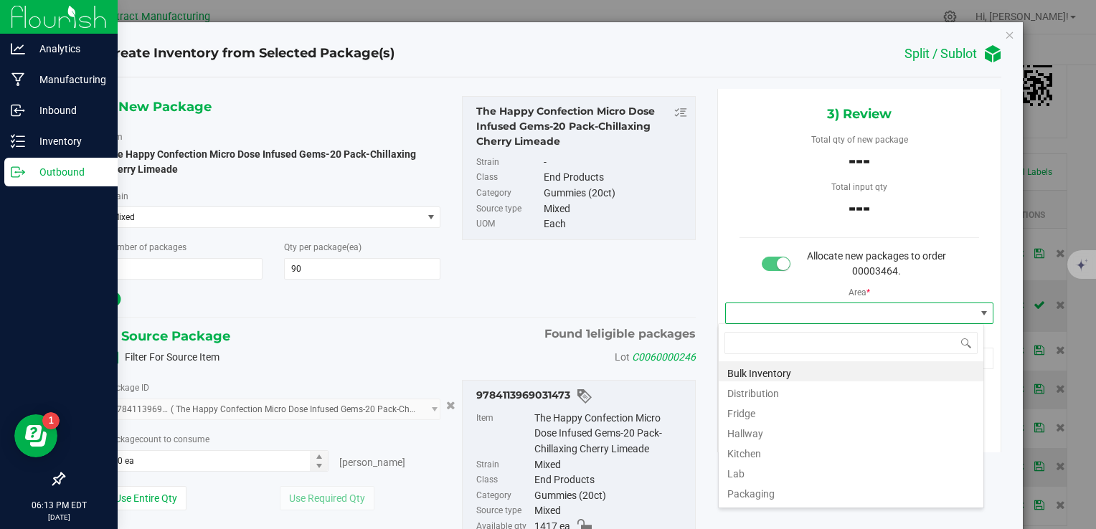
scroll to position [21, 266]
click at [775, 391] on li "Distribution" at bounding box center [851, 392] width 265 height 20
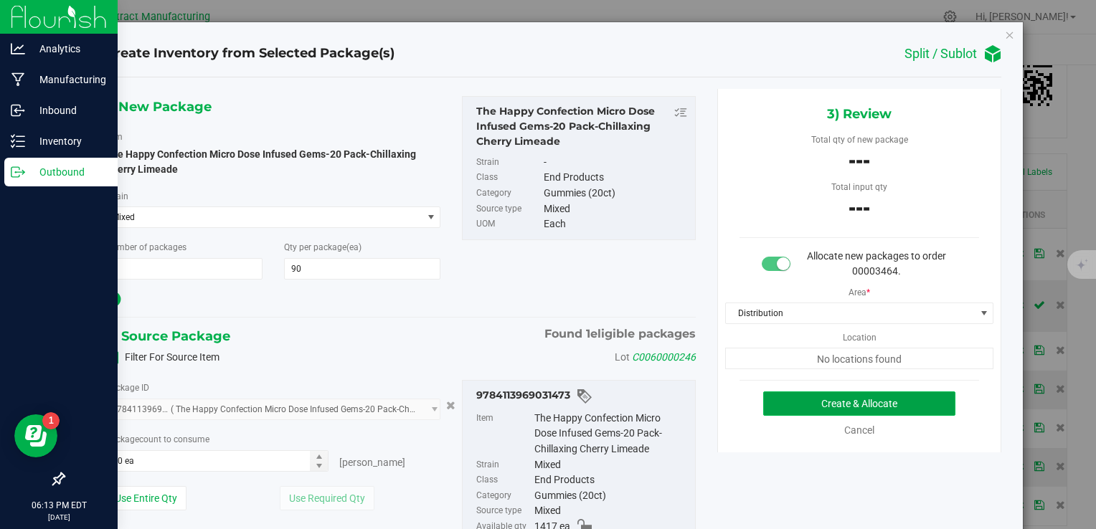
click at [810, 397] on button "Create & Allocate" at bounding box center [859, 404] width 192 height 24
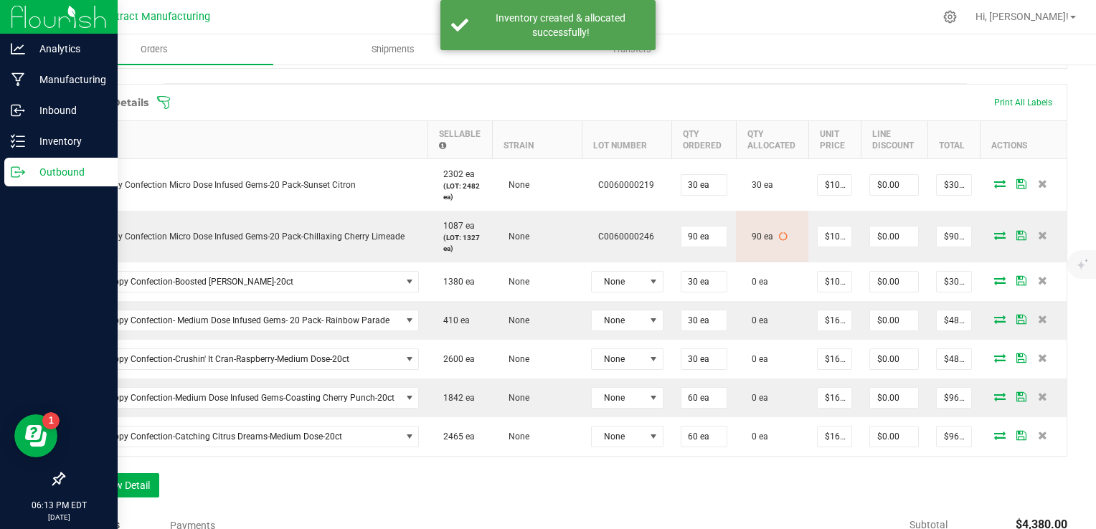
scroll to position [356, 0]
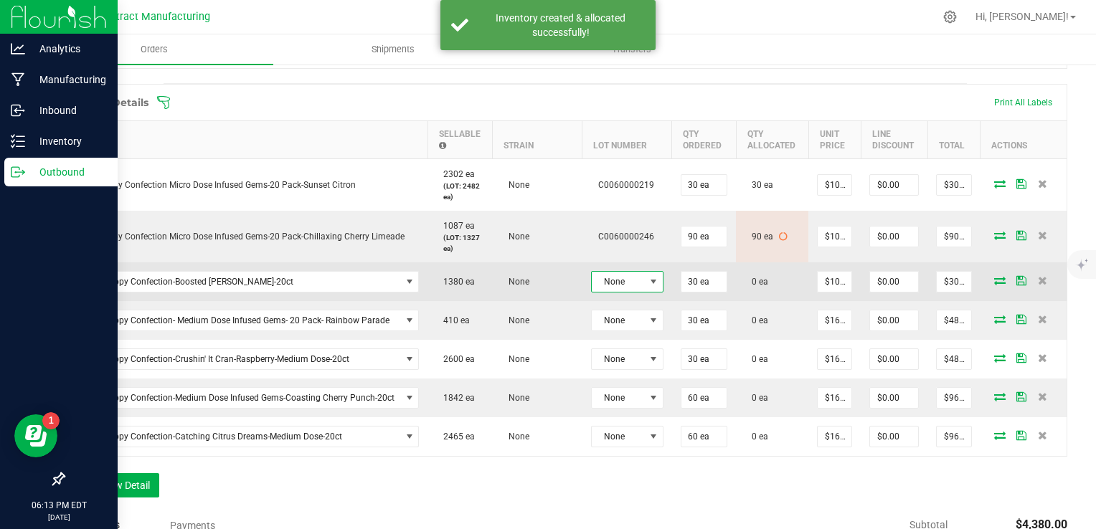
click at [648, 282] on span at bounding box center [653, 281] width 11 height 11
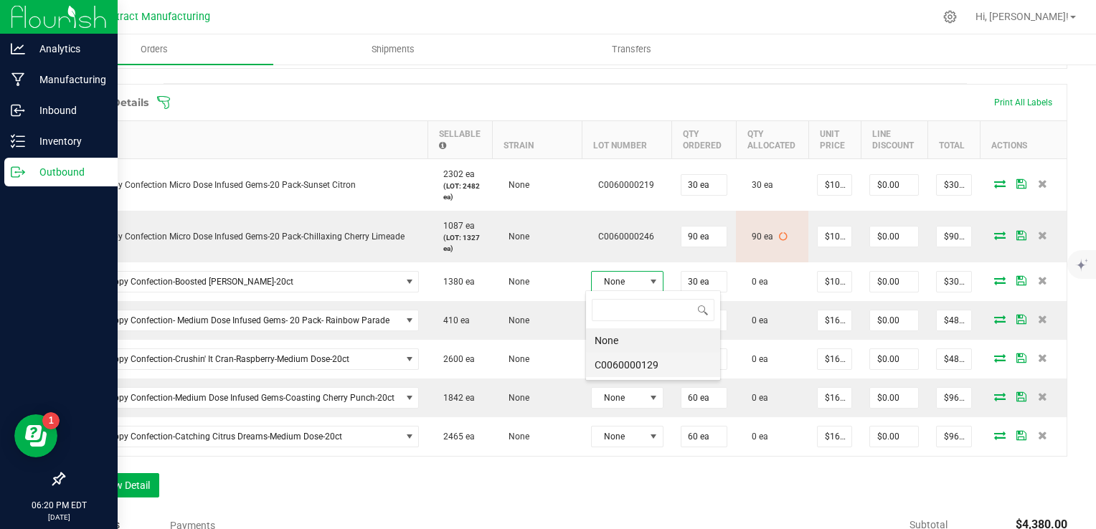
click at [634, 369] on li "C0060000129" at bounding box center [653, 365] width 134 height 24
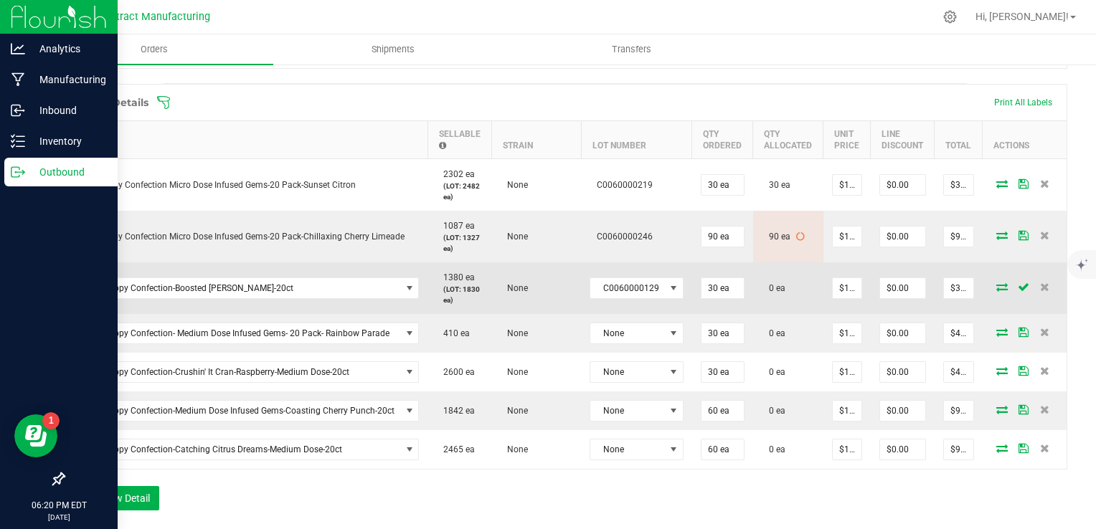
click at [996, 285] on icon at bounding box center [1001, 287] width 11 height 9
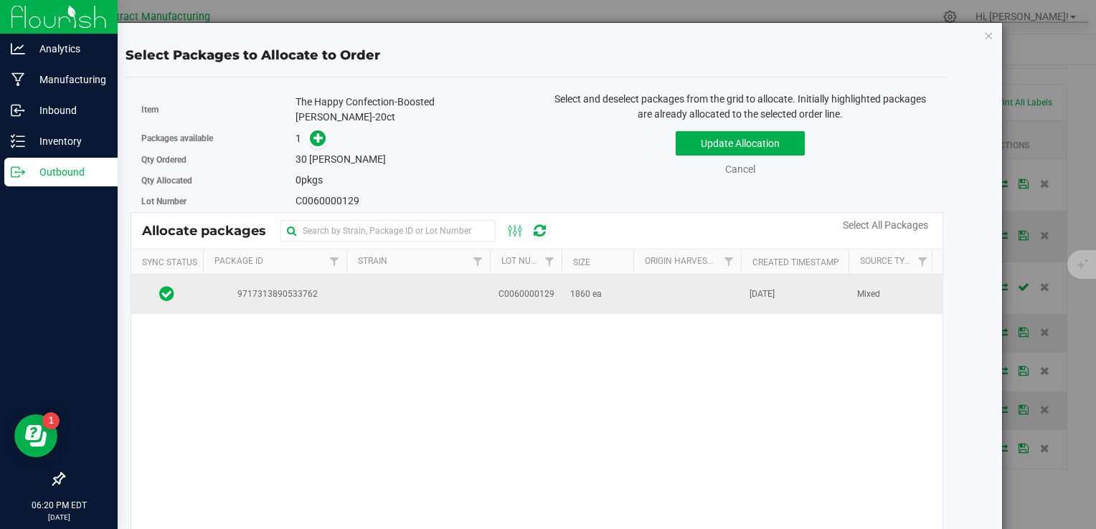
click at [715, 275] on td at bounding box center [687, 294] width 108 height 39
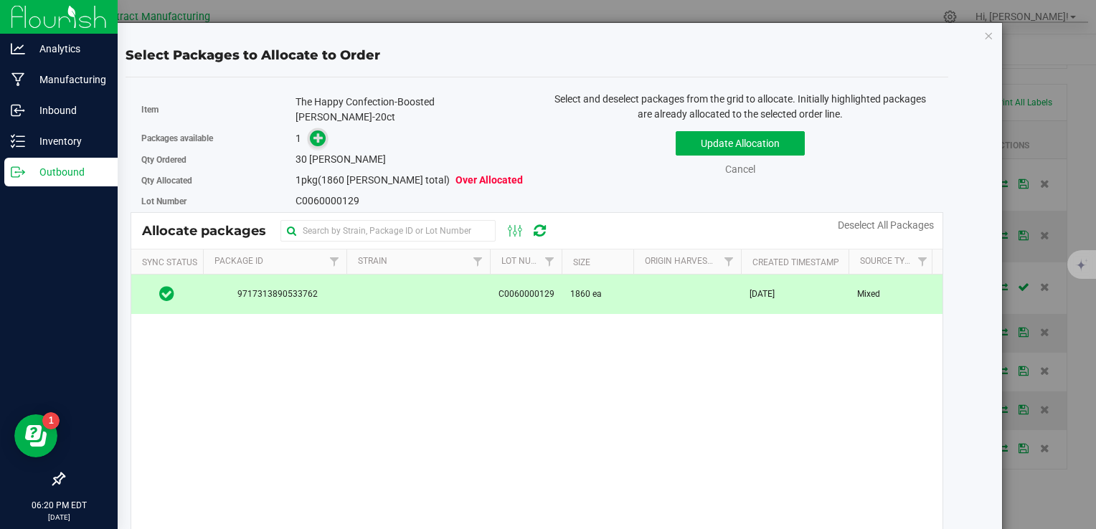
click at [317, 133] on icon at bounding box center [318, 138] width 10 height 10
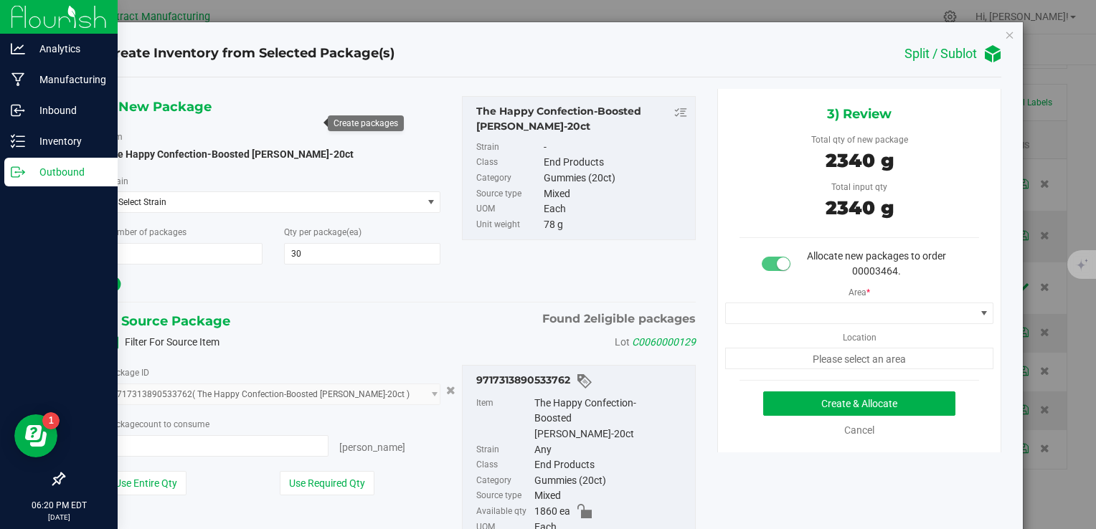
type input "30 ea"
click at [772, 308] on span at bounding box center [851, 313] width 250 height 20
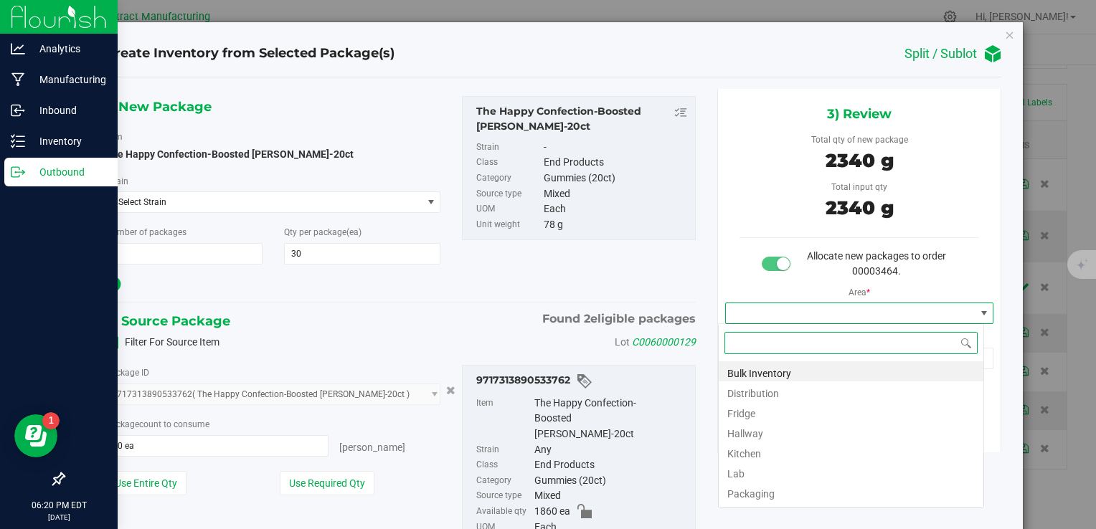
scroll to position [21, 266]
click at [785, 394] on li "Distribution" at bounding box center [851, 392] width 265 height 20
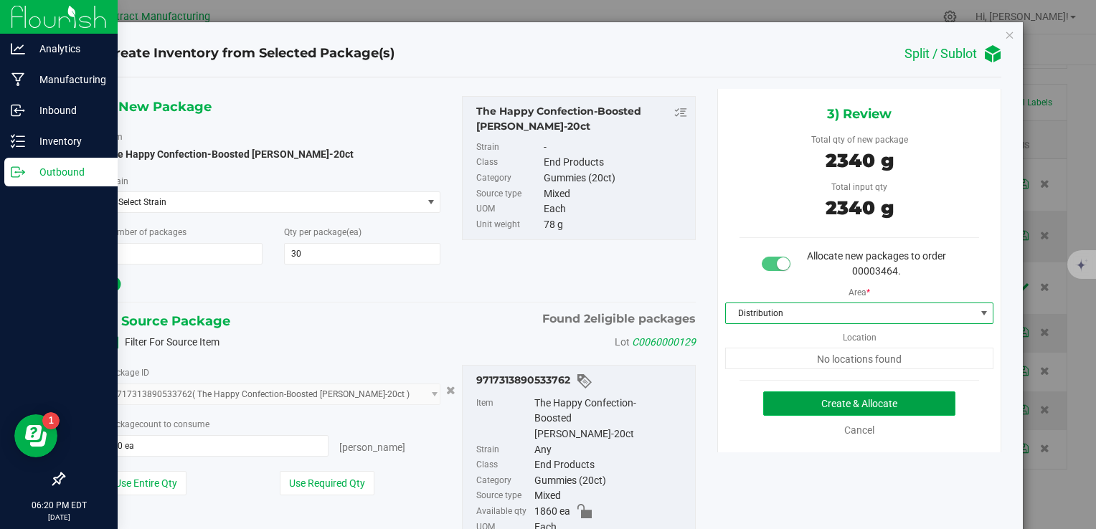
click at [791, 404] on button "Create & Allocate" at bounding box center [859, 404] width 192 height 24
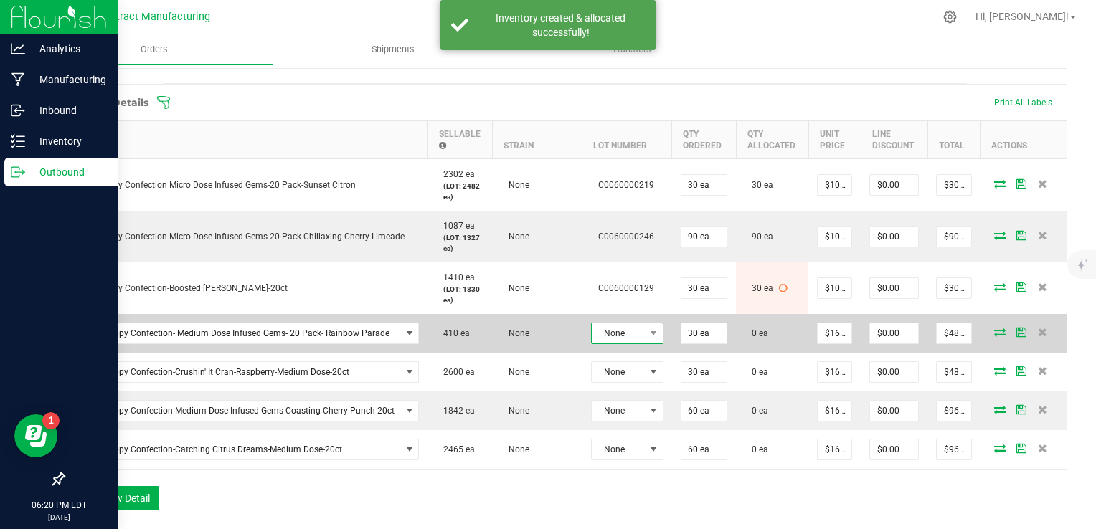
click at [637, 327] on span "None" at bounding box center [618, 333] width 53 height 20
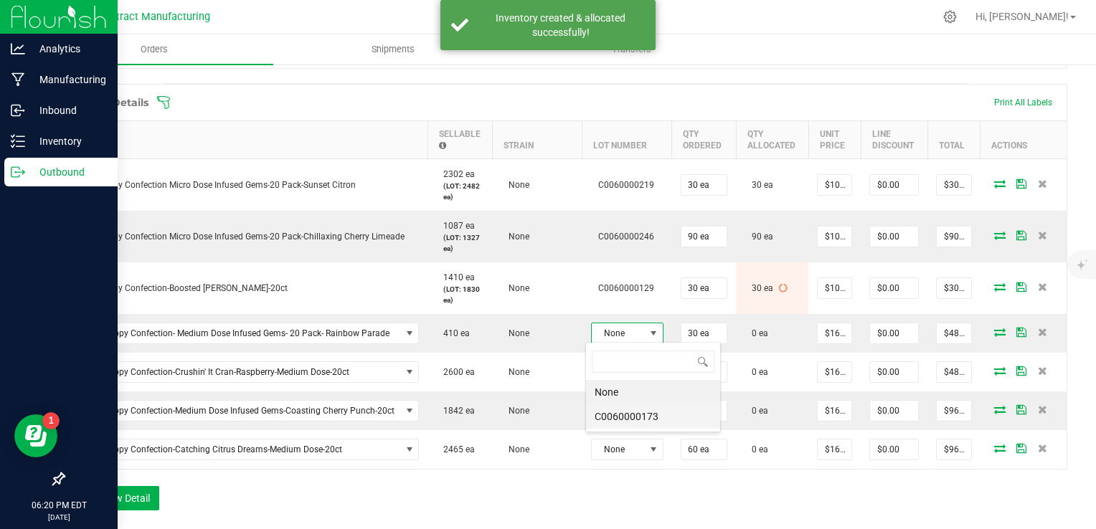
click at [671, 414] on li "C0060000173" at bounding box center [653, 417] width 134 height 24
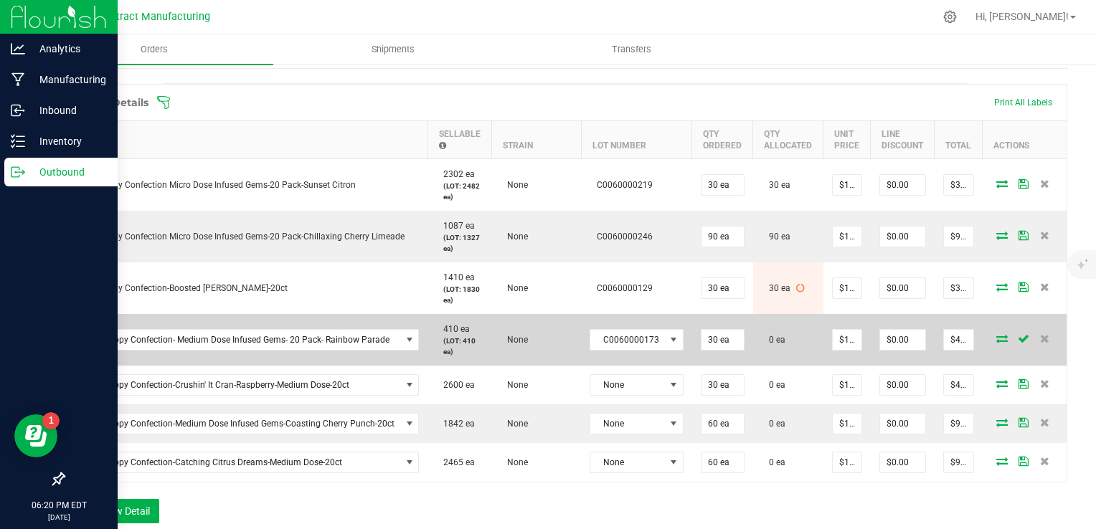
click at [996, 334] on icon at bounding box center [1001, 338] width 11 height 9
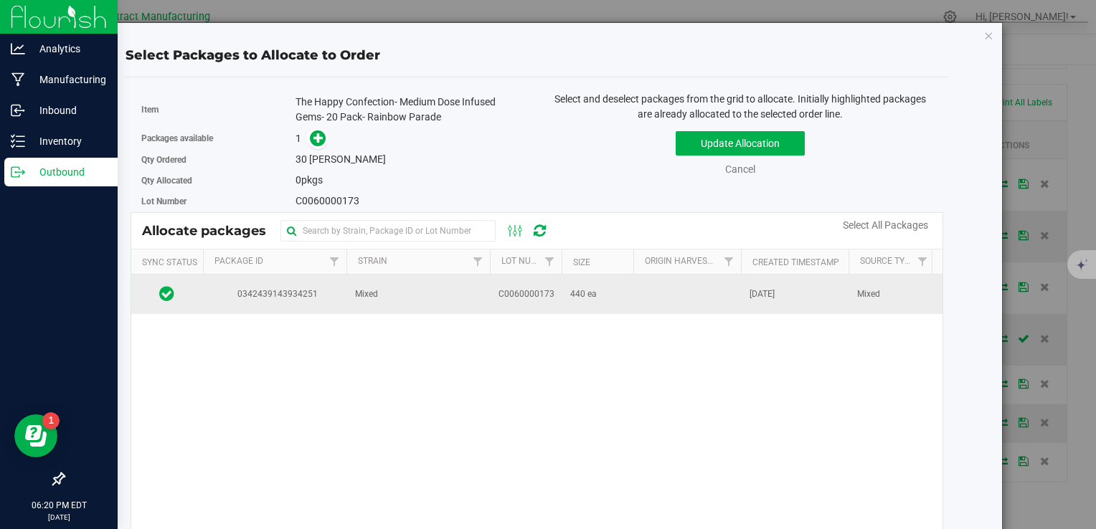
click at [750, 294] on span "[DATE]" at bounding box center [762, 295] width 25 height 14
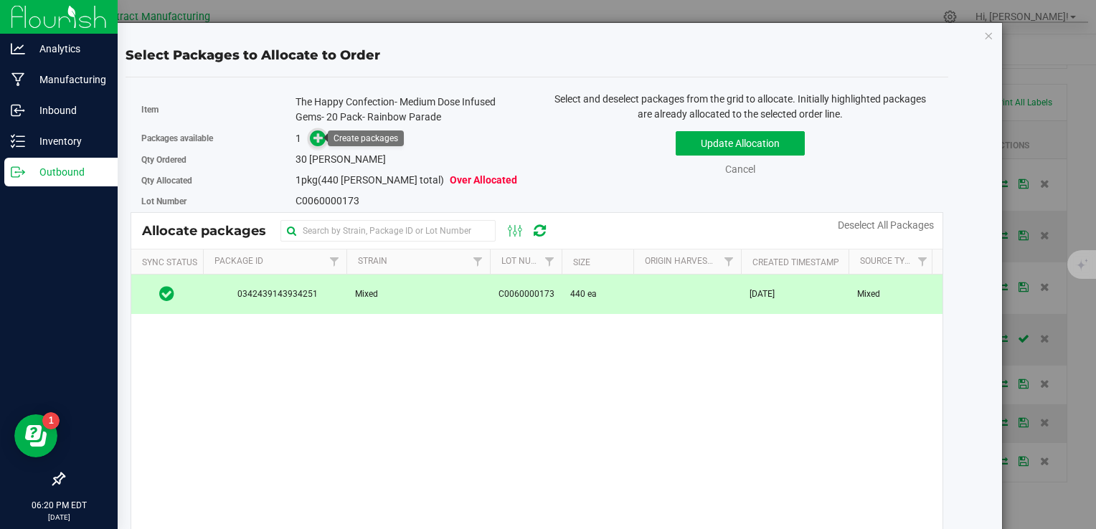
click at [319, 133] on icon at bounding box center [318, 138] width 10 height 10
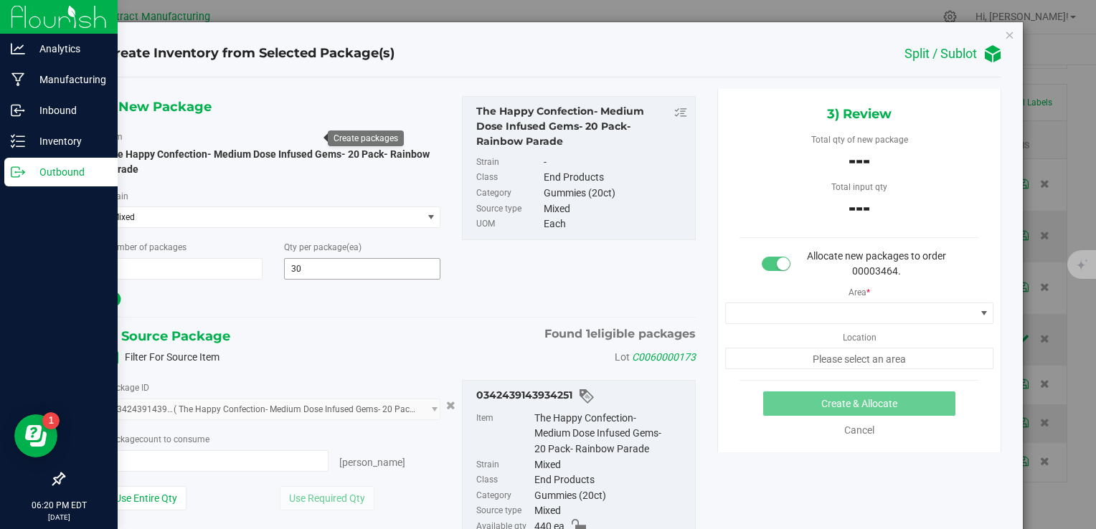
type input "0 ea"
click at [257, 451] on span "0 ea 0" at bounding box center [217, 461] width 224 height 22
type input "30"
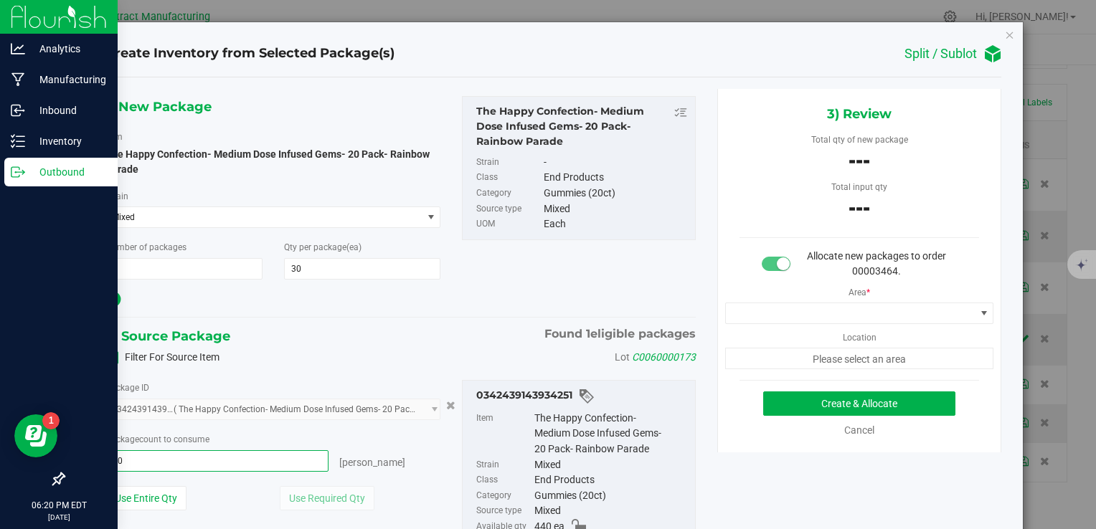
click at [379, 314] on div "1) New Package Item The Happy Confection- Medium Dose Infused Gems- 20 Pack- Ra…" at bounding box center [401, 346] width 612 height 515
type input "30 ea"
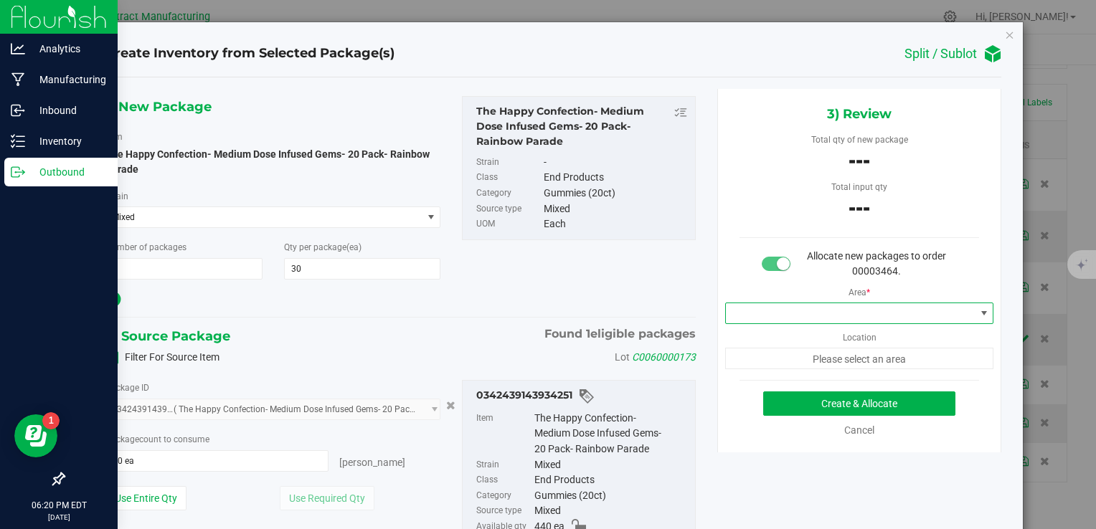
click at [761, 311] on span at bounding box center [851, 313] width 250 height 20
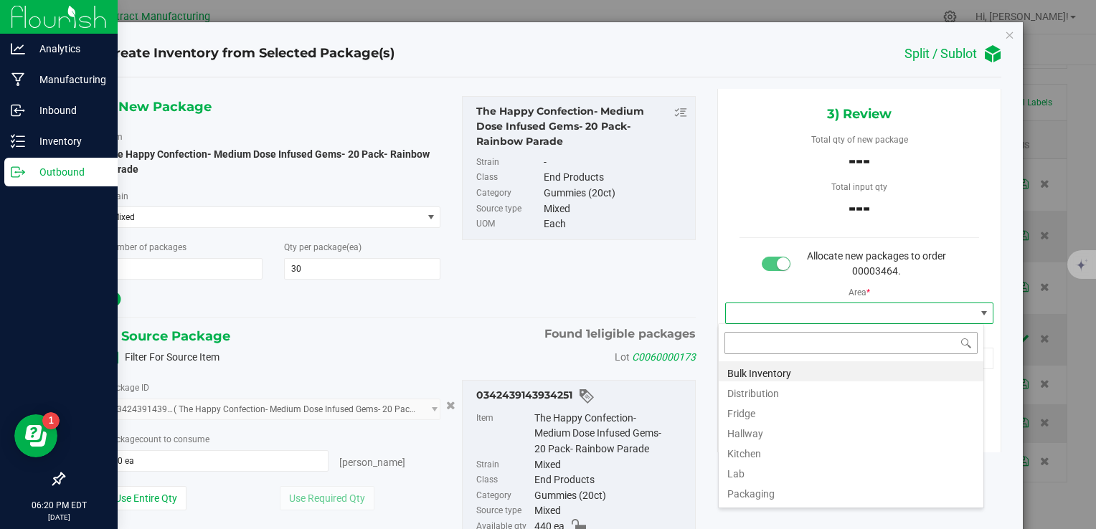
scroll to position [21, 266]
click at [800, 391] on li "Distribution" at bounding box center [851, 392] width 265 height 20
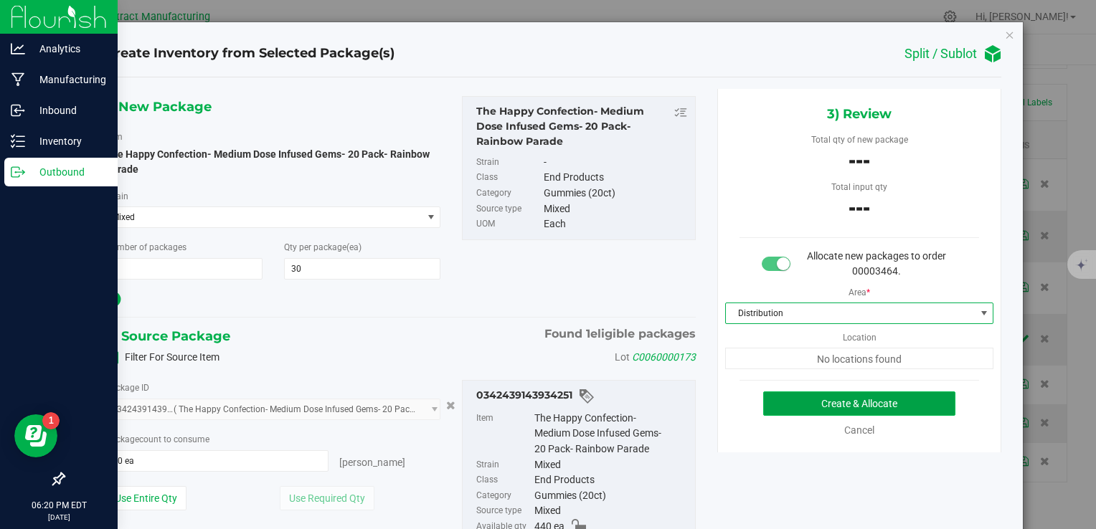
click at [816, 404] on button "Create & Allocate" at bounding box center [859, 404] width 192 height 24
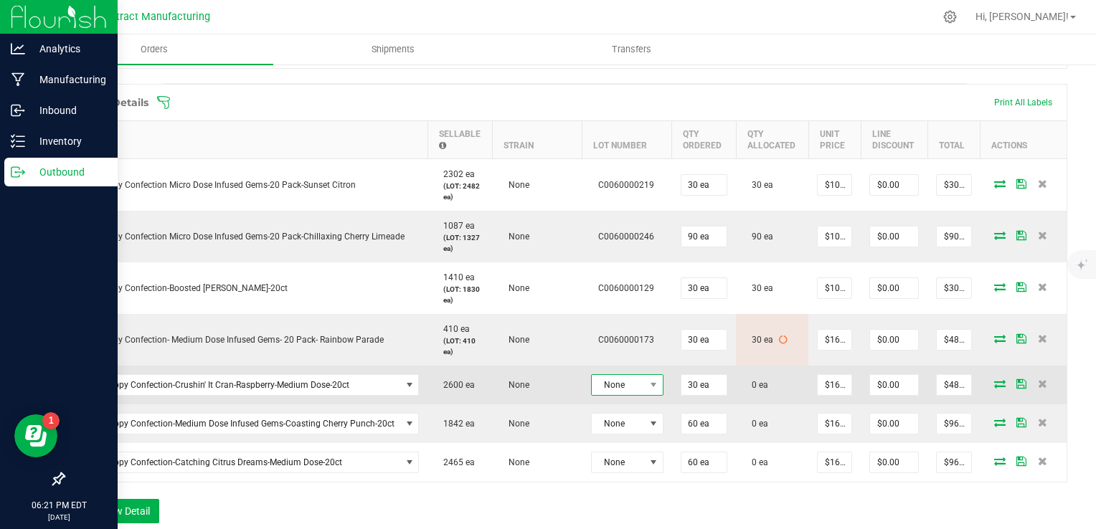
click at [625, 382] on span "None" at bounding box center [618, 385] width 53 height 20
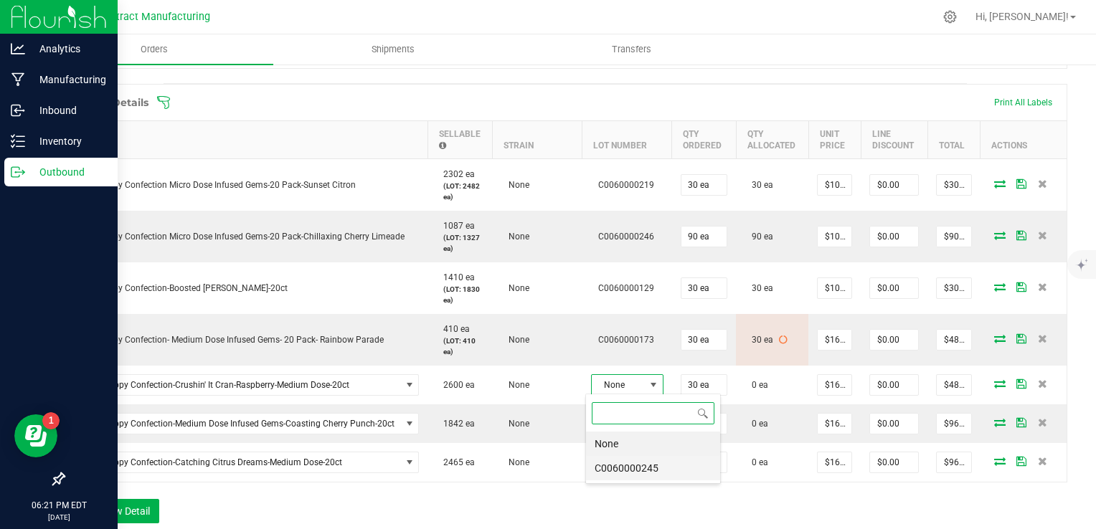
click at [676, 468] on li "C0060000245" at bounding box center [653, 468] width 134 height 24
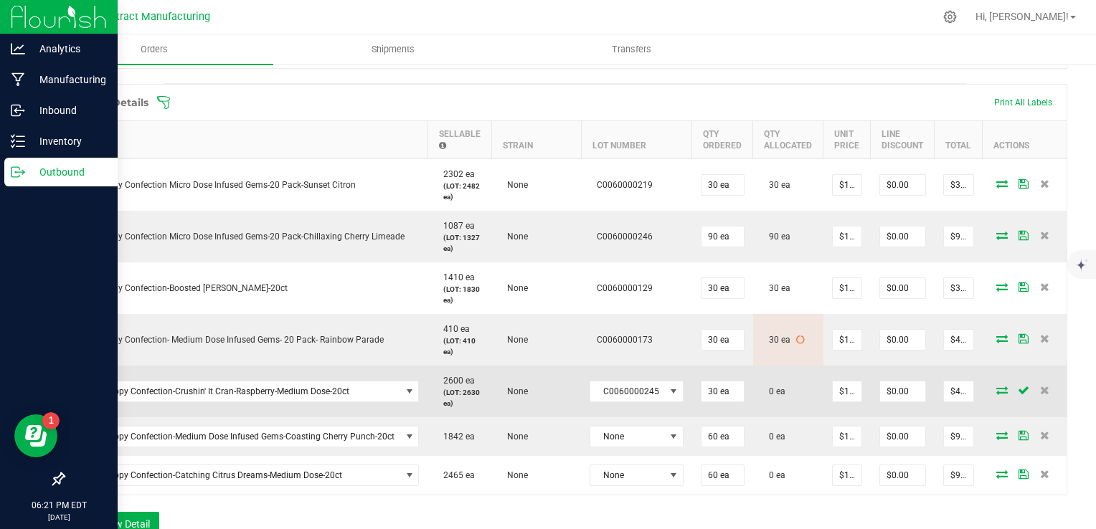
click at [996, 386] on icon at bounding box center [1001, 390] width 11 height 9
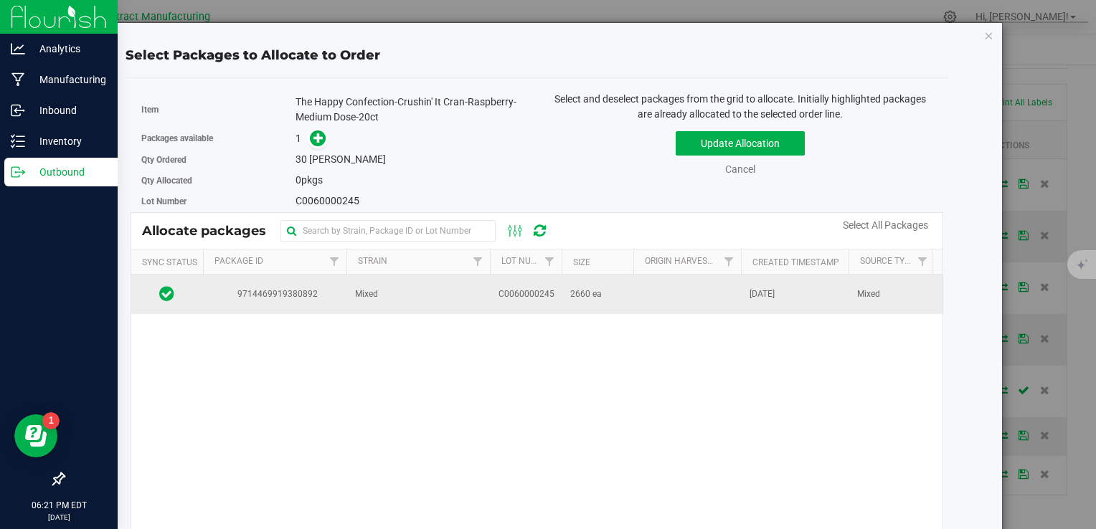
click at [656, 298] on td at bounding box center [687, 294] width 108 height 39
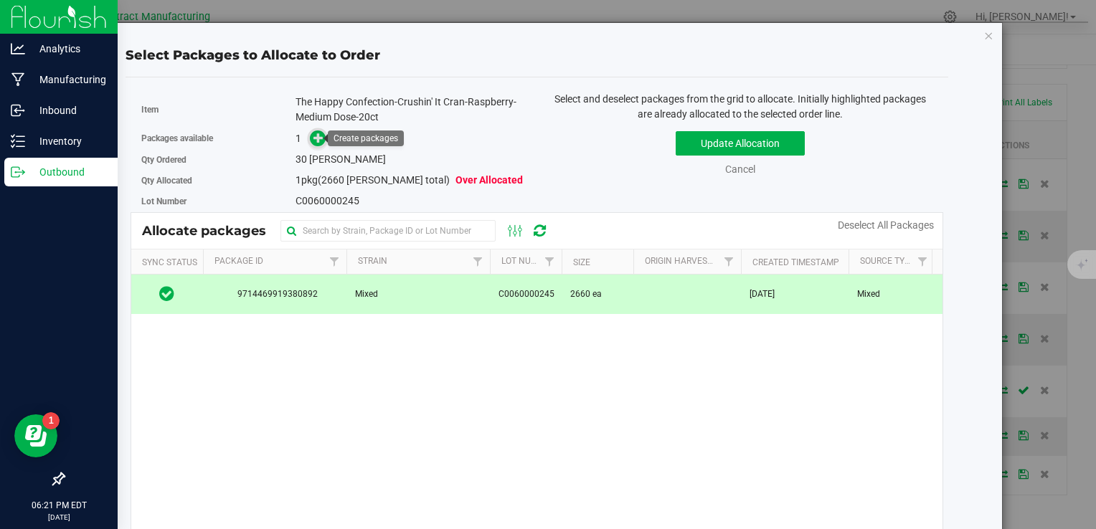
click at [318, 137] on icon at bounding box center [318, 138] width 10 height 10
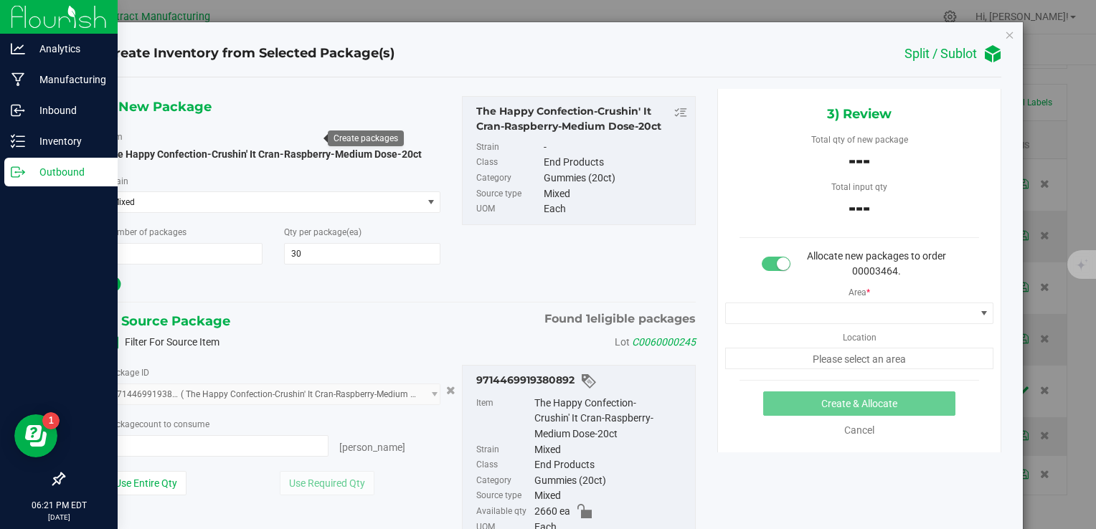
type input "0 ea"
click at [292, 444] on span "0 ea 0" at bounding box center [217, 446] width 224 height 22
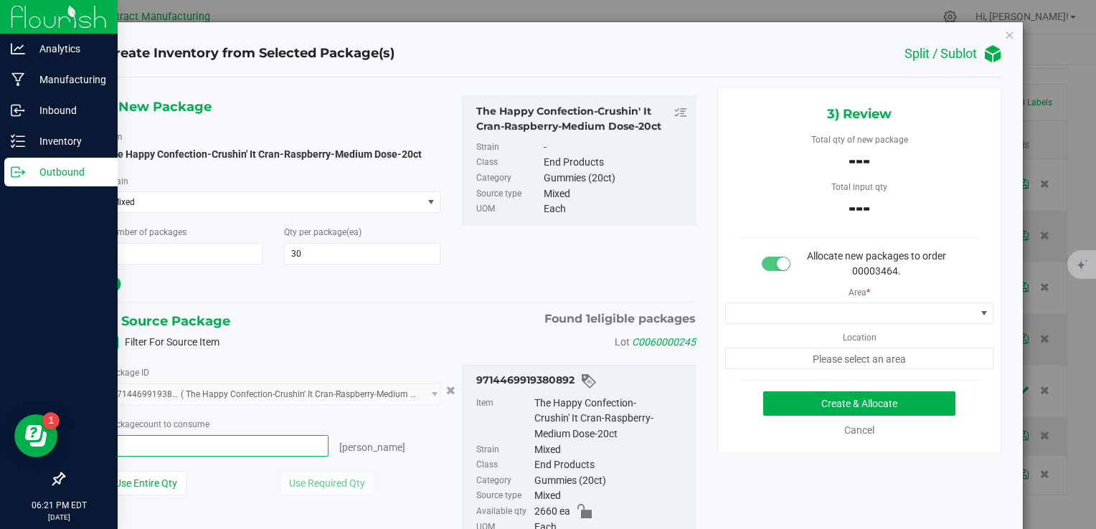
type input "30"
click at [760, 310] on span at bounding box center [851, 313] width 250 height 20
type input "30 ea"
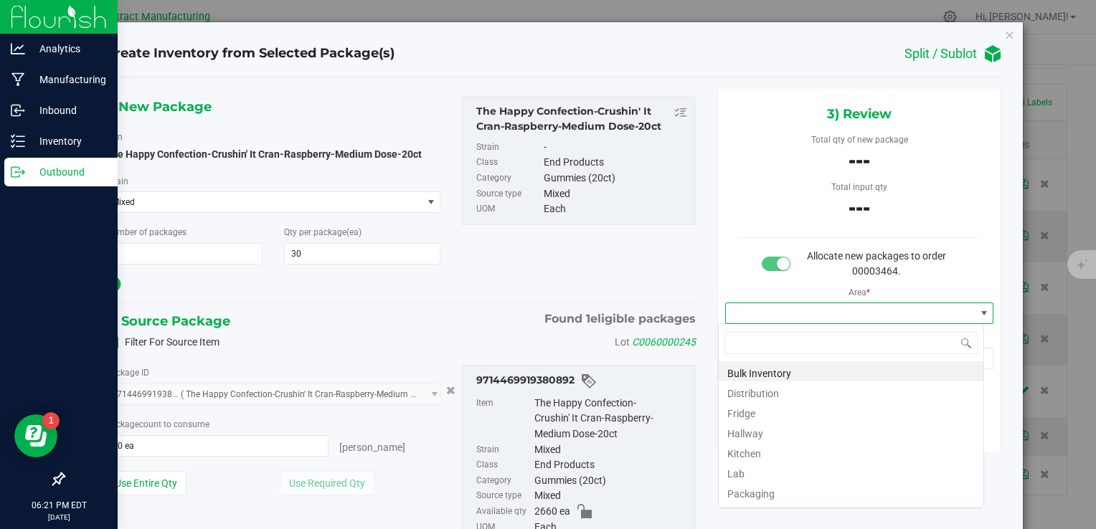
scroll to position [21, 266]
click at [792, 389] on li "Distribution" at bounding box center [851, 392] width 265 height 20
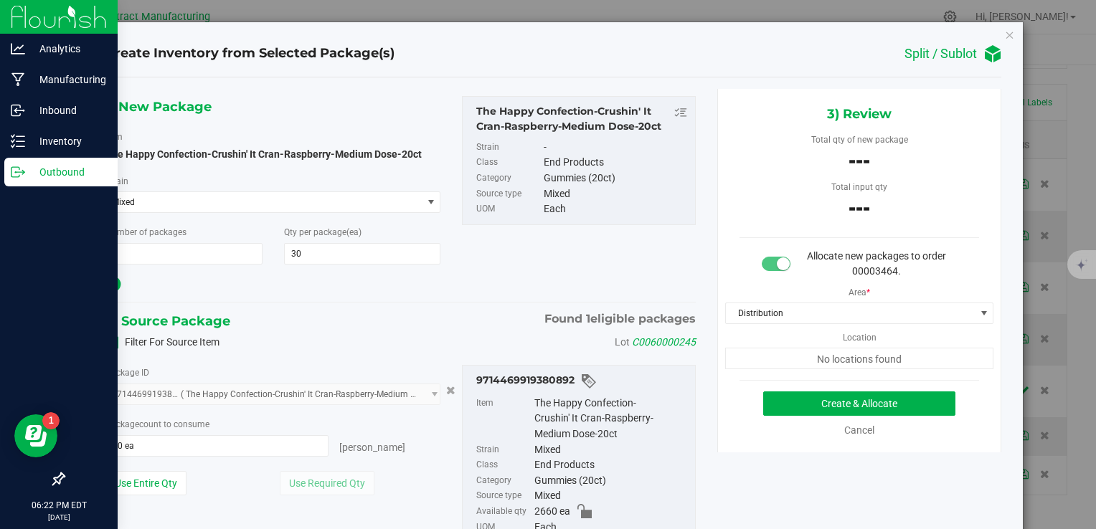
click at [740, 291] on div "Area * Distribution Location No locations found" at bounding box center [859, 324] width 283 height 90
click at [794, 407] on button "Create & Allocate" at bounding box center [859, 404] width 192 height 24
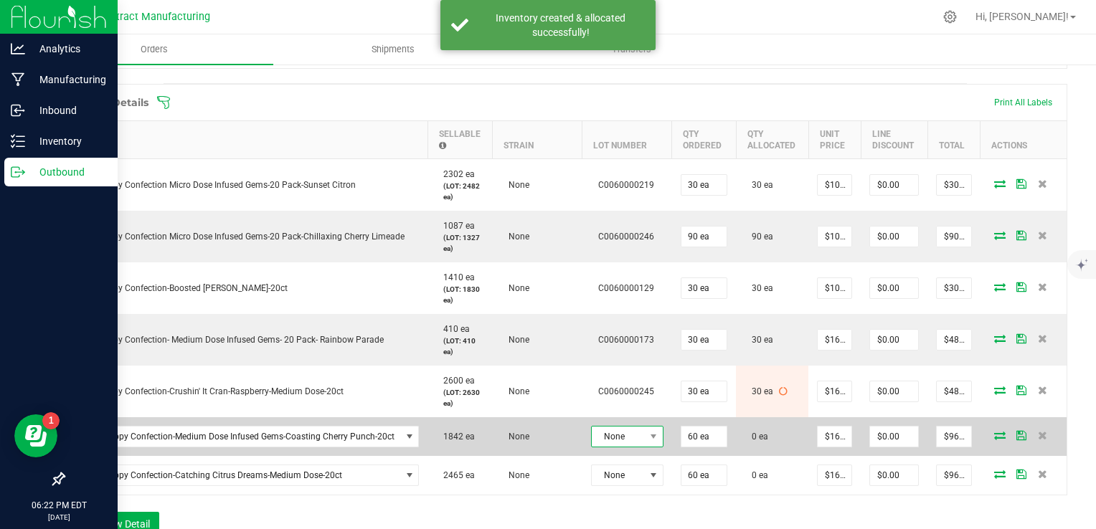
click at [613, 440] on span "None" at bounding box center [618, 437] width 53 height 20
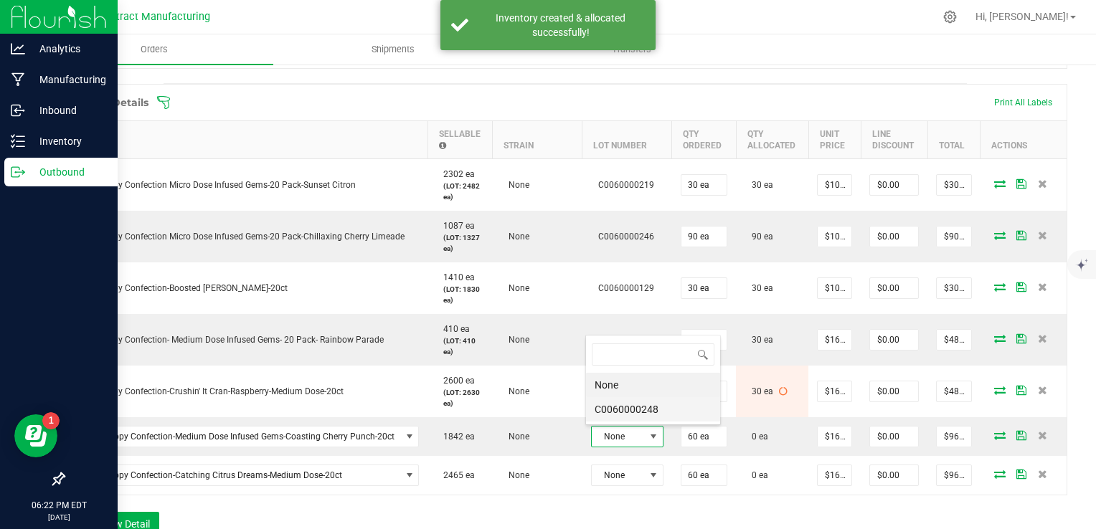
click at [619, 407] on li "C0060000248" at bounding box center [653, 409] width 134 height 24
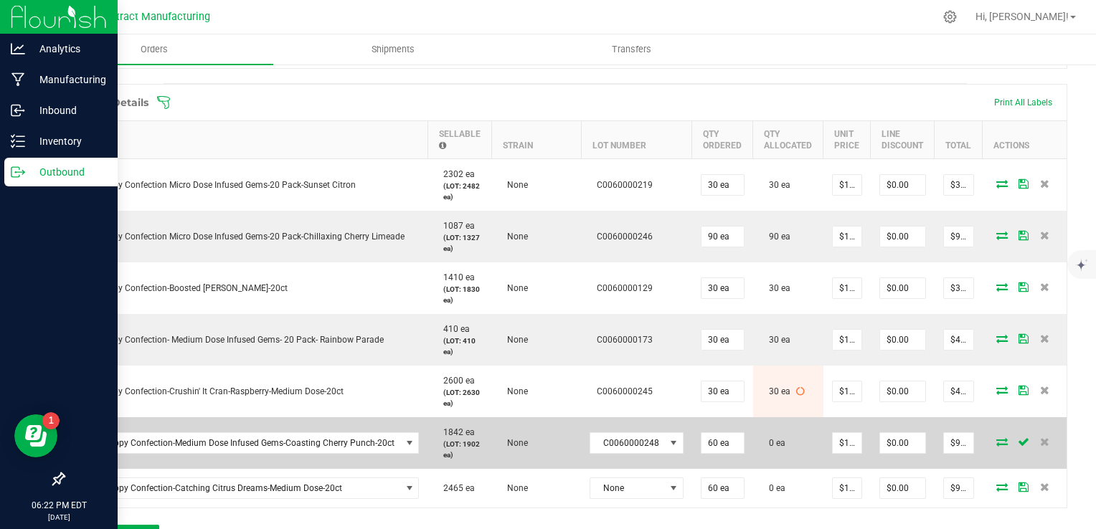
click at [996, 440] on icon at bounding box center [1001, 442] width 11 height 9
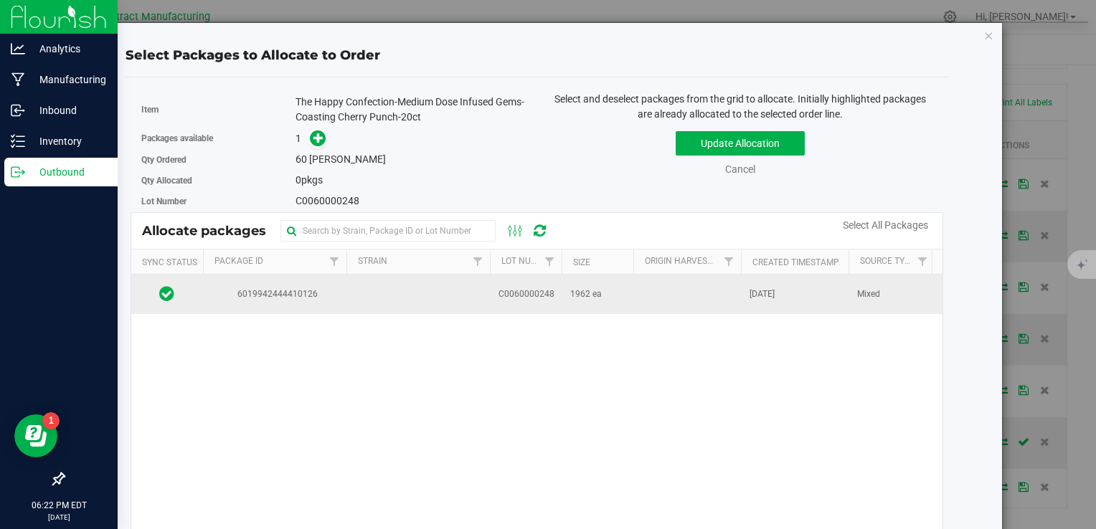
click at [562, 291] on td "1962 ea" at bounding box center [598, 294] width 72 height 39
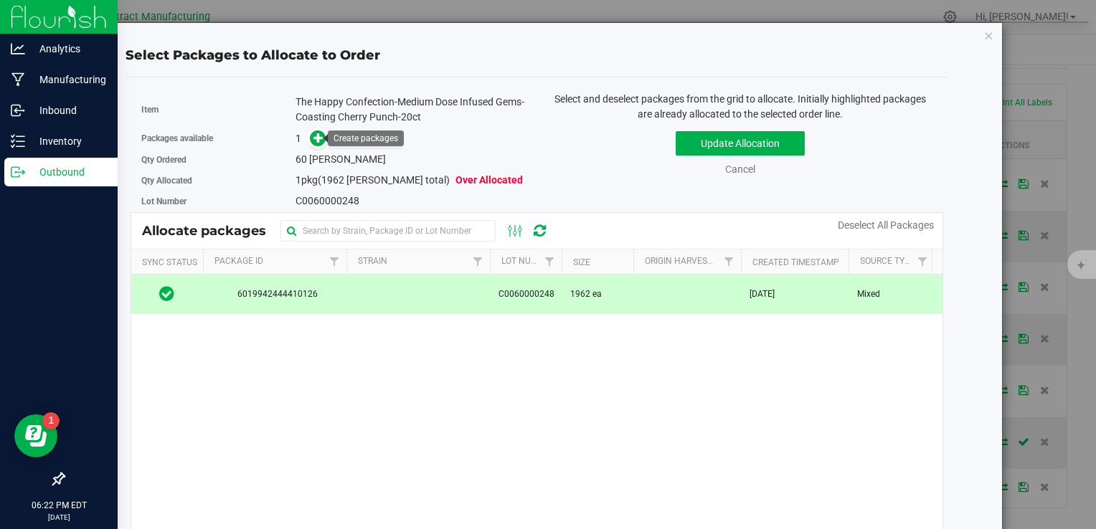
click at [323, 143] on link at bounding box center [318, 138] width 16 height 11
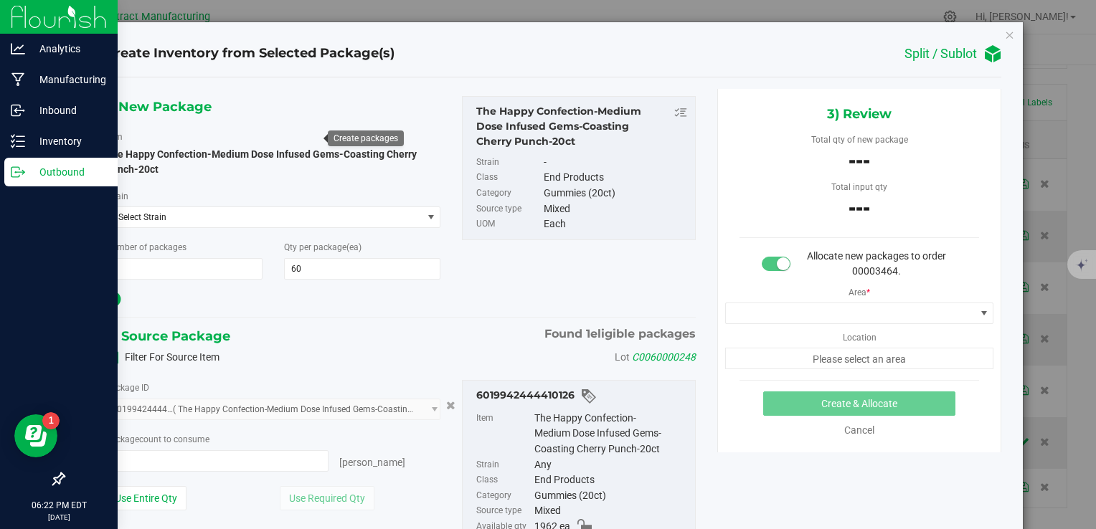
type input "0 ea"
click at [298, 452] on span "0 ea 0" at bounding box center [217, 461] width 224 height 22
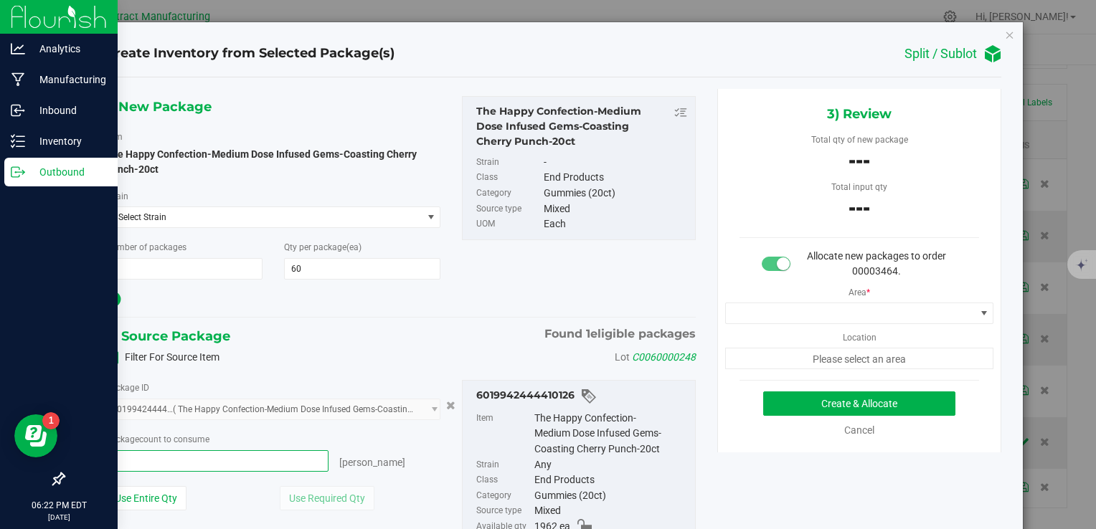
type input "60"
type input "60 ea"
click at [392, 329] on div "2) Source Package Found 1 eligible packages" at bounding box center [400, 337] width 590 height 22
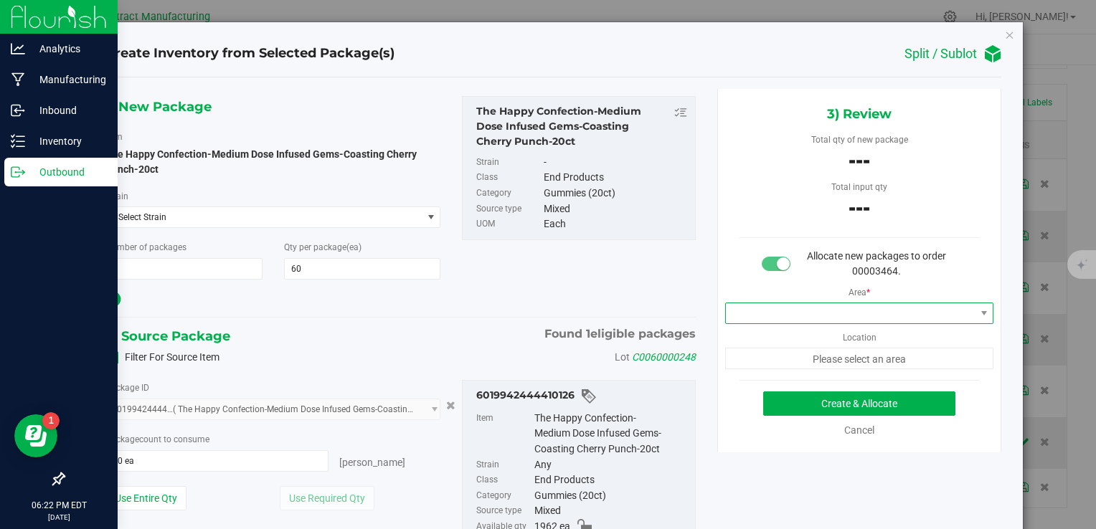
click at [733, 318] on span at bounding box center [851, 313] width 250 height 20
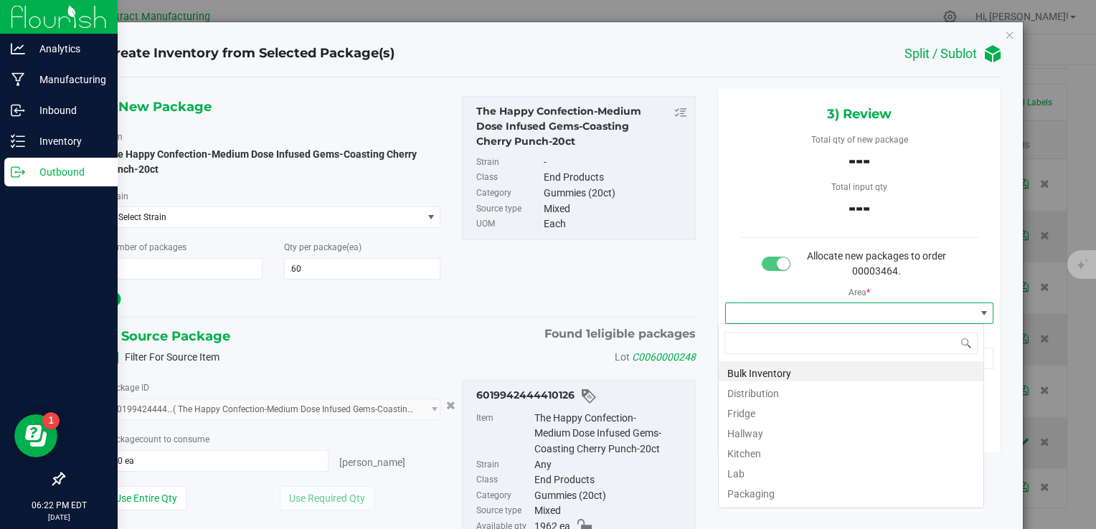
scroll to position [21, 266]
click at [762, 392] on li "Distribution" at bounding box center [851, 392] width 265 height 20
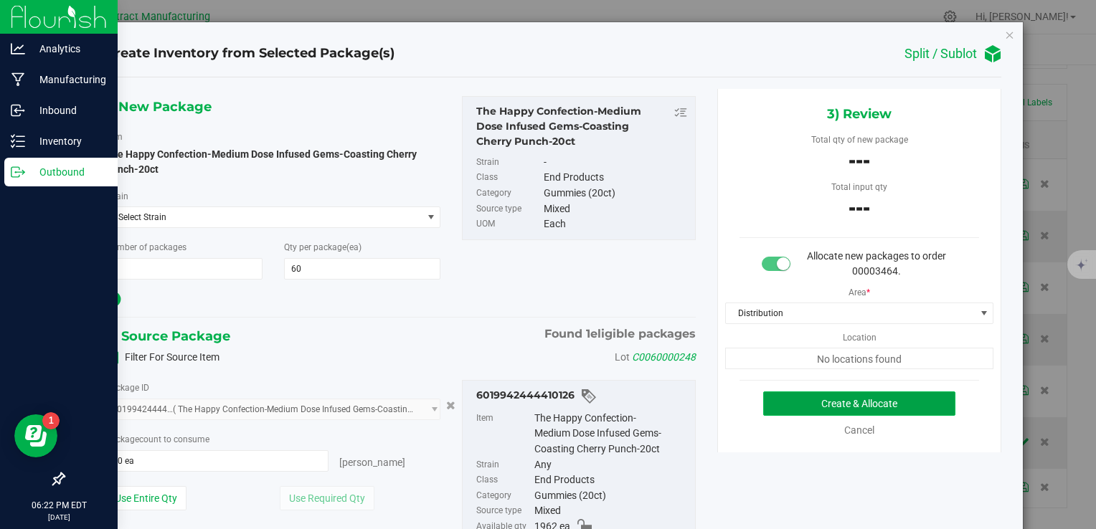
click at [788, 400] on button "Create & Allocate" at bounding box center [859, 404] width 192 height 24
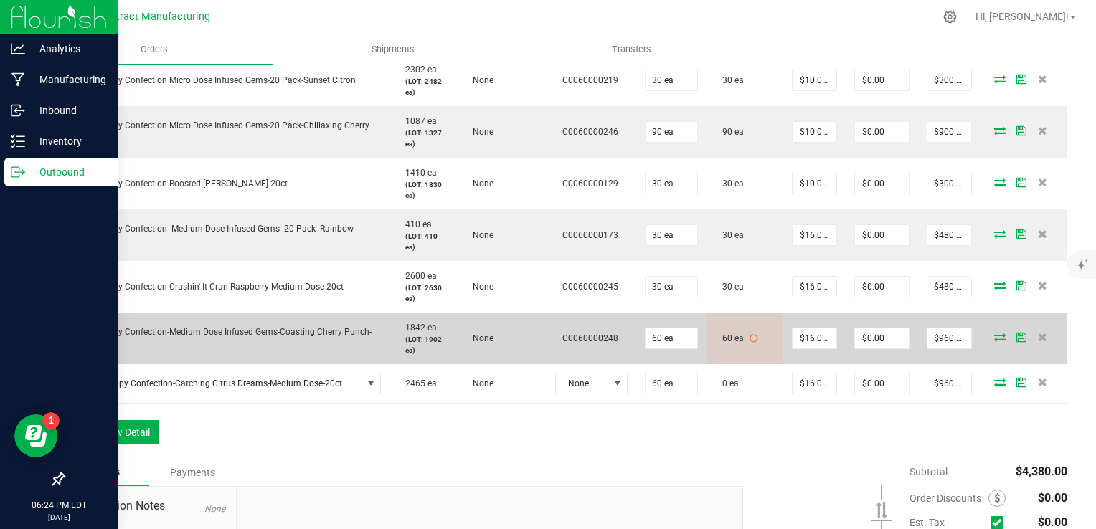
scroll to position [466, 0]
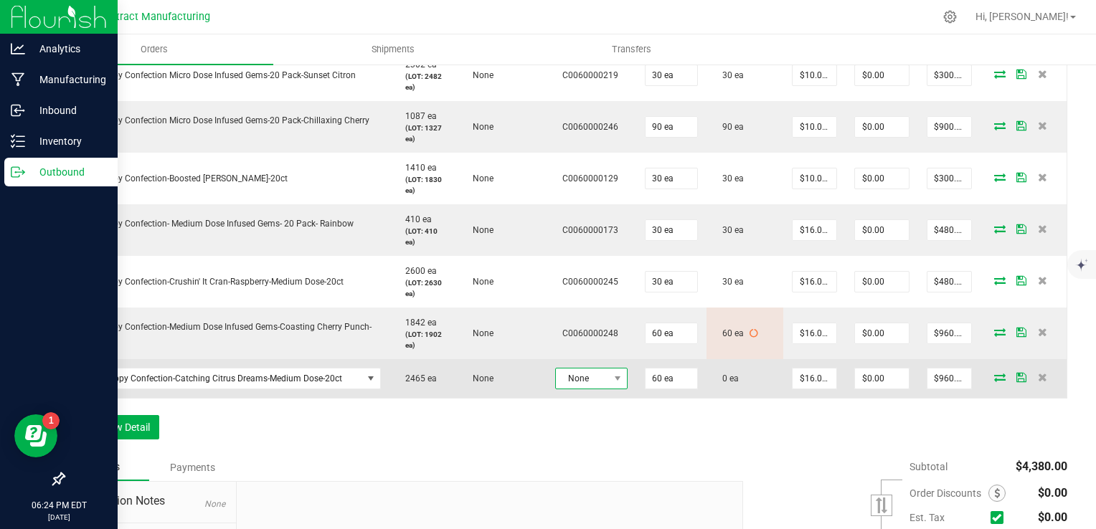
click at [597, 382] on span "None" at bounding box center [582, 379] width 53 height 20
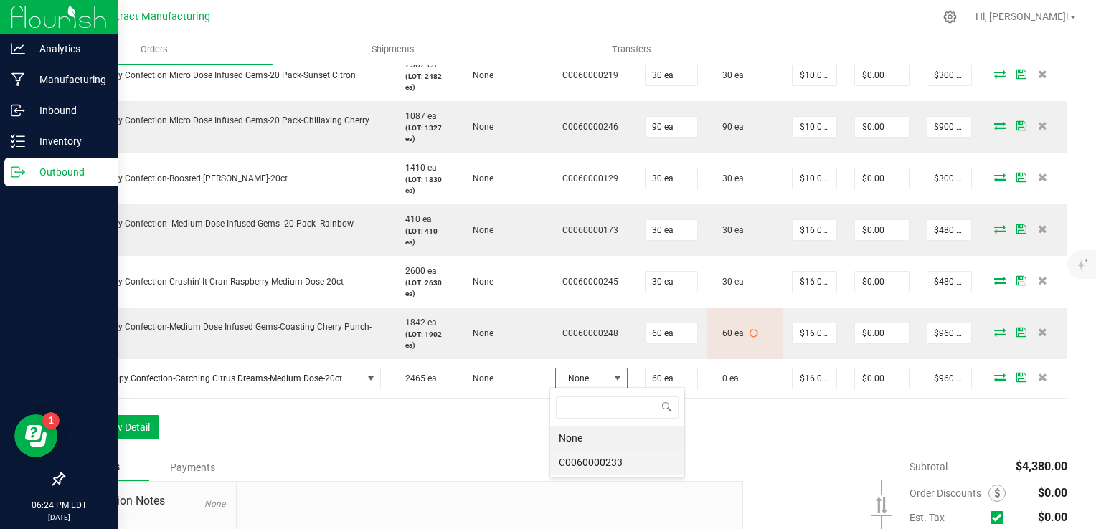
click at [638, 458] on li "C0060000233" at bounding box center [617, 462] width 134 height 24
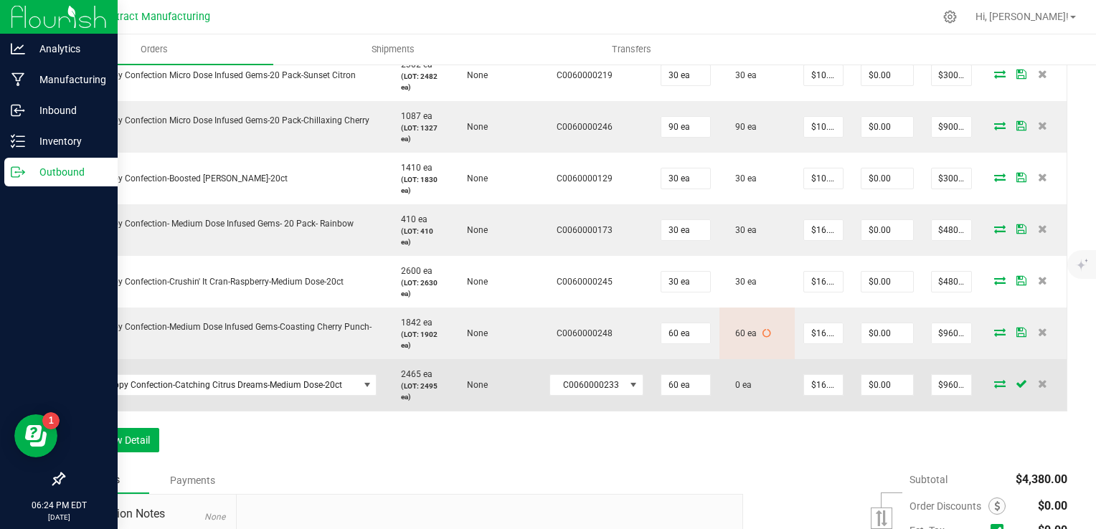
click at [994, 379] on icon at bounding box center [999, 383] width 11 height 9
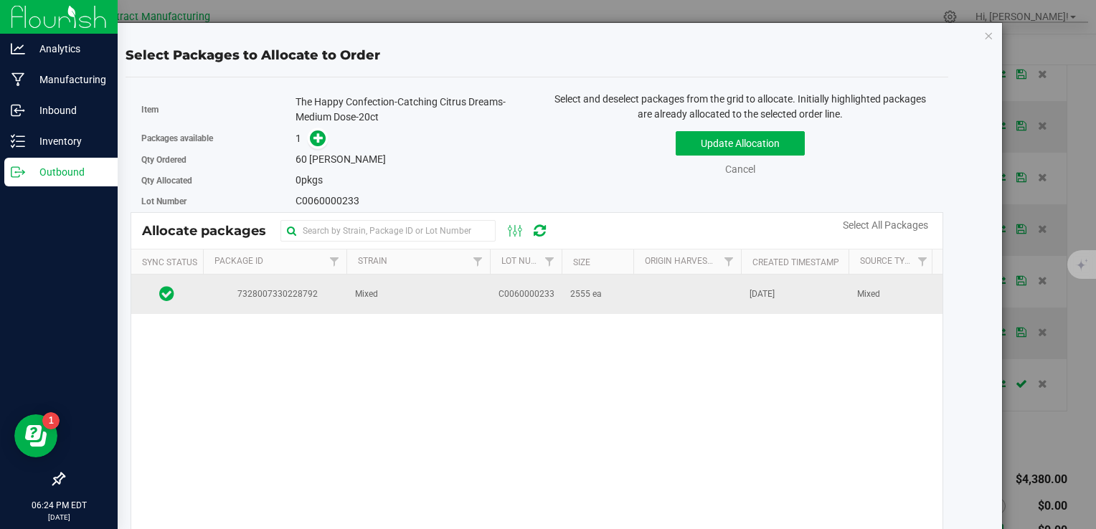
click at [694, 295] on td at bounding box center [687, 294] width 108 height 39
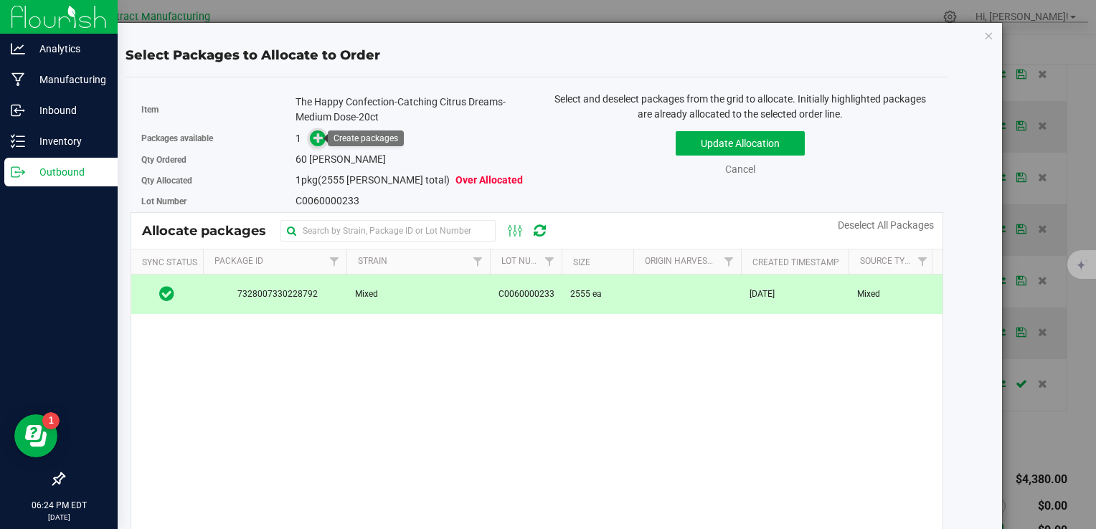
click at [313, 138] on icon at bounding box center [318, 138] width 10 height 10
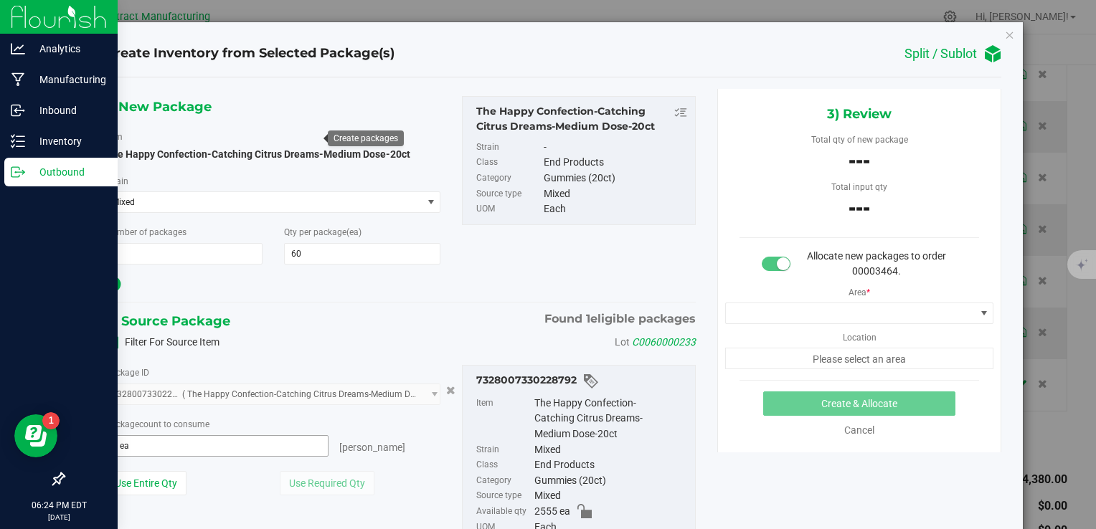
click at [293, 451] on span "0 ea 0" at bounding box center [217, 446] width 224 height 22
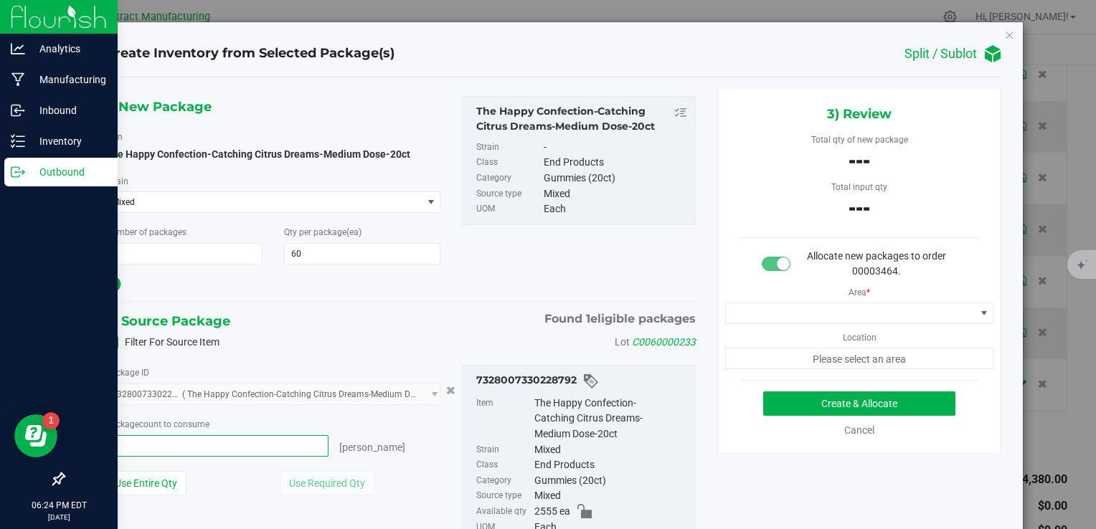
type input "60"
click at [421, 287] on div at bounding box center [273, 284] width 336 height 19
type input "60 ea"
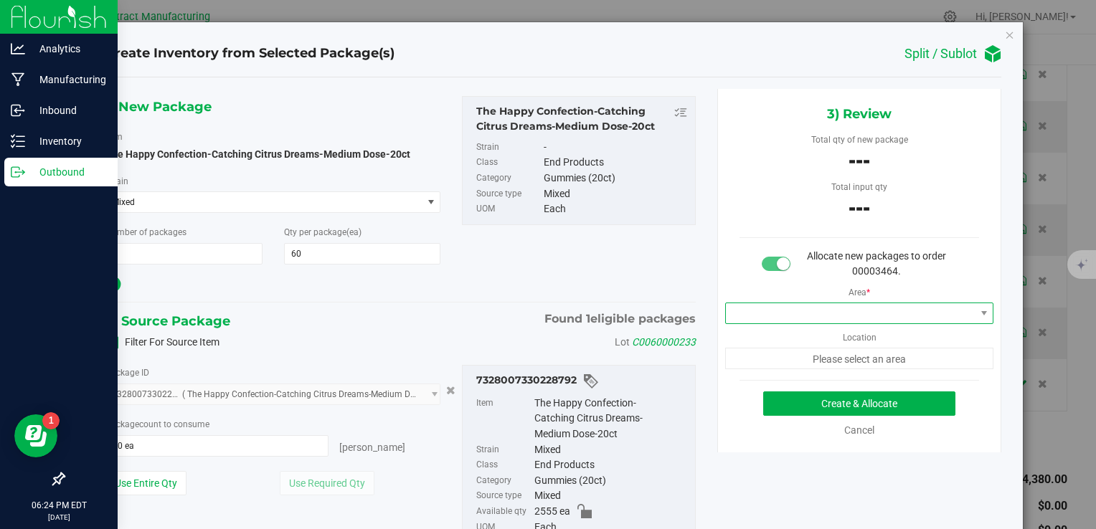
click at [750, 309] on span at bounding box center [851, 313] width 250 height 20
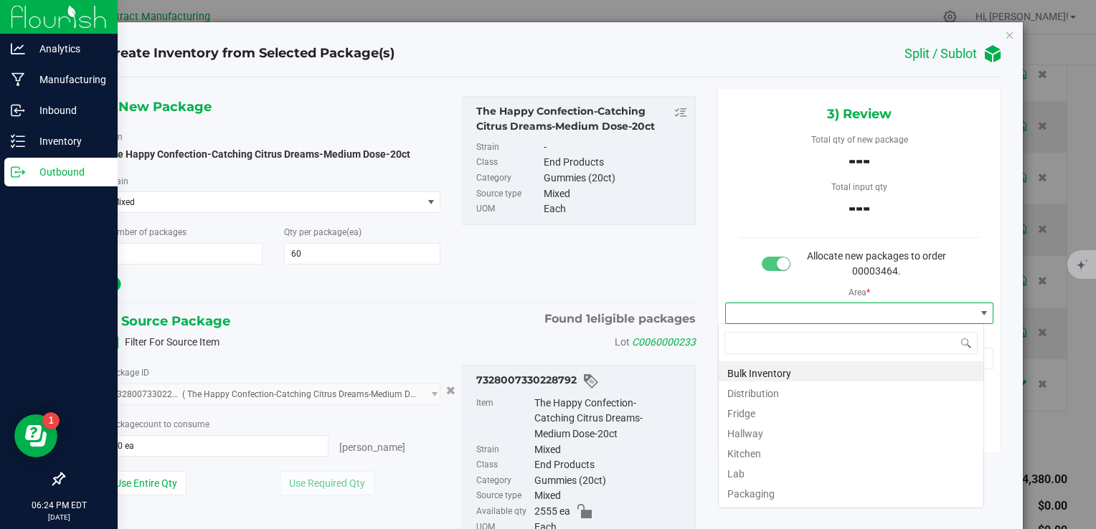
scroll to position [21, 266]
click at [788, 388] on li "Distribution" at bounding box center [851, 392] width 265 height 20
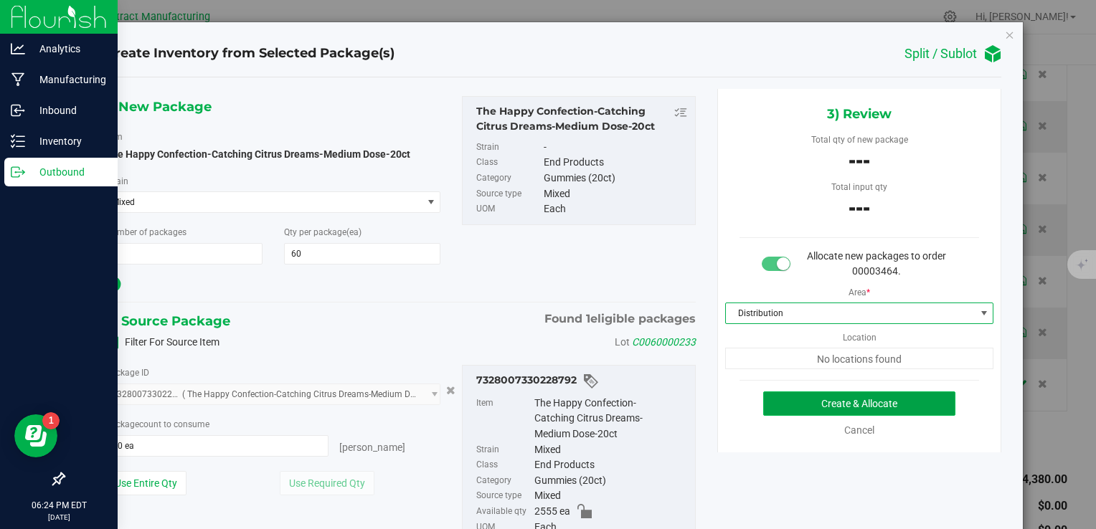
click at [788, 410] on button "Create & Allocate" at bounding box center [859, 404] width 192 height 24
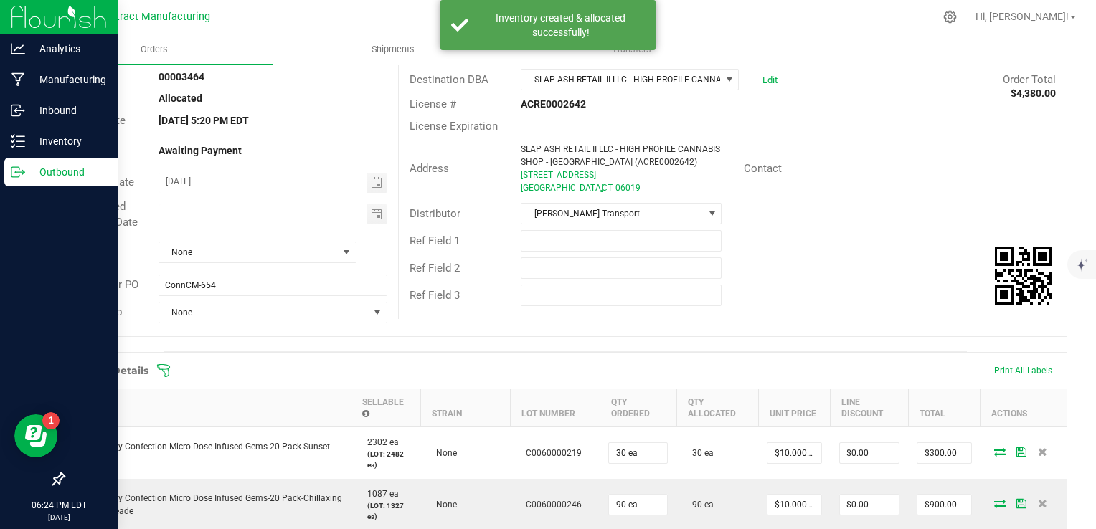
scroll to position [60, 0]
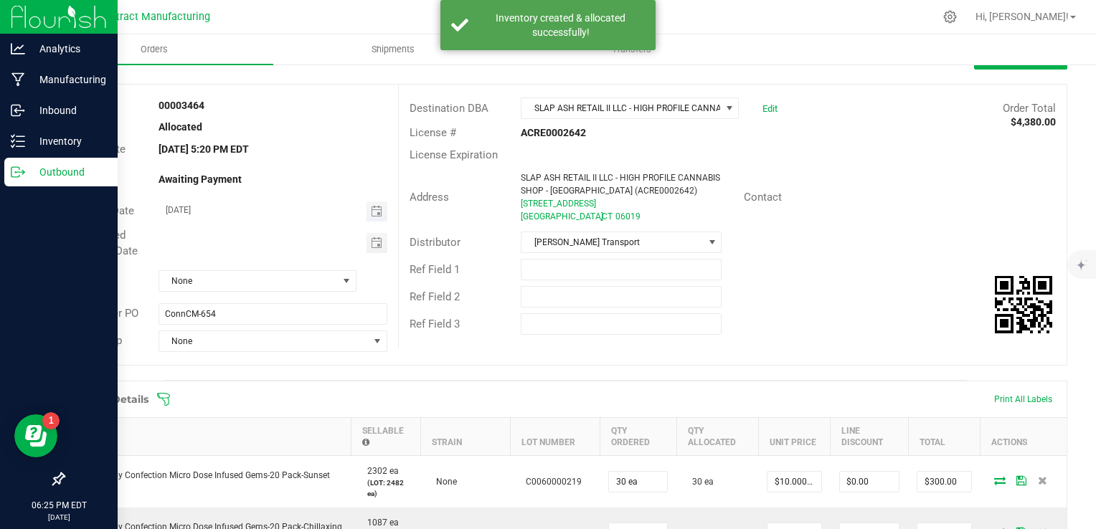
click at [367, 209] on span "Toggle calendar" at bounding box center [377, 212] width 21 height 20
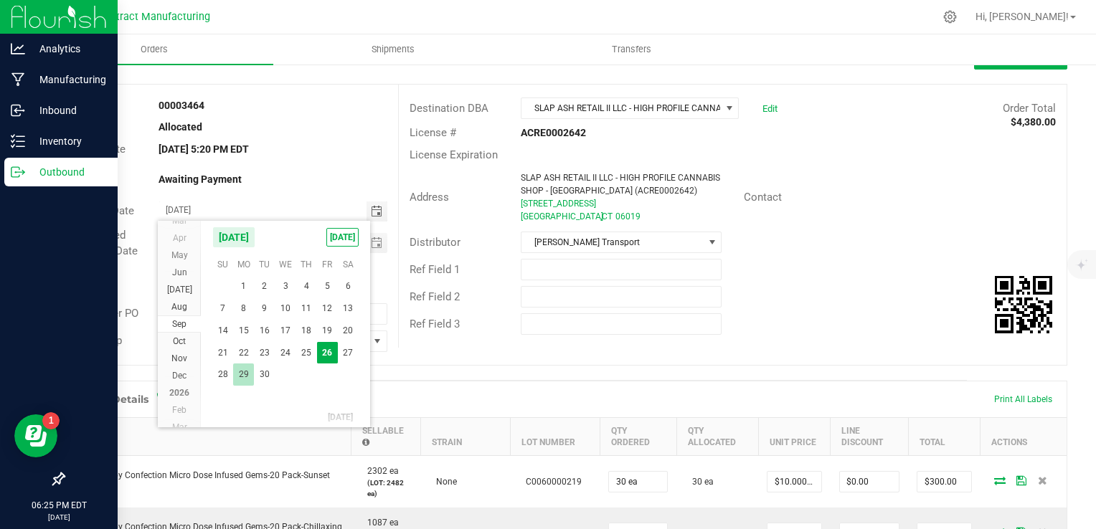
click at [247, 374] on span "29" at bounding box center [243, 375] width 21 height 22
type input "[DATE]"
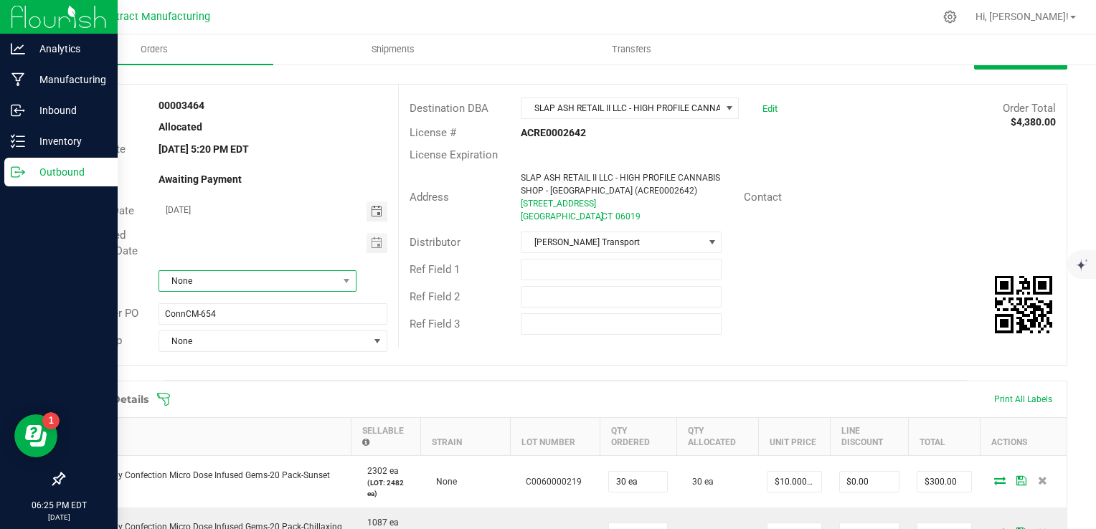
click at [295, 281] on span "None" at bounding box center [248, 281] width 179 height 20
click at [280, 380] on li "Due on Receipt" at bounding box center [255, 388] width 194 height 24
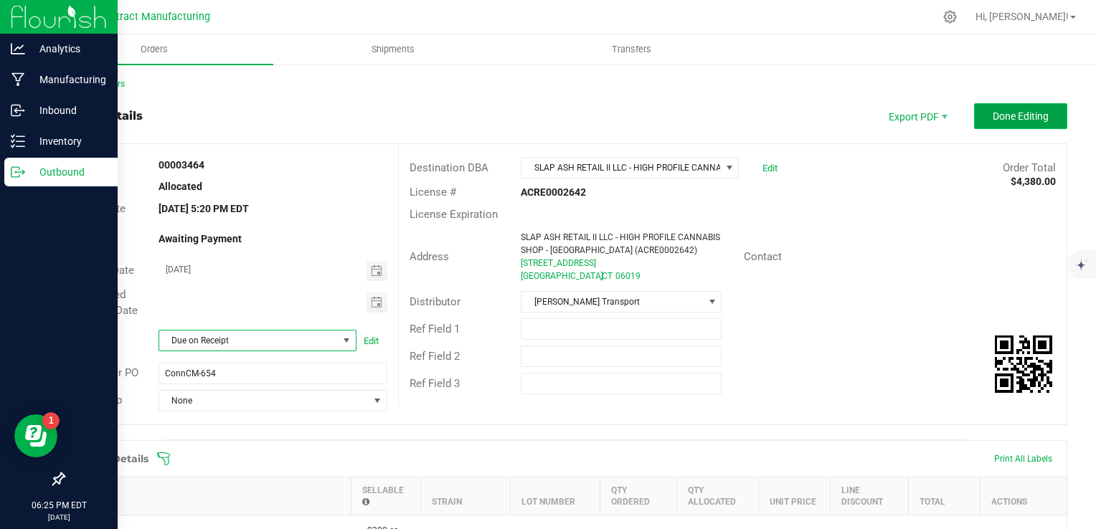
click at [1014, 119] on span "Done Editing" at bounding box center [1021, 115] width 56 height 11
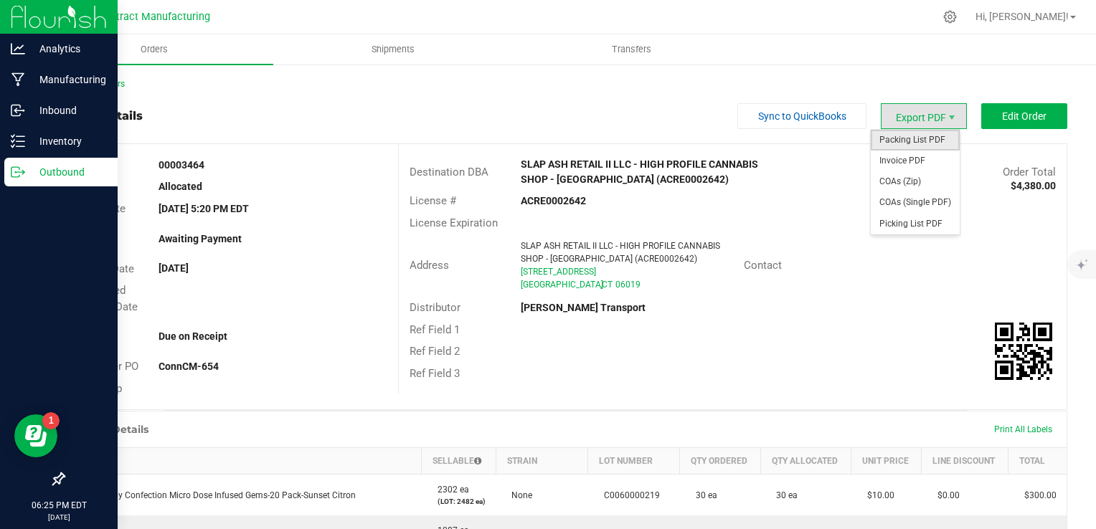
click at [935, 144] on span "Packing List PDF" at bounding box center [915, 140] width 89 height 21
click at [919, 154] on span "Invoice PDF" at bounding box center [915, 161] width 89 height 21
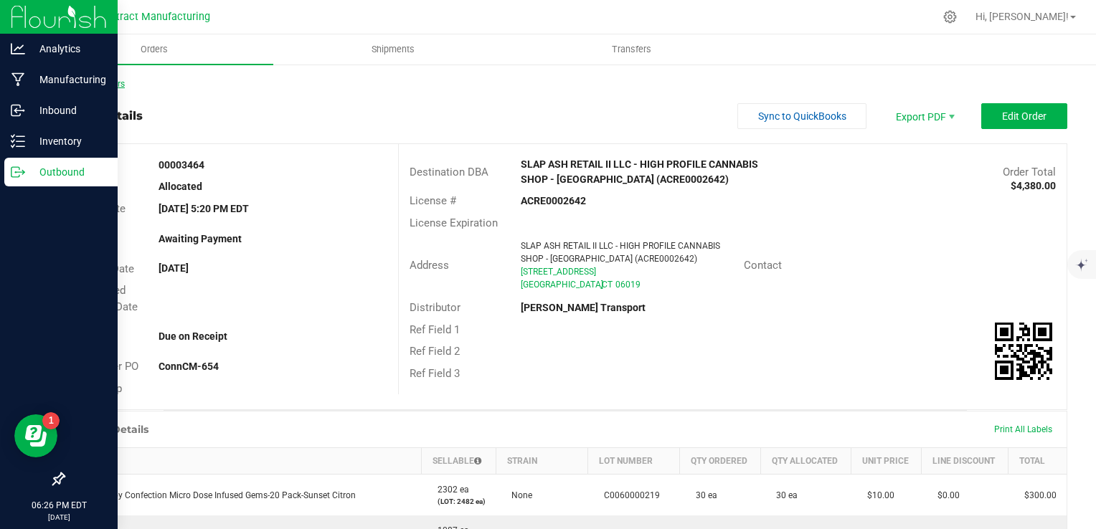
click at [121, 81] on link "Back to Orders" at bounding box center [94, 84] width 62 height 10
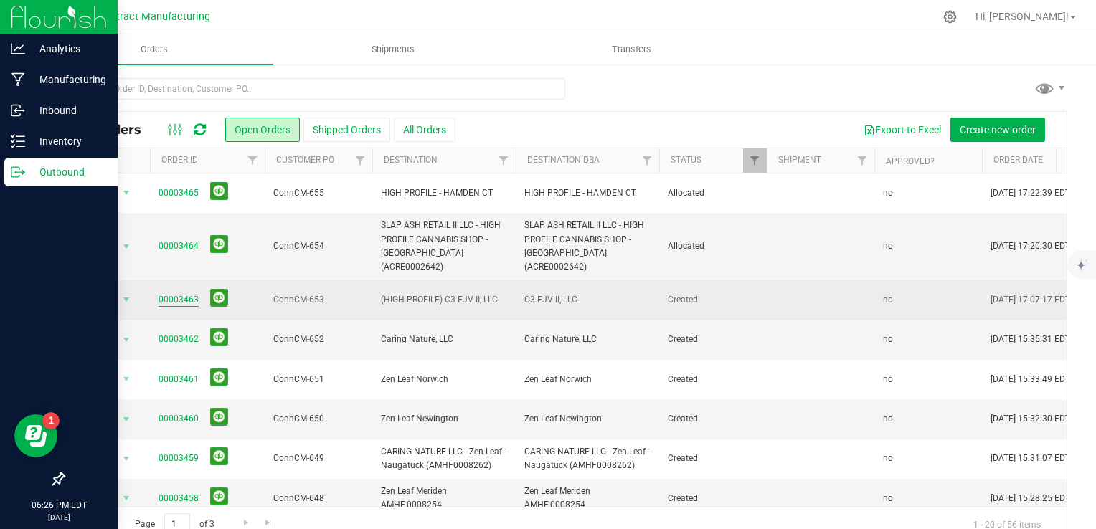
click at [176, 293] on link "00003463" at bounding box center [179, 300] width 40 height 14
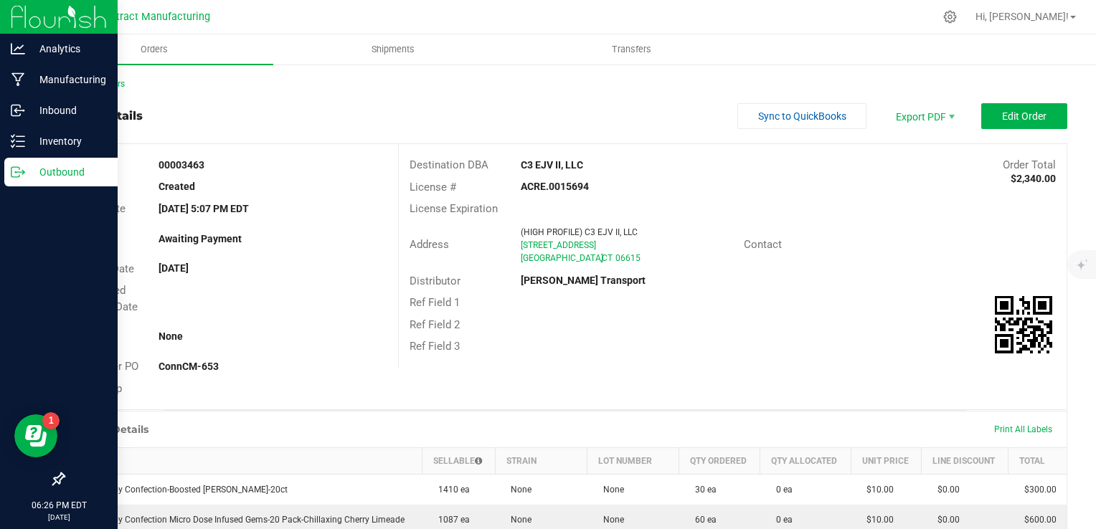
click at [1019, 99] on div "Back to Orders Order details Sync to QuickBooks Export PDF Edit Order Order # 0…" at bounding box center [565, 469] width 1004 height 784
click at [1021, 108] on button "Edit Order" at bounding box center [1024, 116] width 86 height 26
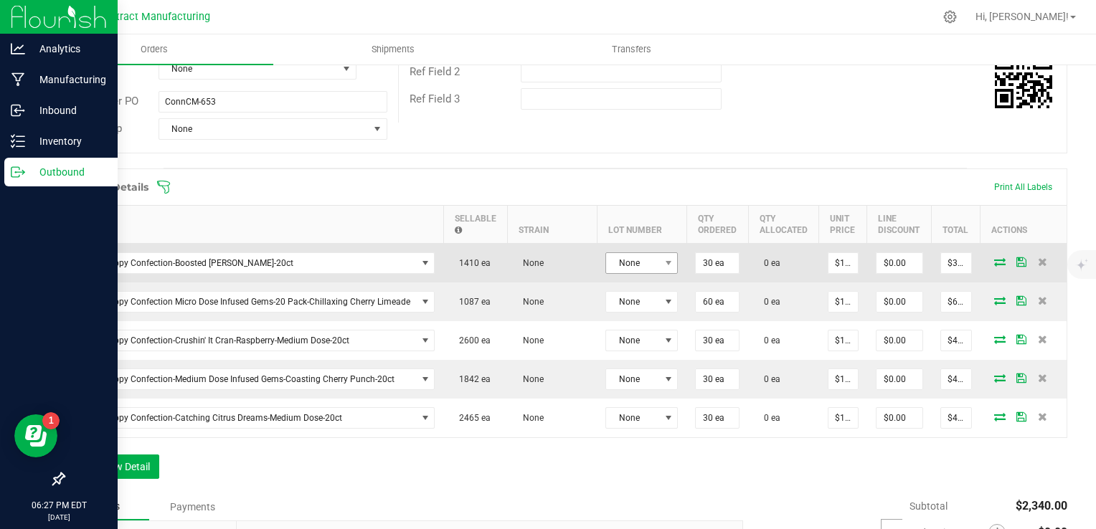
scroll to position [275, 0]
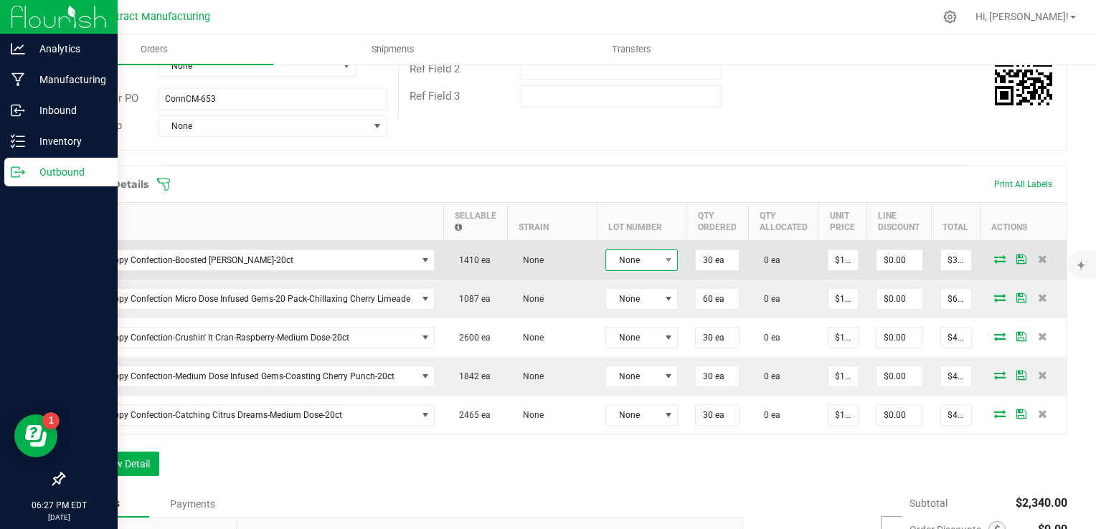
click at [634, 254] on span "None" at bounding box center [632, 260] width 53 height 20
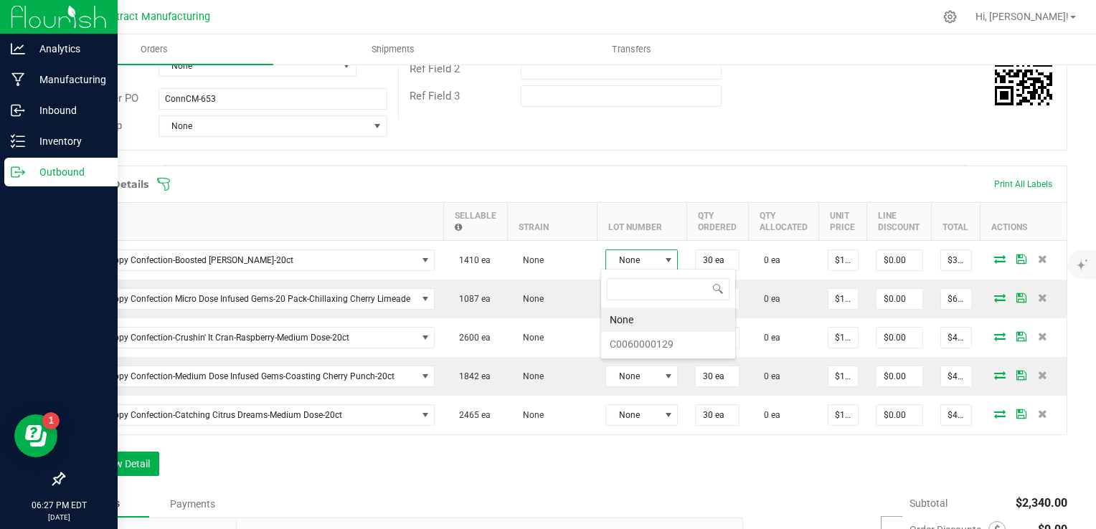
click at [582, 153] on div "Order details Export PDF Done Editing Order # 00003463 Status Created Order Dat…" at bounding box center [565, 270] width 1004 height 883
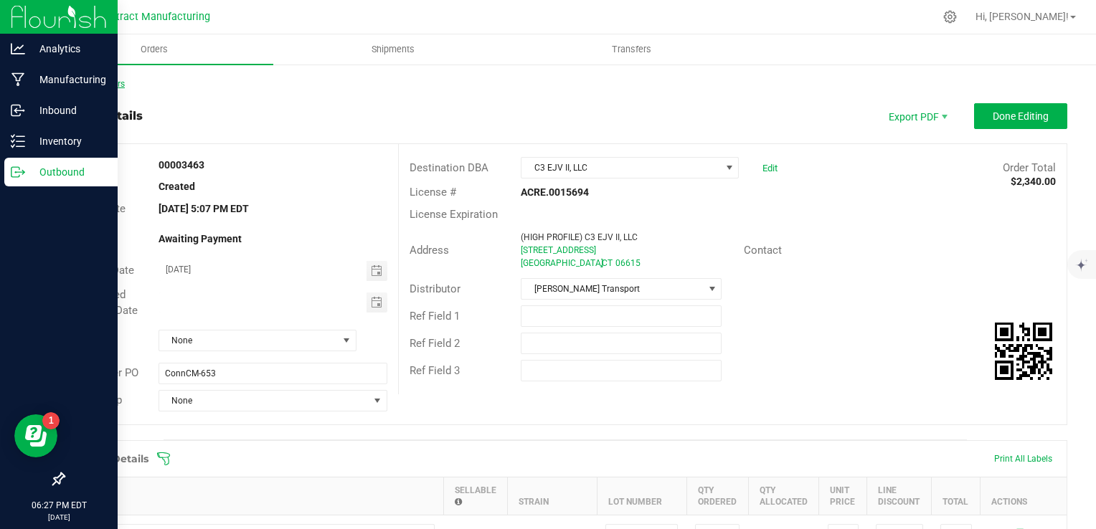
click at [115, 82] on link "Back to Orders" at bounding box center [94, 84] width 62 height 10
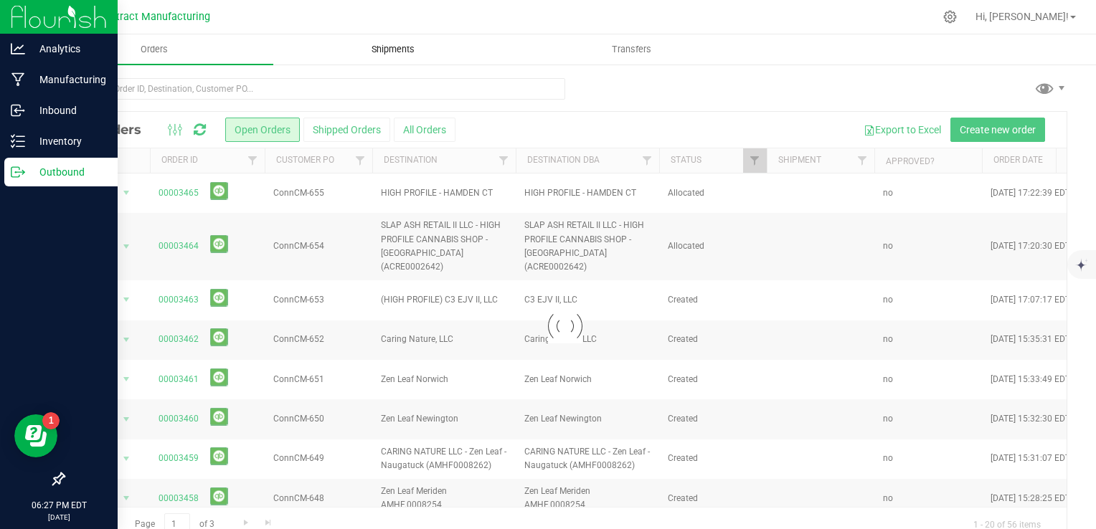
click at [396, 47] on span "Shipments" at bounding box center [393, 49] width 82 height 13
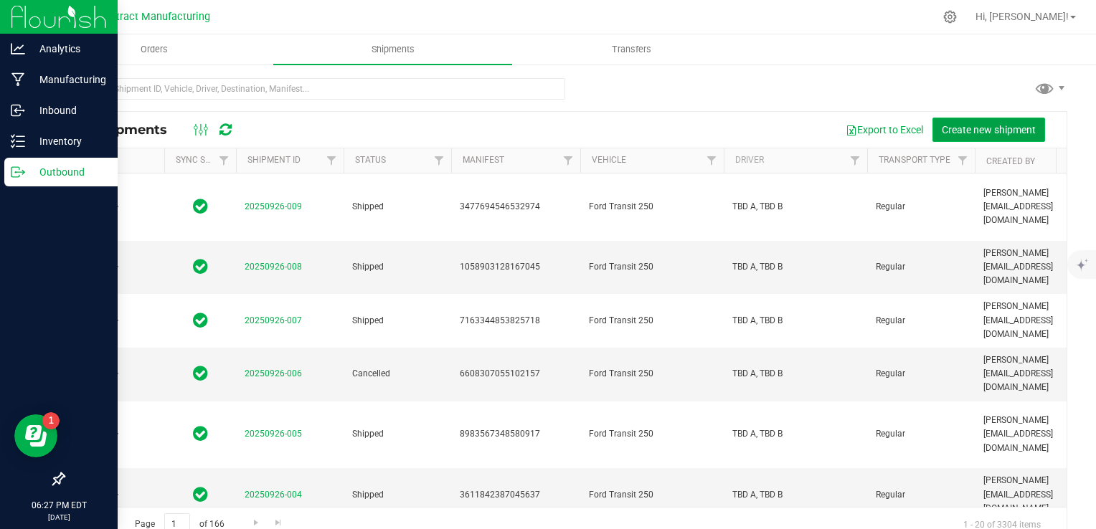
click at [985, 124] on span "Create new shipment" at bounding box center [989, 129] width 94 height 11
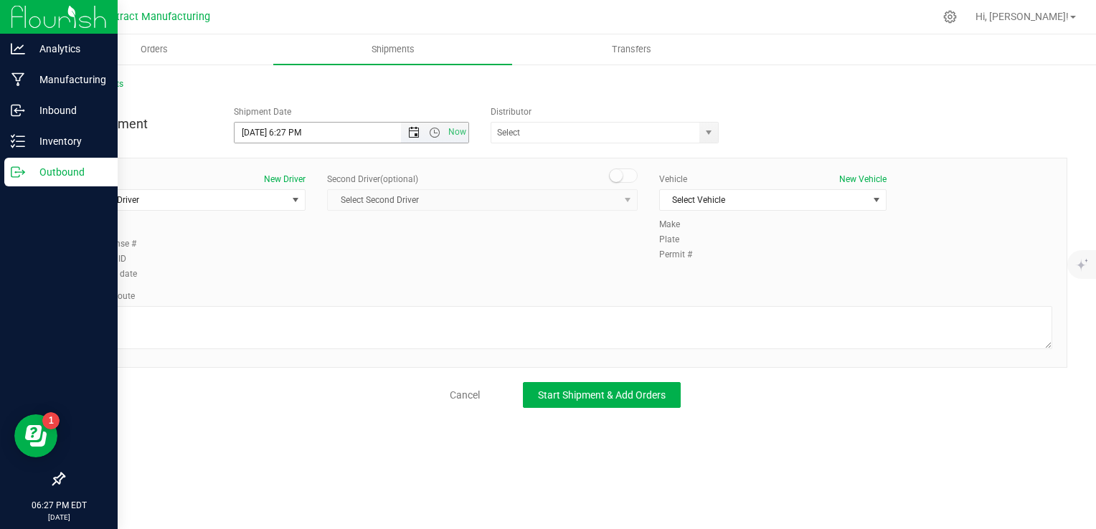
click at [416, 134] on span "Open the date view" at bounding box center [413, 132] width 11 height 11
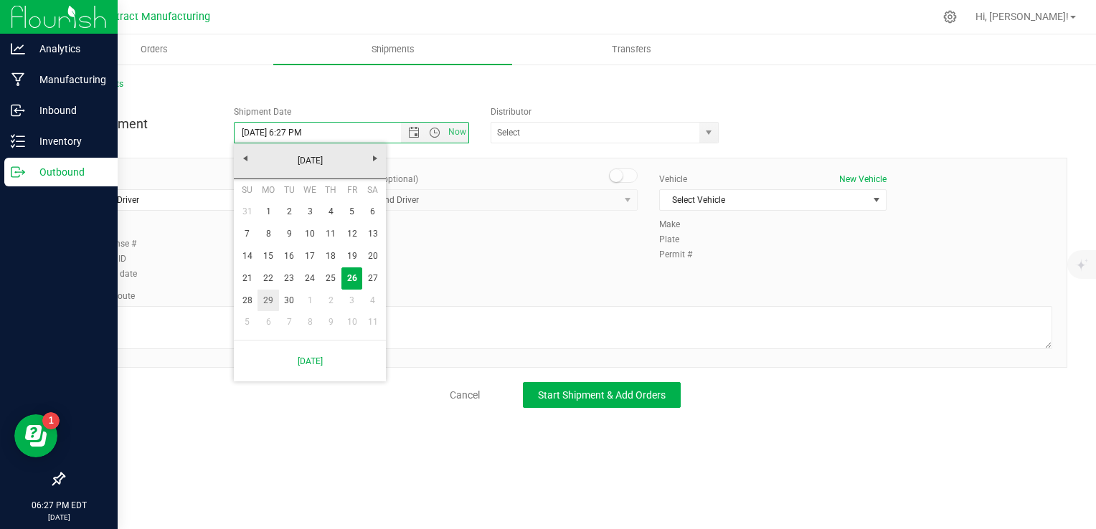
click at [270, 299] on link "29" at bounding box center [267, 301] width 21 height 22
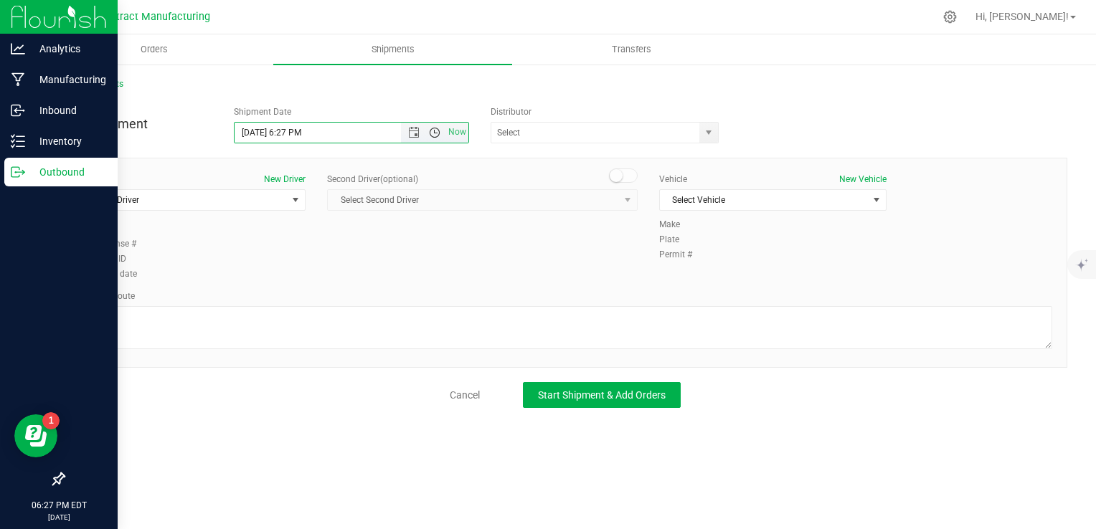
click at [439, 136] on span "Open the time view" at bounding box center [434, 132] width 11 height 11
click at [336, 217] on li "8:00 AM" at bounding box center [351, 213] width 232 height 19
type input "[DATE] 8:00 AM"
click at [714, 131] on span "select" at bounding box center [708, 132] width 11 height 11
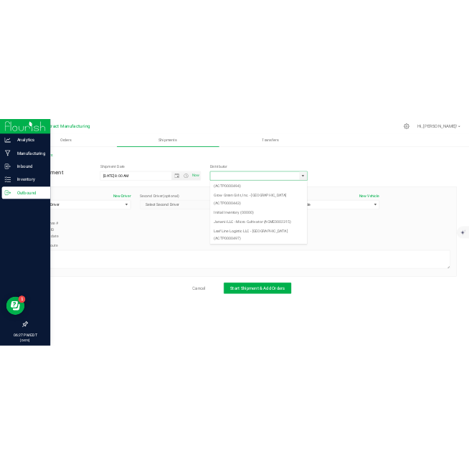
scroll to position [226, 0]
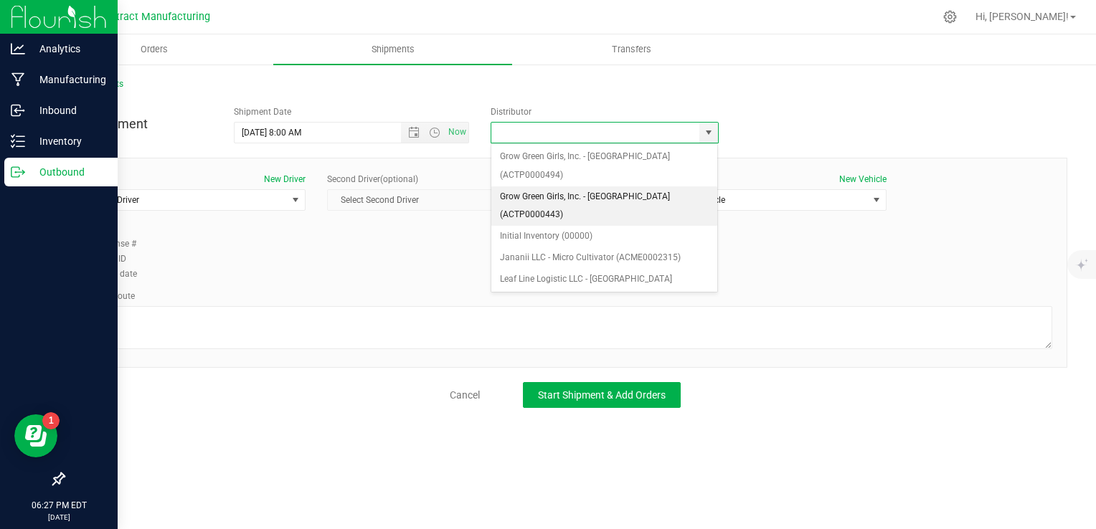
click at [602, 186] on li "Grow Green Girls, Inc. - [GEOGRAPHIC_DATA] (ACTP0000443)" at bounding box center [604, 205] width 227 height 39
type input "Grow Green Girls, Inc. - [GEOGRAPHIC_DATA] (ACTP0000443)"
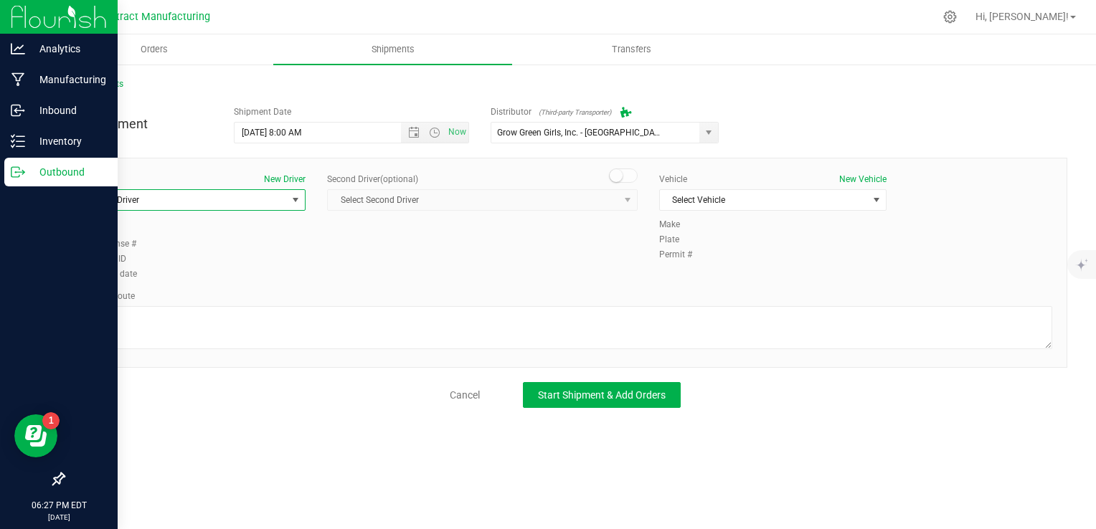
click at [267, 194] on span "Select Driver" at bounding box center [183, 200] width 208 height 20
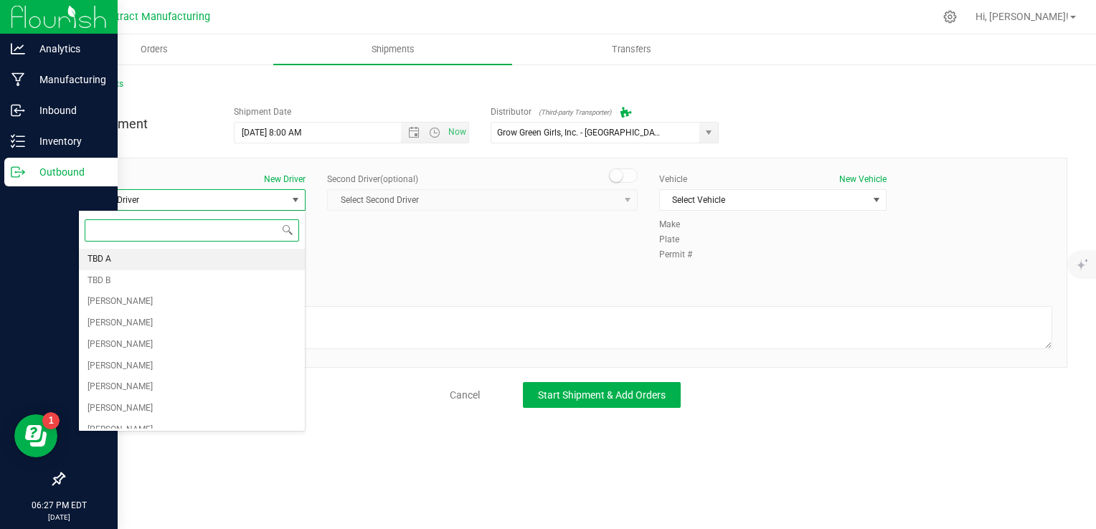
click at [253, 257] on li "TBD A" at bounding box center [192, 260] width 226 height 22
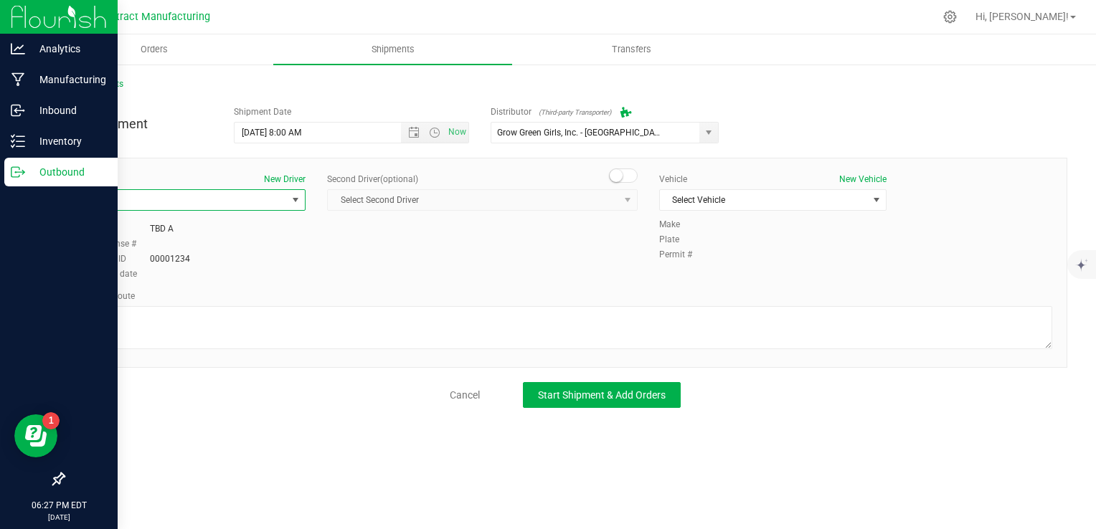
click at [619, 174] on small at bounding box center [616, 175] width 13 height 13
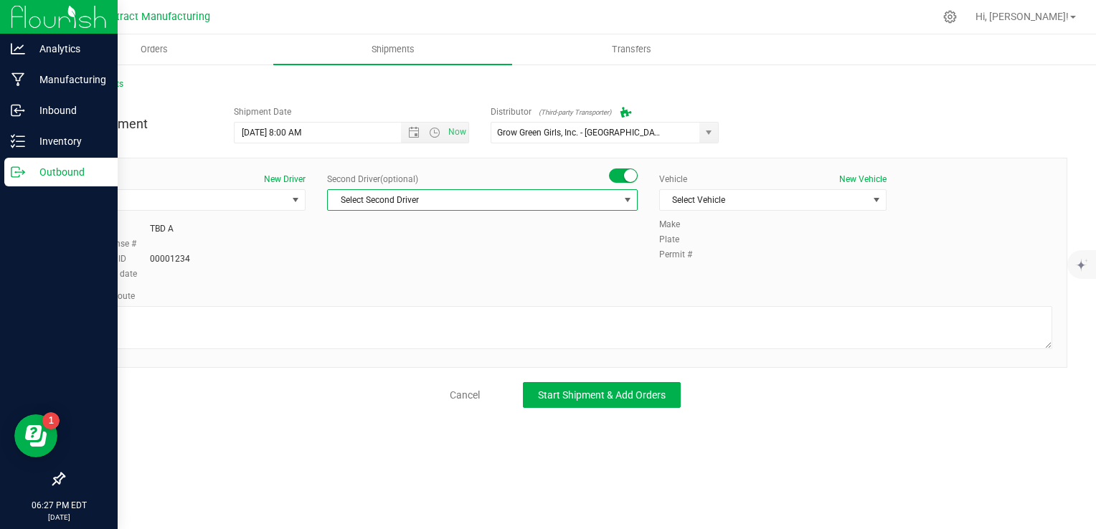
click at [610, 199] on span "Select Second Driver" at bounding box center [473, 200] width 291 height 20
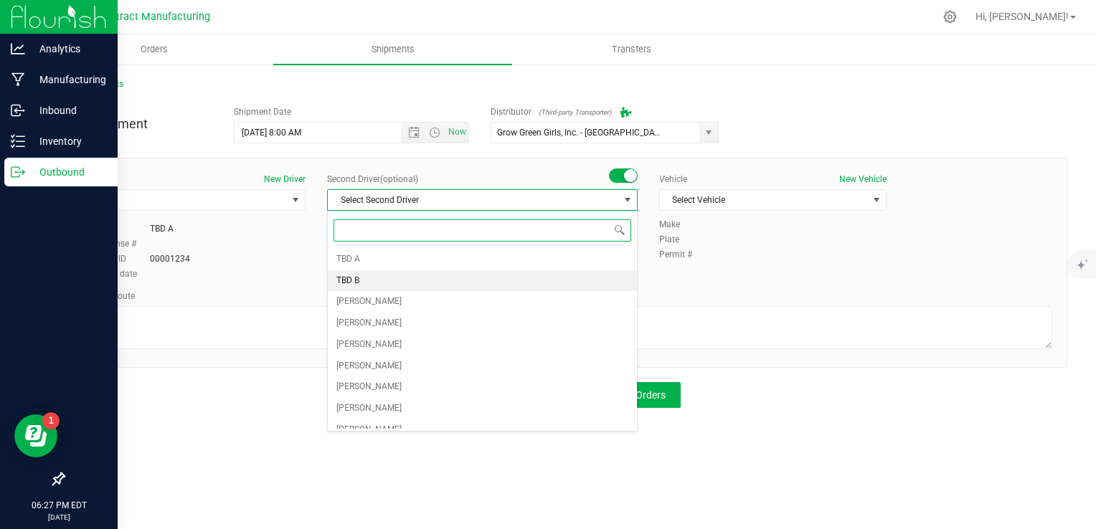
click at [597, 280] on li "TBD B" at bounding box center [482, 281] width 309 height 22
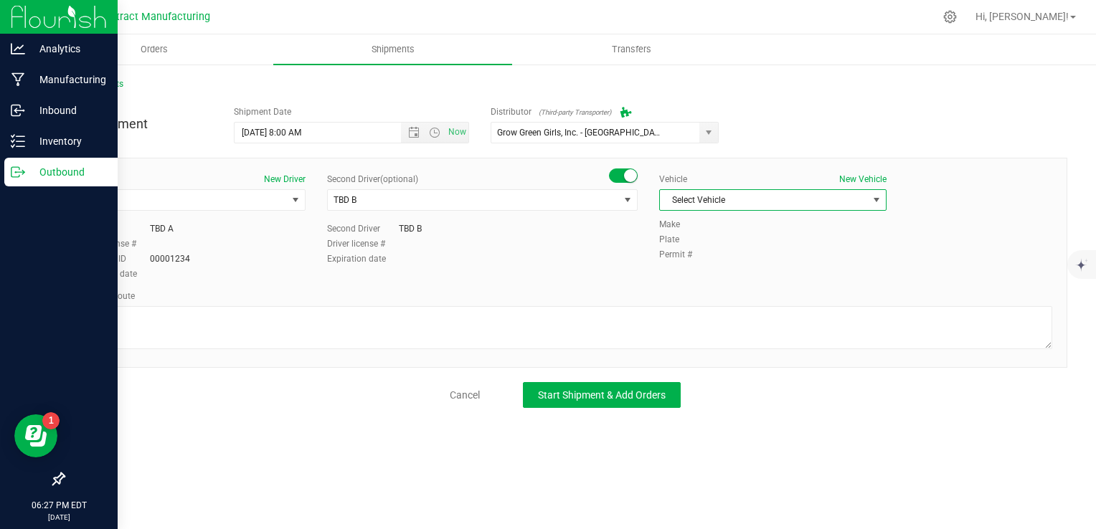
click at [746, 190] on span "Select Vehicle" at bounding box center [764, 200] width 208 height 20
click at [747, 242] on li "Ford Transit 250" at bounding box center [773, 246] width 226 height 22
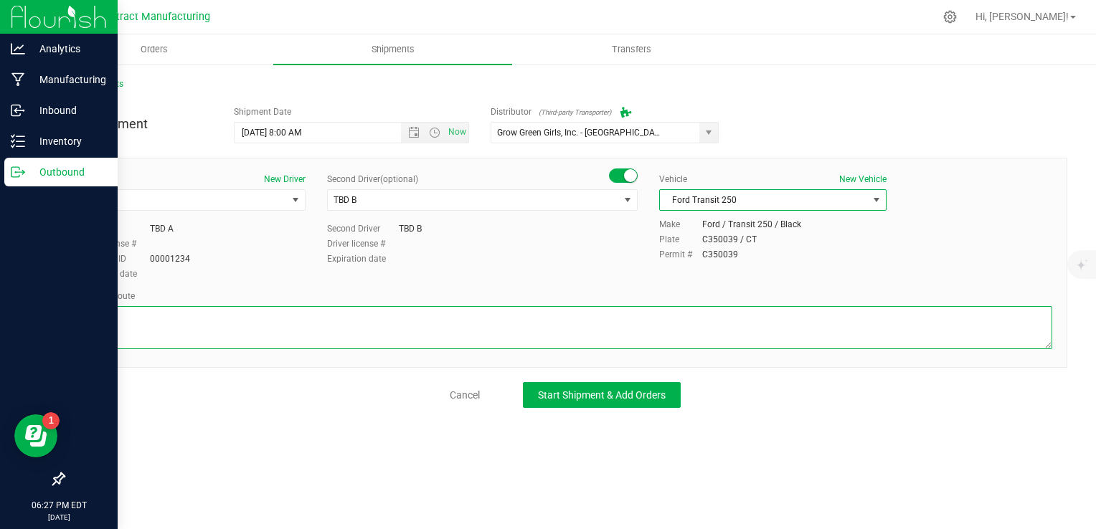
click at [654, 346] on textarea at bounding box center [565, 327] width 974 height 43
type textarea "Randomized route via 3rd party transporter"
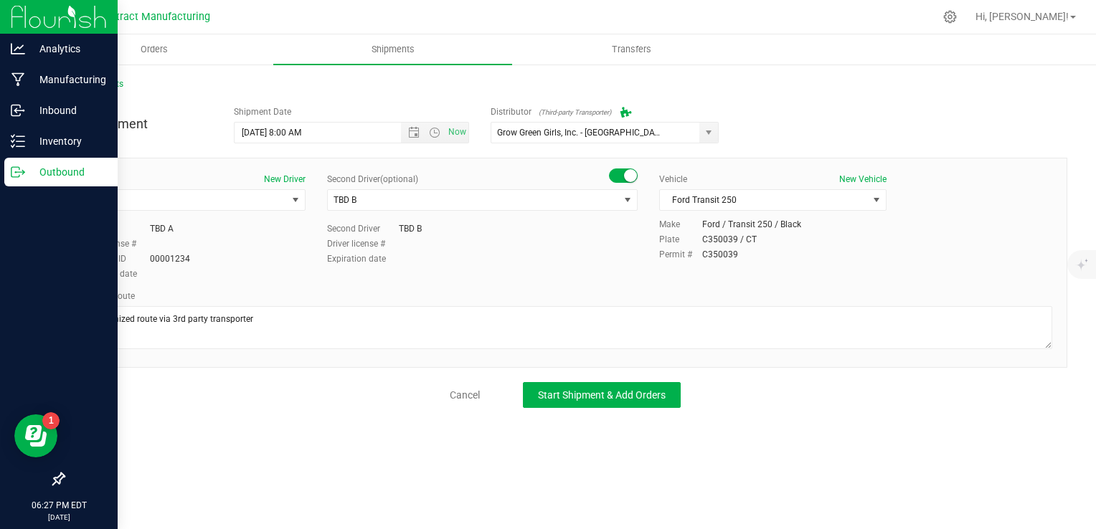
click at [559, 357] on div "Driver New Driver TBD A Select Driver TBD A TBD B [PERSON_NAME] [PERSON_NAME] […" at bounding box center [565, 263] width 1004 height 210
click at [587, 392] on span "Start Shipment & Add Orders" at bounding box center [602, 394] width 128 height 11
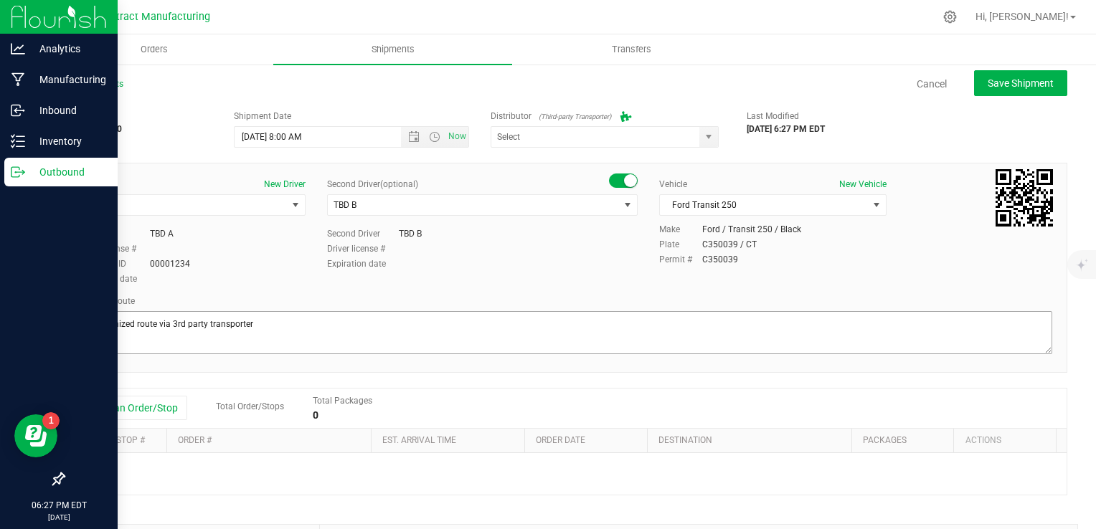
type input "Grow Green Girls, Inc. - [GEOGRAPHIC_DATA] (ACTP0000443)"
click at [161, 405] on button "Add an Order/Stop" at bounding box center [131, 408] width 113 height 24
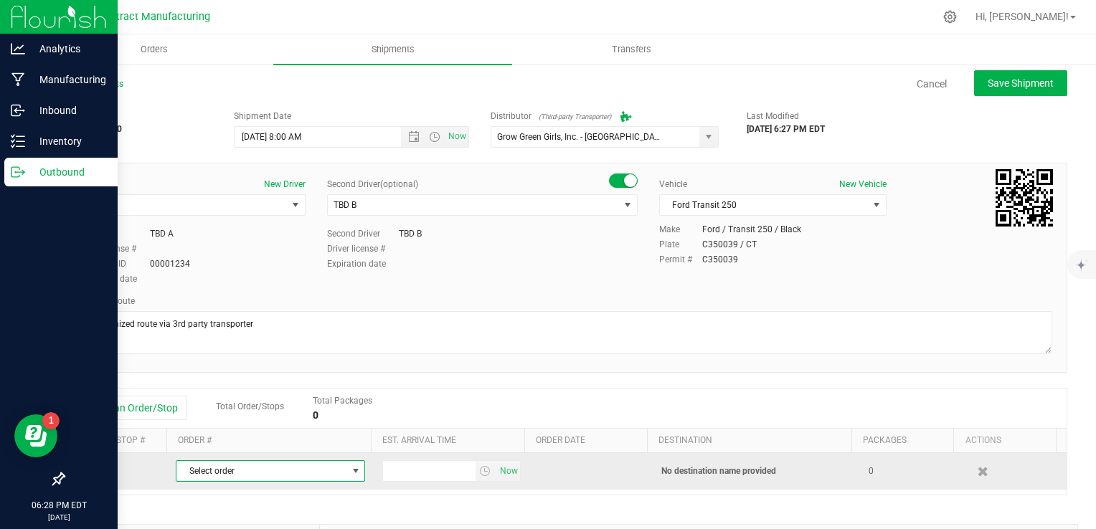
click at [238, 472] on span "Select order" at bounding box center [261, 471] width 170 height 20
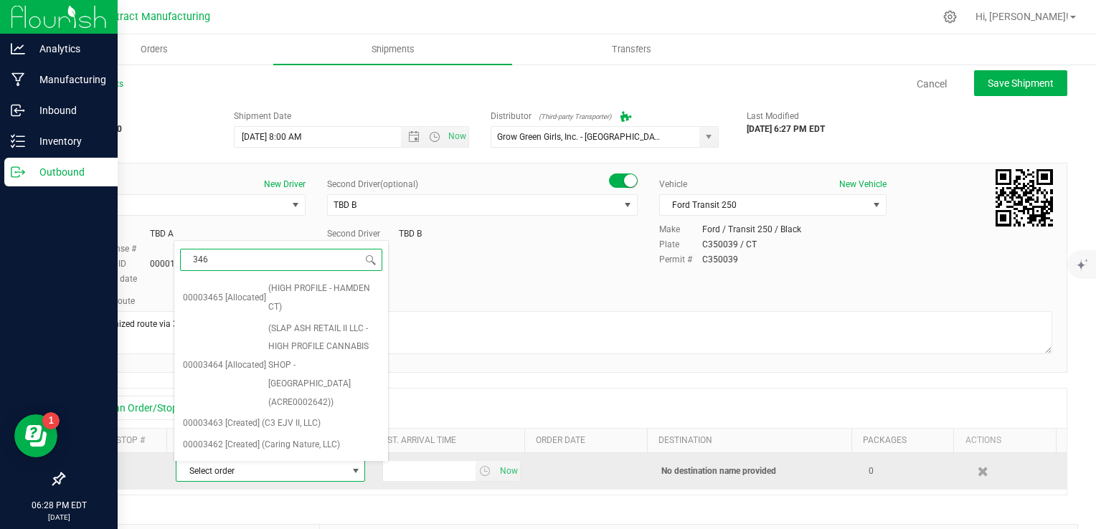
type input "3465"
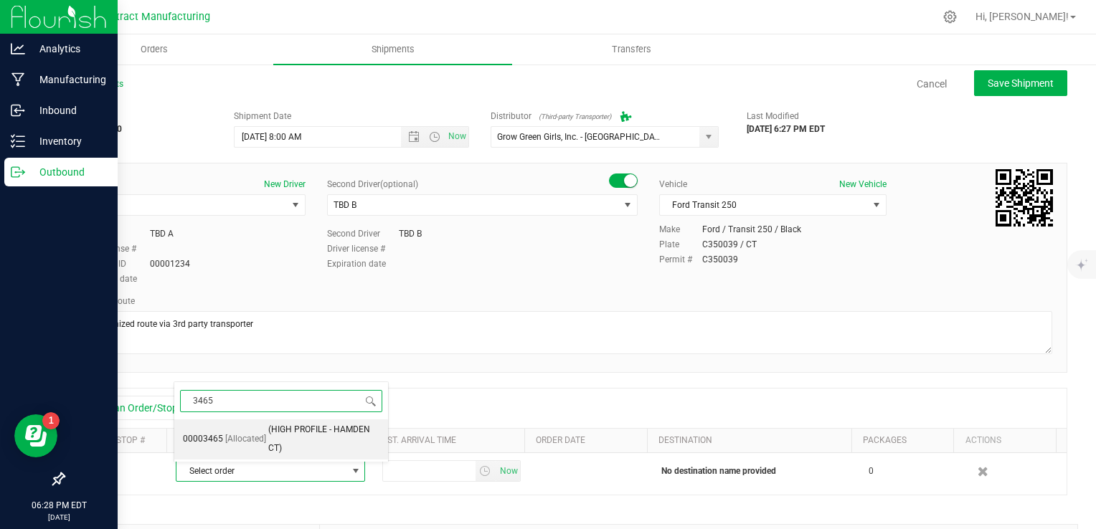
click at [260, 446] on span "[Allocated]" at bounding box center [245, 439] width 41 height 19
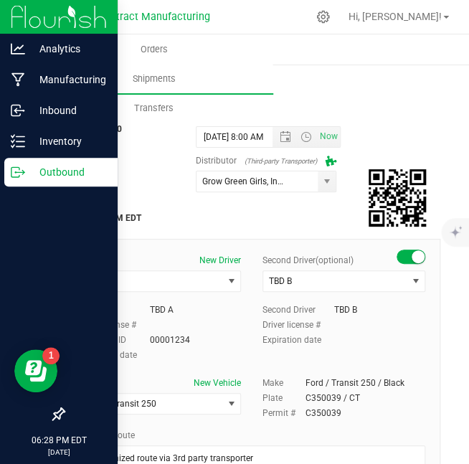
scroll to position [232, 0]
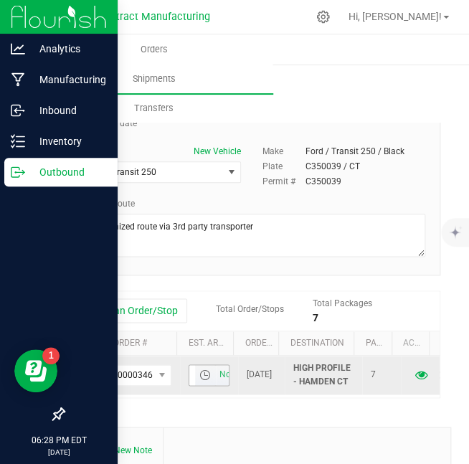
click at [199, 381] on span "select" at bounding box center [204, 374] width 11 height 11
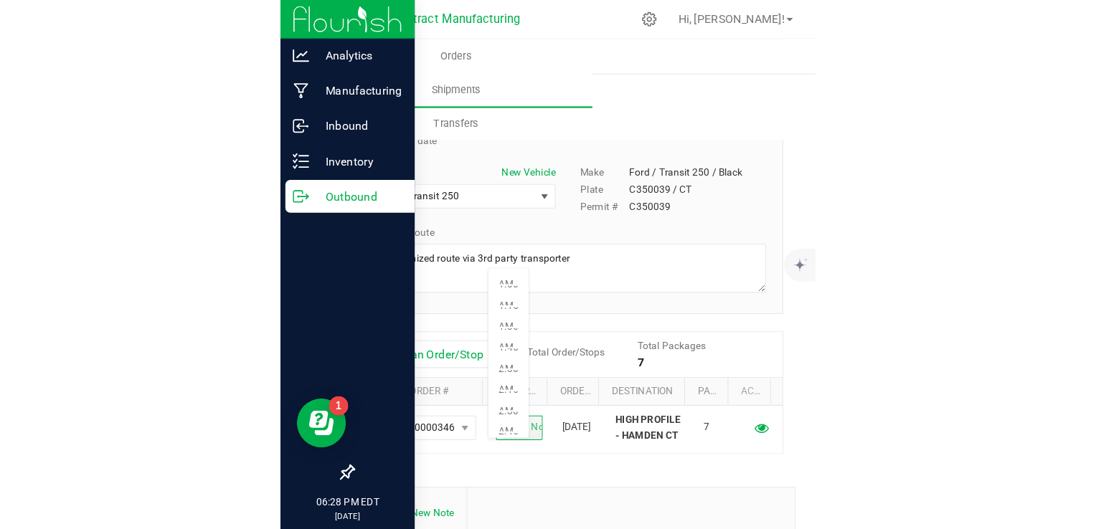
scroll to position [202, 0]
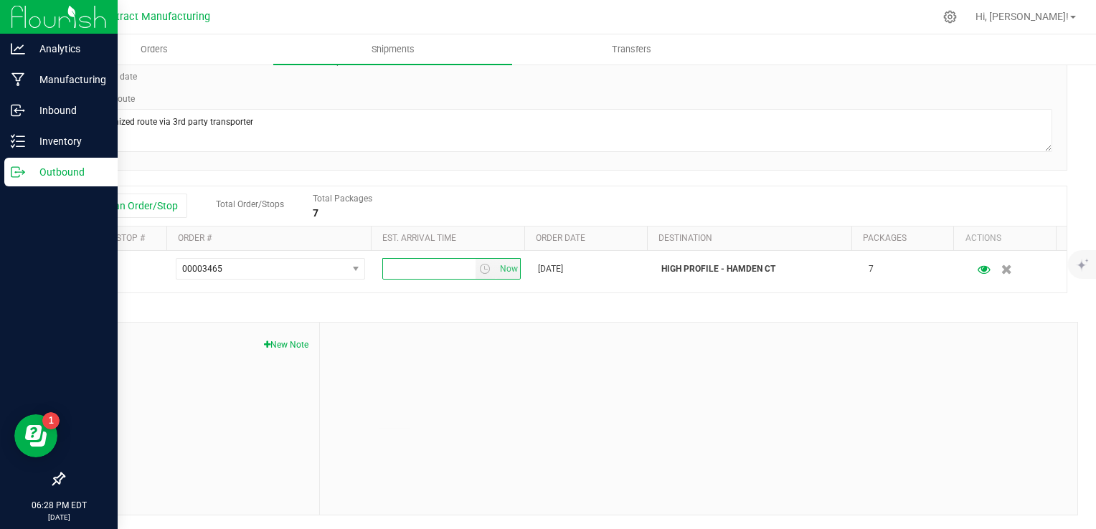
click at [489, 227] on th "Est. arrival time" at bounding box center [447, 239] width 153 height 24
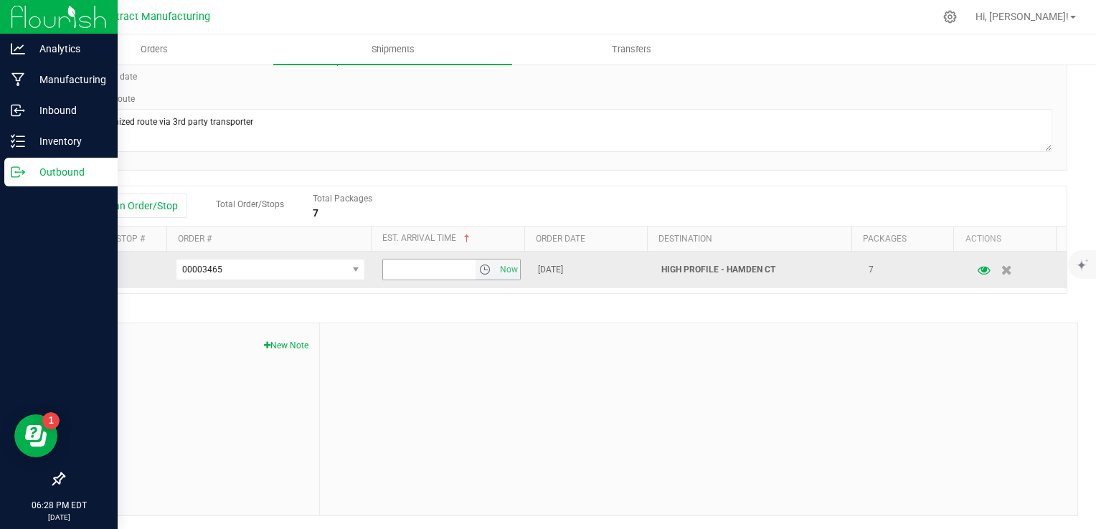
click at [479, 270] on span "select" at bounding box center [484, 269] width 11 height 11
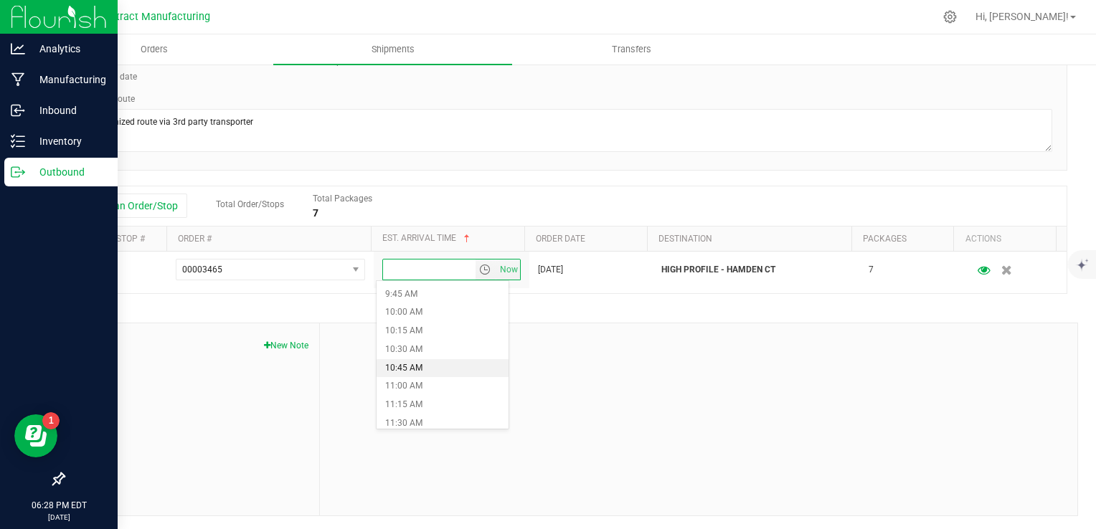
scroll to position [717, 0]
click at [431, 311] on li "10:00 AM" at bounding box center [443, 312] width 132 height 19
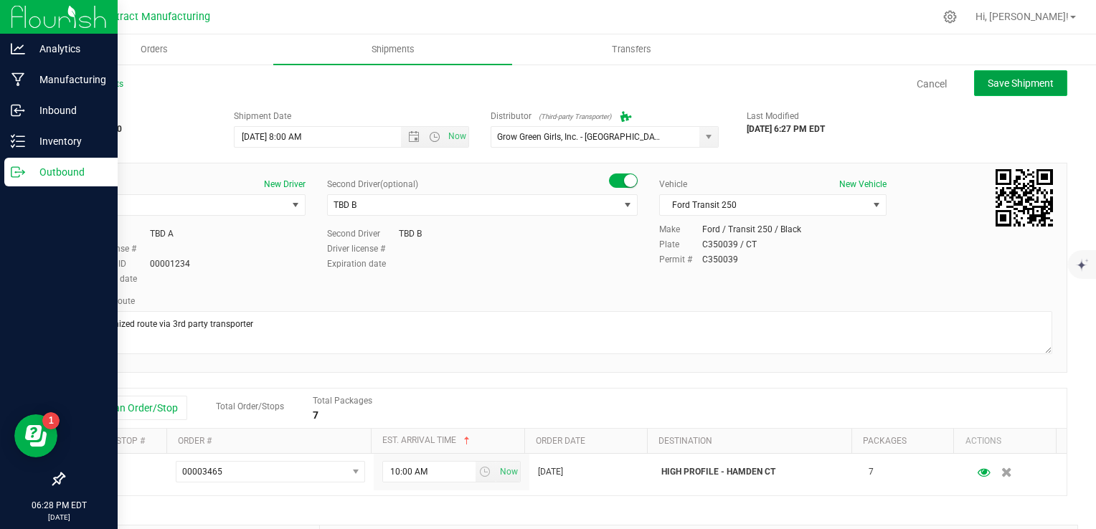
click at [1016, 75] on button "Save Shipment" at bounding box center [1020, 83] width 93 height 26
type input "[DATE] 12:00 PM"
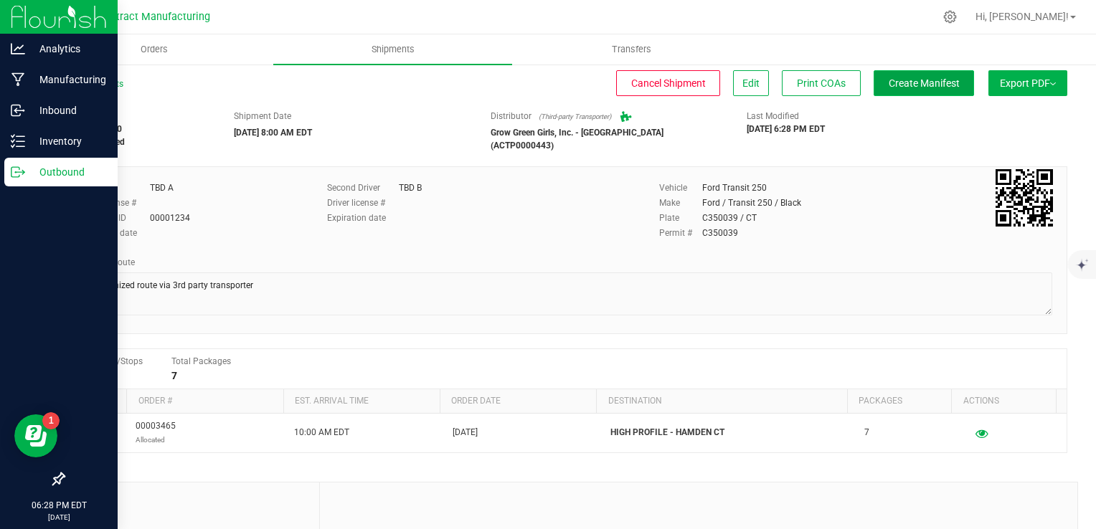
click at [915, 78] on span "Create Manifest" at bounding box center [924, 82] width 71 height 11
click at [98, 81] on link "All Shipments" at bounding box center [93, 84] width 60 height 10
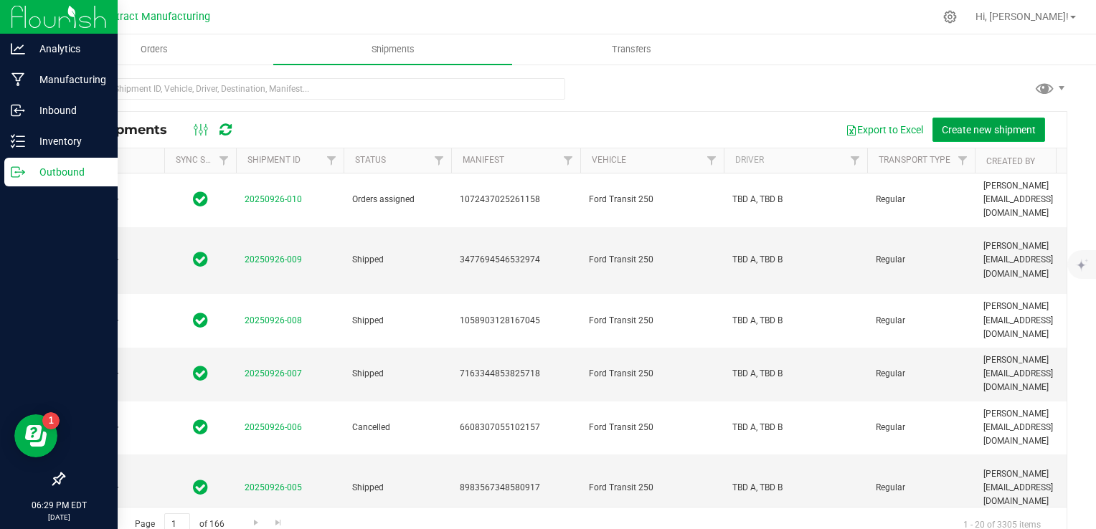
click at [950, 128] on span "Create new shipment" at bounding box center [989, 129] width 94 height 11
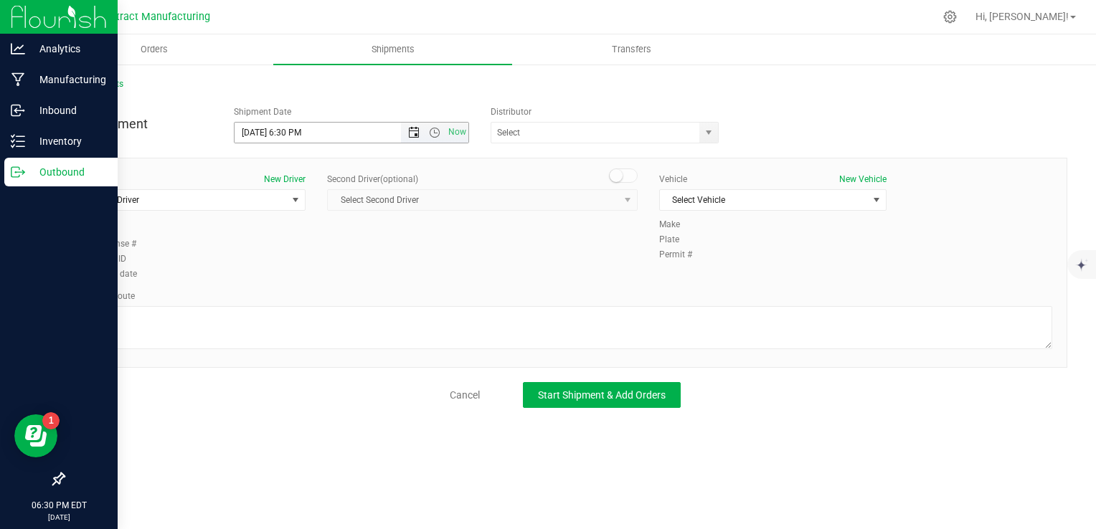
click at [410, 129] on span "Open the date view" at bounding box center [413, 132] width 11 height 11
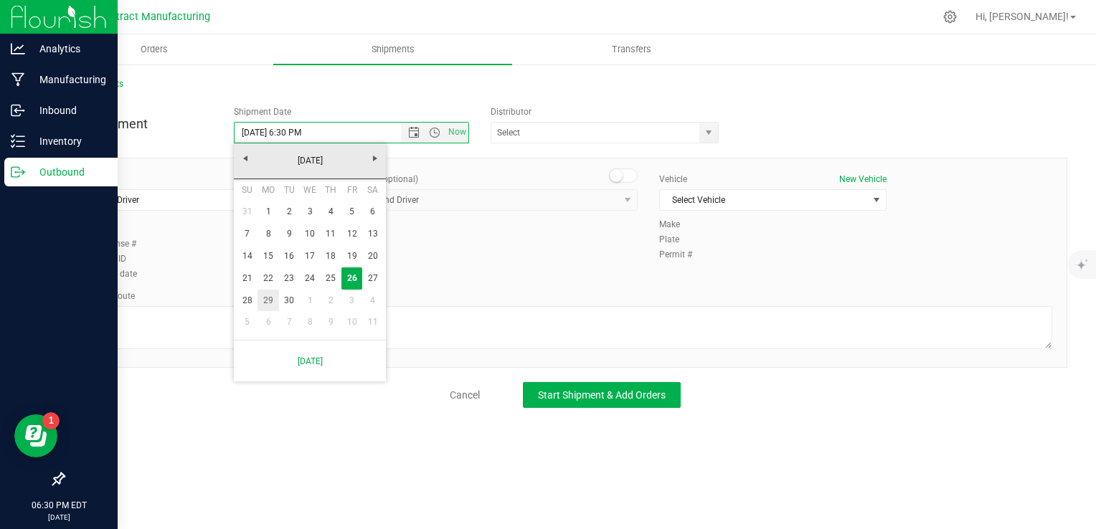
click at [273, 295] on link "29" at bounding box center [267, 301] width 21 height 22
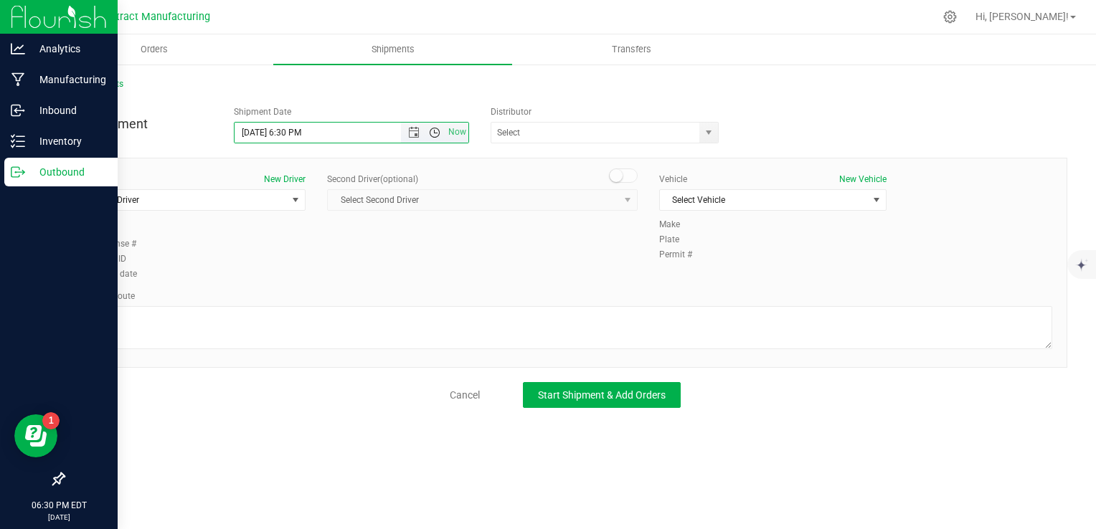
click at [436, 134] on span "Open the time view" at bounding box center [434, 132] width 11 height 11
click at [377, 255] on li "8:00 AM" at bounding box center [351, 261] width 232 height 19
type input "[DATE] 8:00 AM"
click at [703, 130] on span "select" at bounding box center [708, 132] width 11 height 11
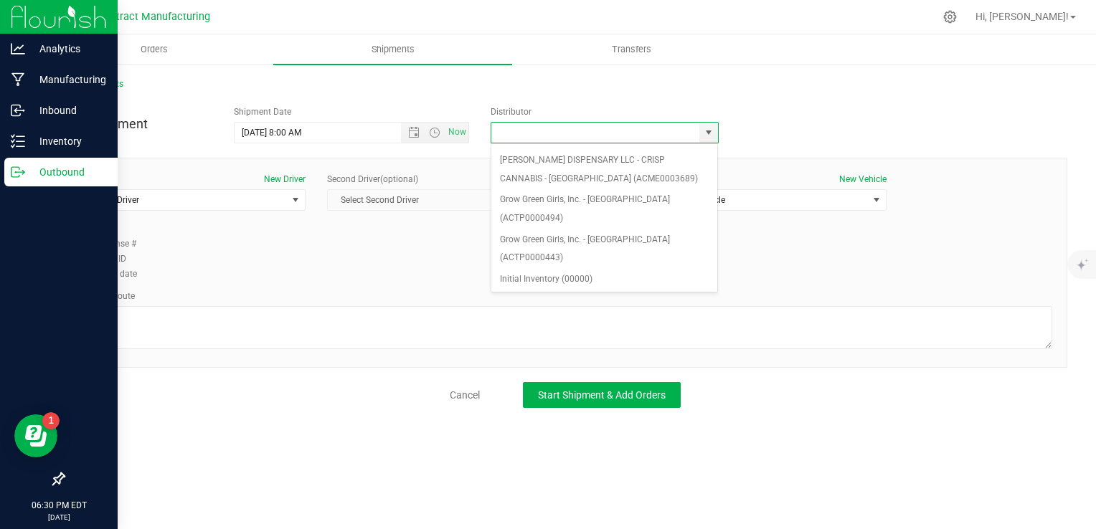
scroll to position [184, 0]
click at [646, 229] on li "Grow Green Girls, Inc. - [GEOGRAPHIC_DATA] (ACTP0000443)" at bounding box center [604, 248] width 227 height 39
type input "Grow Green Girls, Inc. - [GEOGRAPHIC_DATA] (ACTP0000443)"
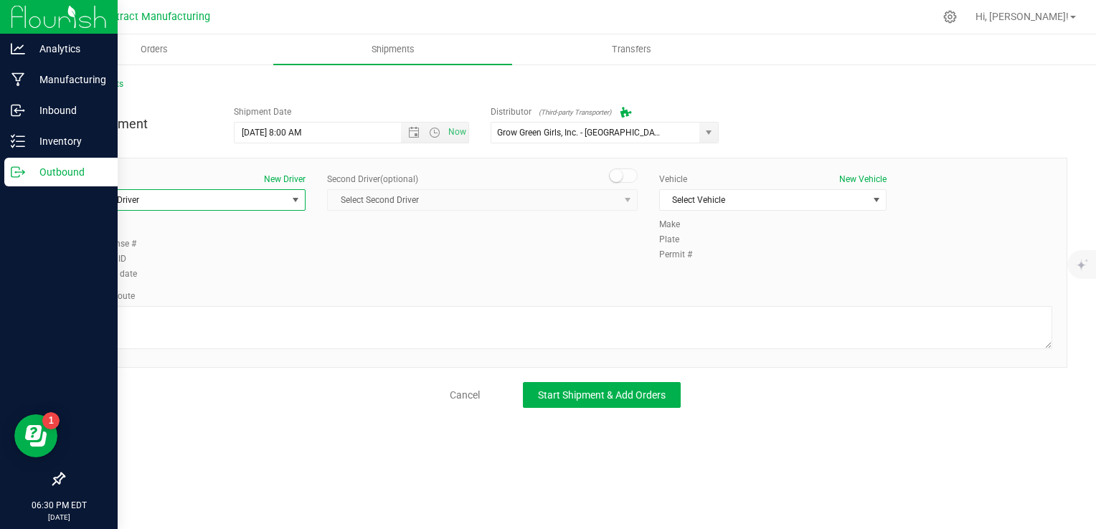
click at [204, 199] on span "Select Driver" at bounding box center [183, 200] width 208 height 20
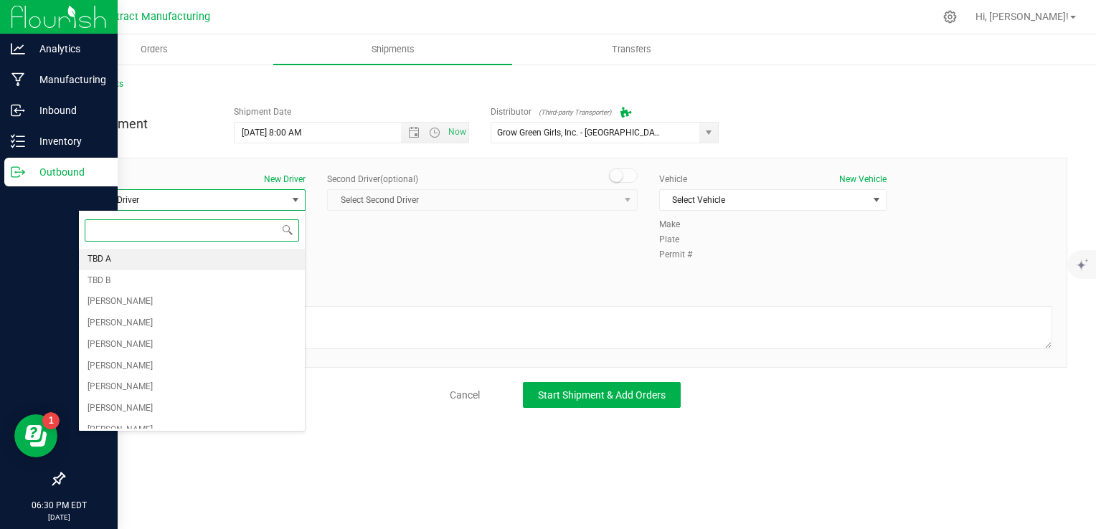
click at [198, 252] on li "TBD A" at bounding box center [192, 260] width 226 height 22
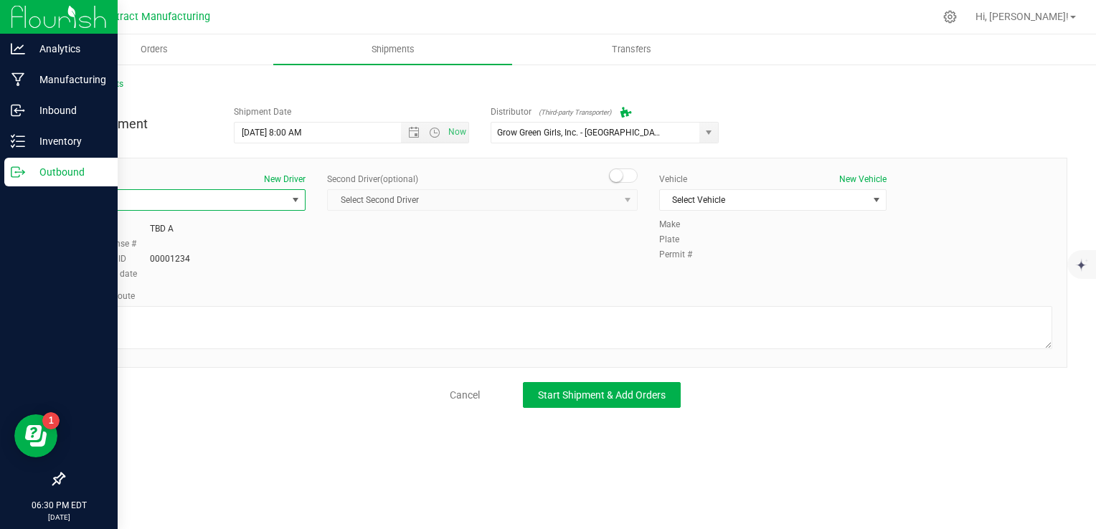
click at [623, 171] on span at bounding box center [623, 176] width 29 height 14
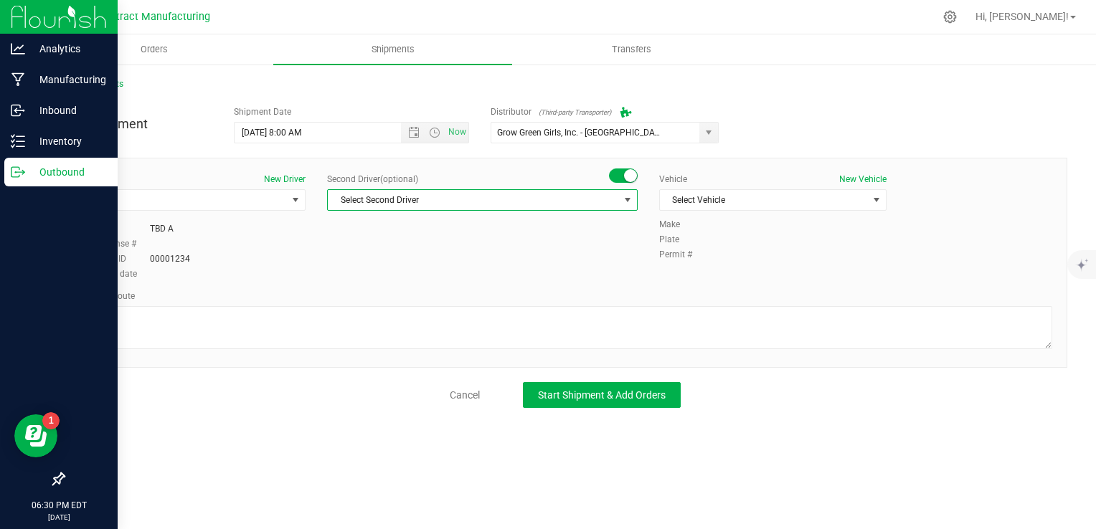
click at [605, 201] on span "Select Second Driver" at bounding box center [473, 200] width 291 height 20
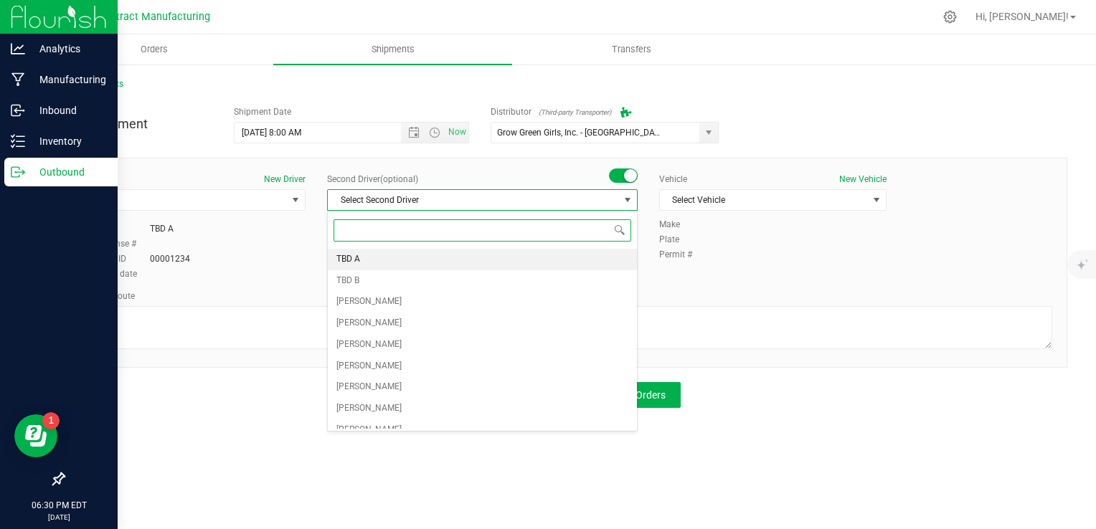
click at [599, 264] on li "TBD A" at bounding box center [482, 260] width 309 height 22
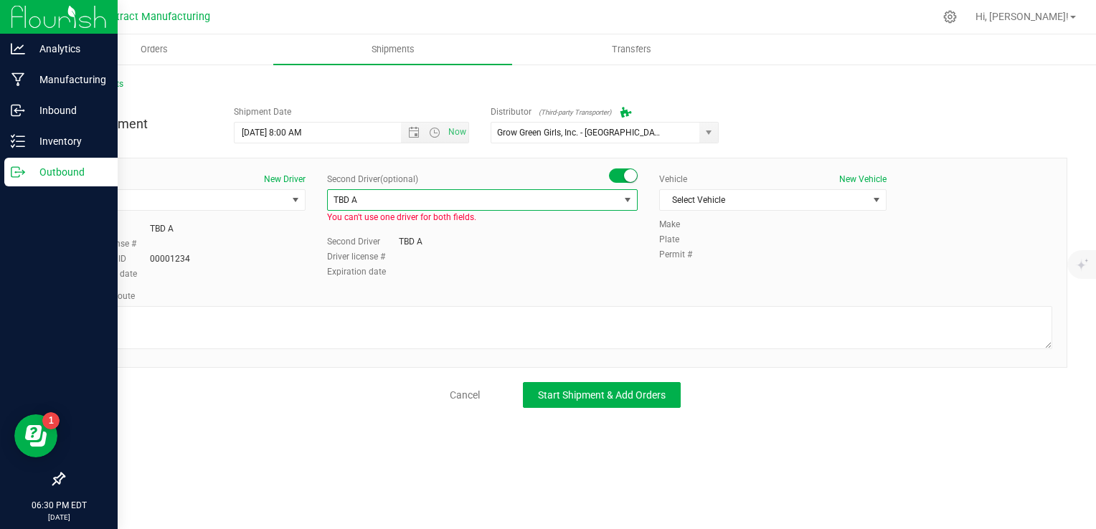
click at [587, 193] on span "TBD A" at bounding box center [473, 200] width 291 height 20
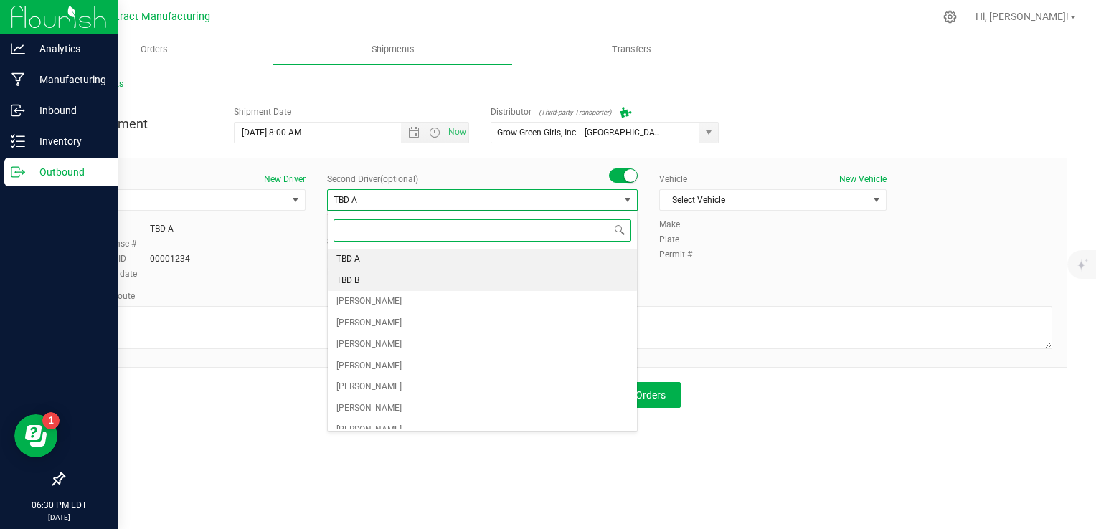
click at [547, 283] on li "TBD B" at bounding box center [482, 281] width 309 height 22
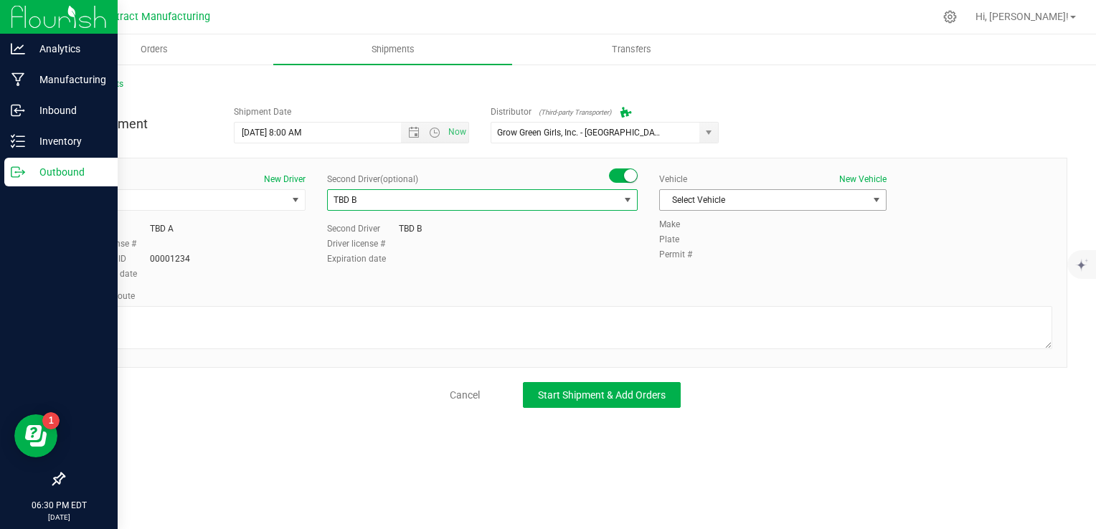
click at [762, 197] on span "Select Vehicle" at bounding box center [764, 200] width 208 height 20
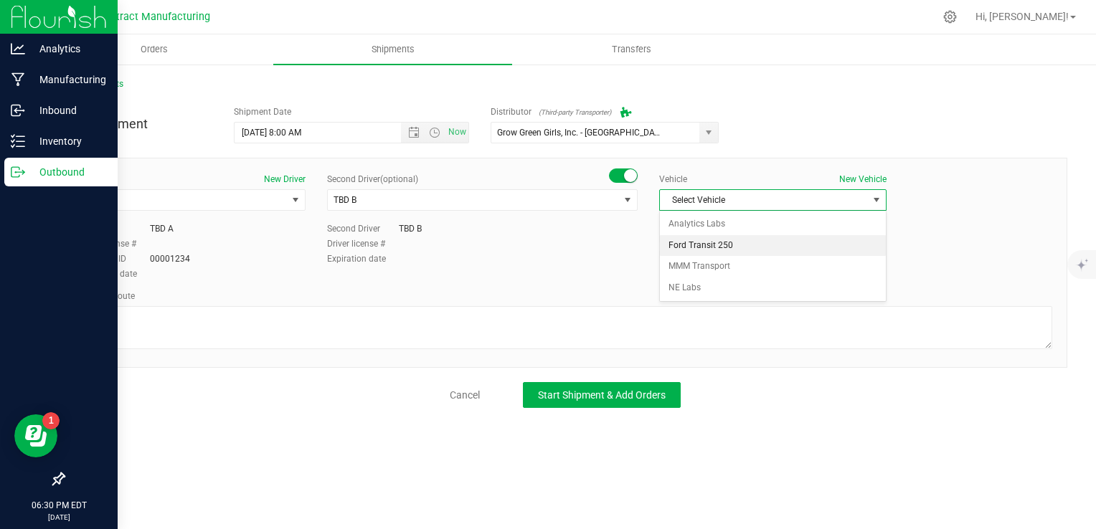
click at [737, 248] on li "Ford Transit 250" at bounding box center [773, 246] width 226 height 22
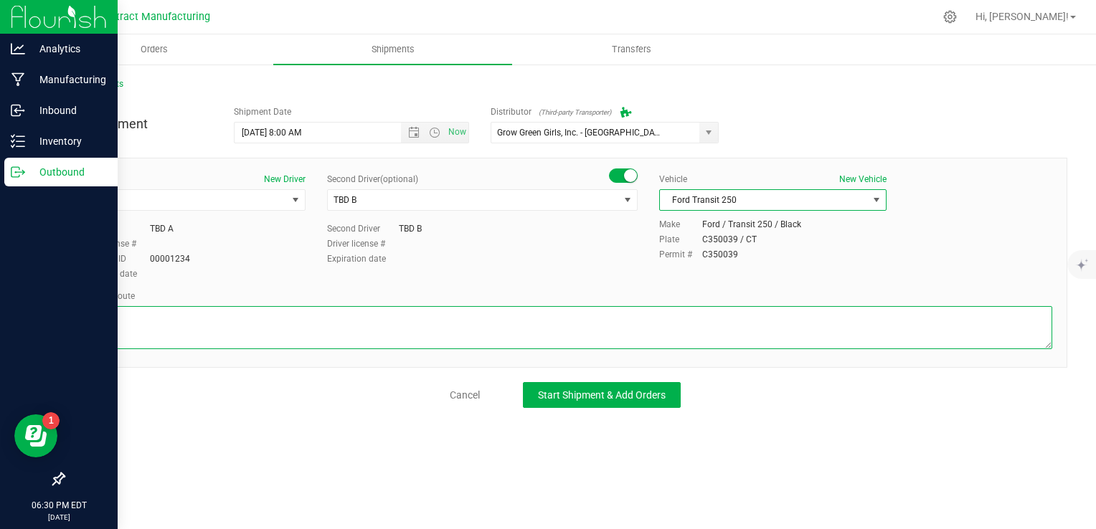
click at [690, 338] on textarea at bounding box center [565, 327] width 974 height 43
paste textarea "Randomized route via 3rd party transporter"
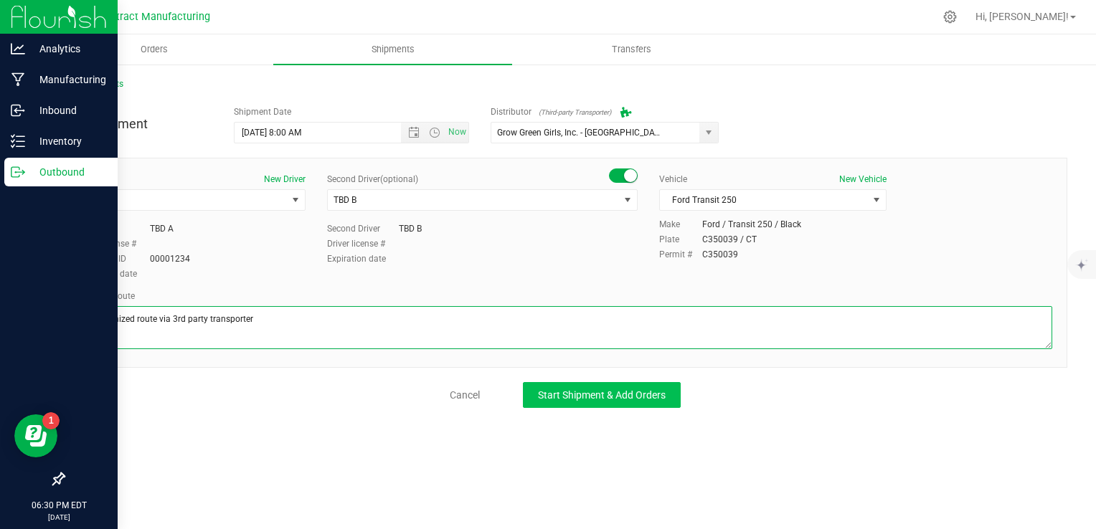
type textarea "Randomized route via 3rd party transporter"
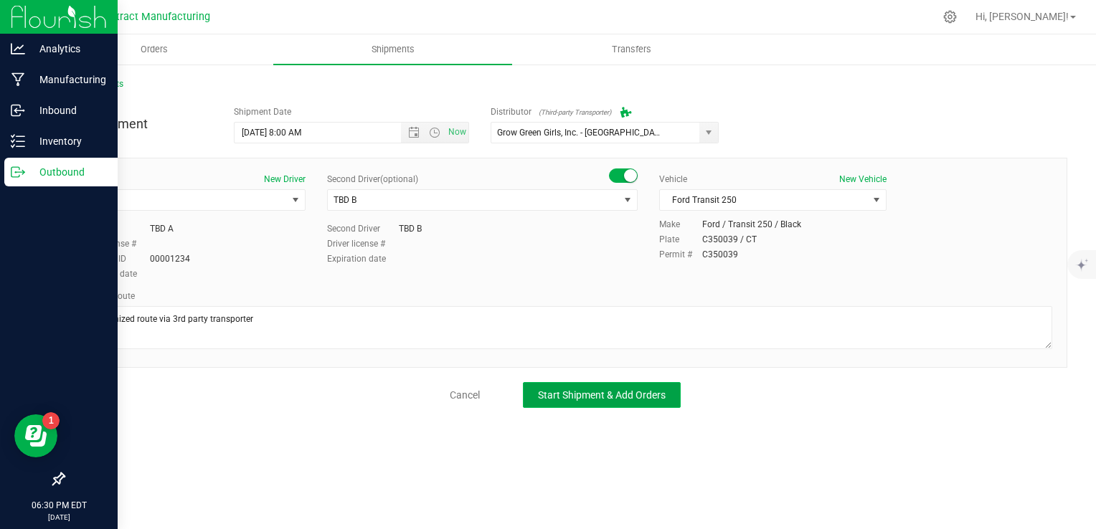
click at [641, 392] on span "Start Shipment & Add Orders" at bounding box center [602, 394] width 128 height 11
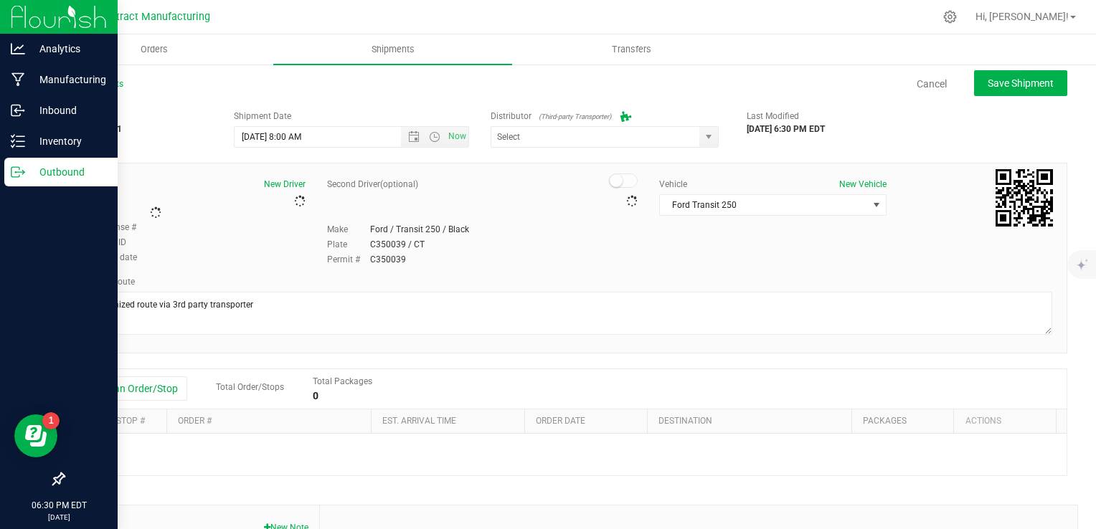
type input "Grow Green Girls, Inc. - [GEOGRAPHIC_DATA] (ACTP0000443)"
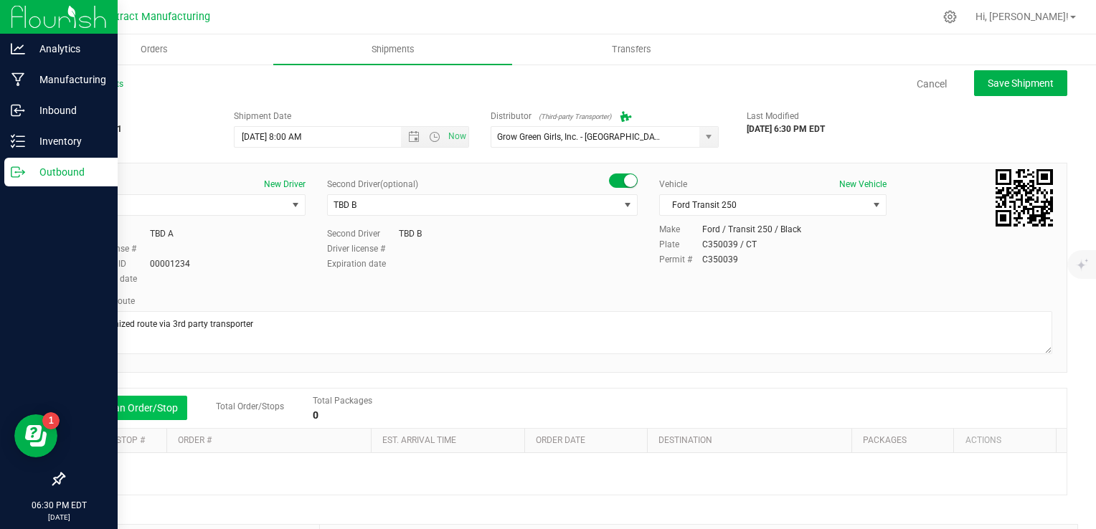
click at [135, 417] on button "Add an Order/Stop" at bounding box center [131, 408] width 113 height 24
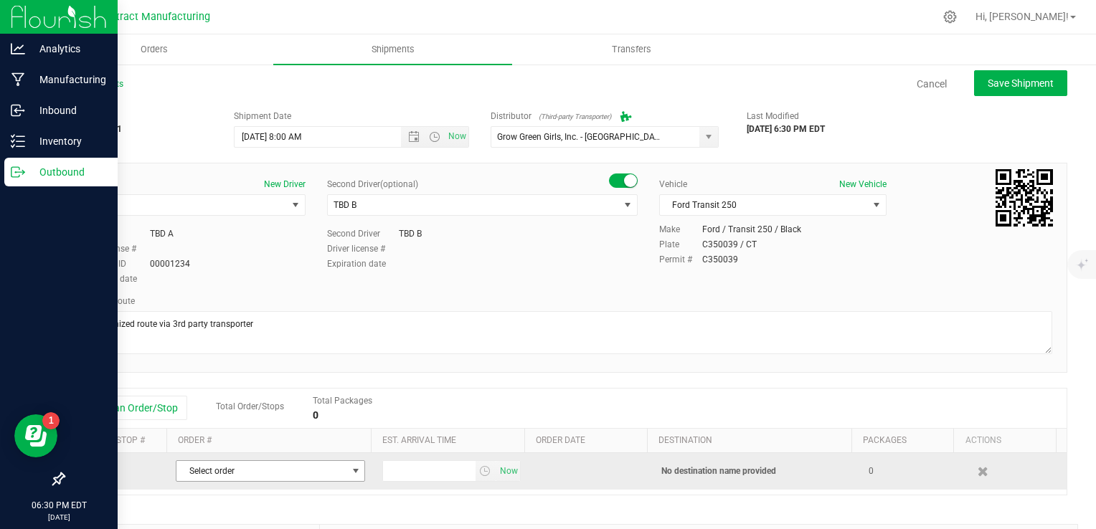
click at [336, 468] on span "Select order" at bounding box center [261, 471] width 170 height 20
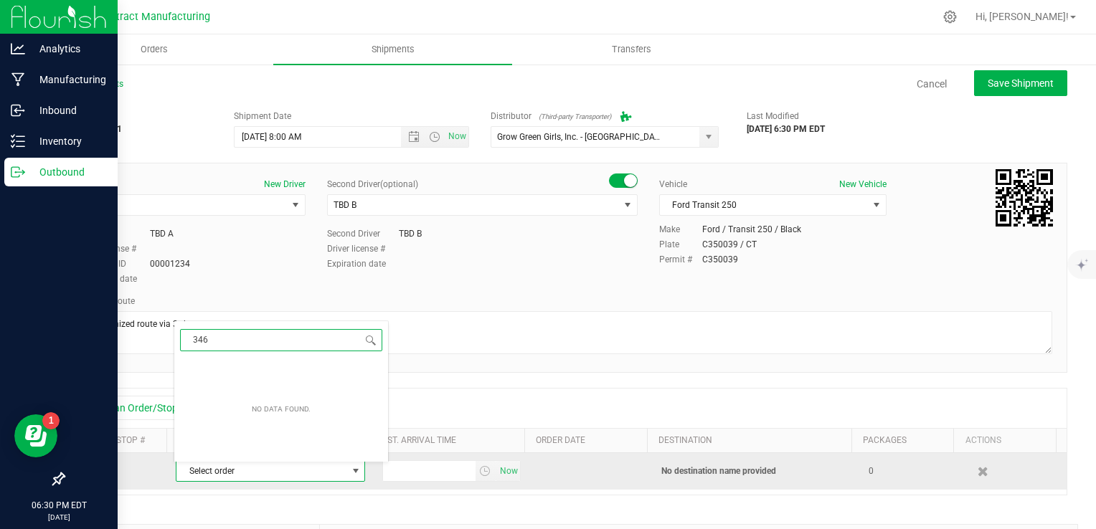
type input "3464"
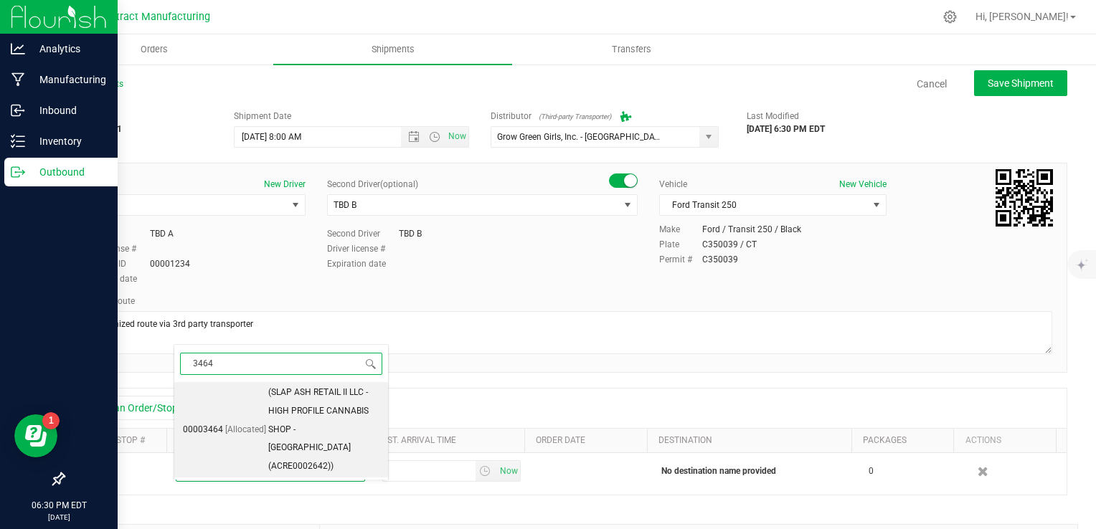
click at [315, 438] on span "(SLAP ASH RETAIL II LLC - HIGH PROFILE CANNABIS SHOP - [GEOGRAPHIC_DATA] (ACRE0…" at bounding box center [323, 430] width 111 height 93
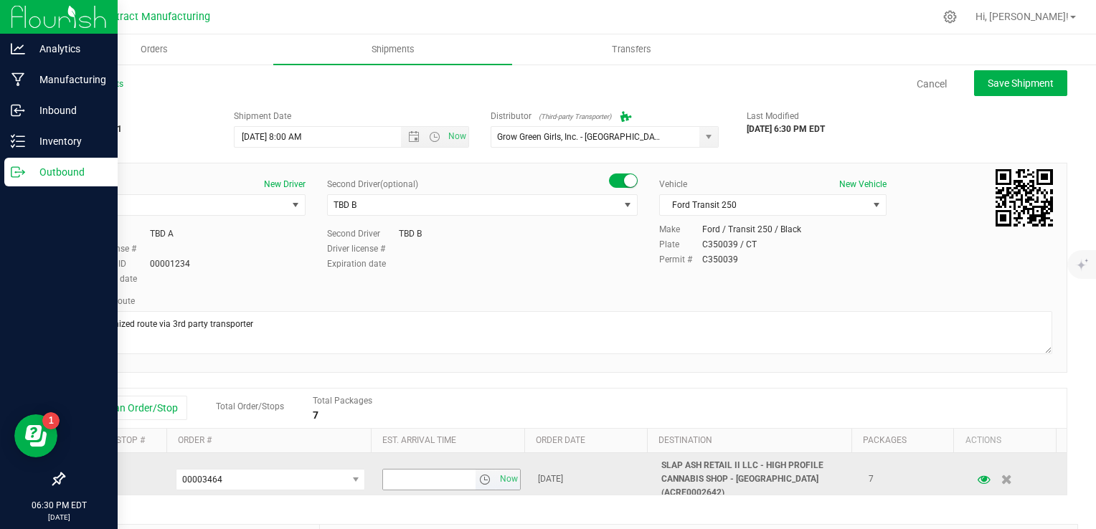
click at [479, 474] on span "select" at bounding box center [484, 479] width 11 height 11
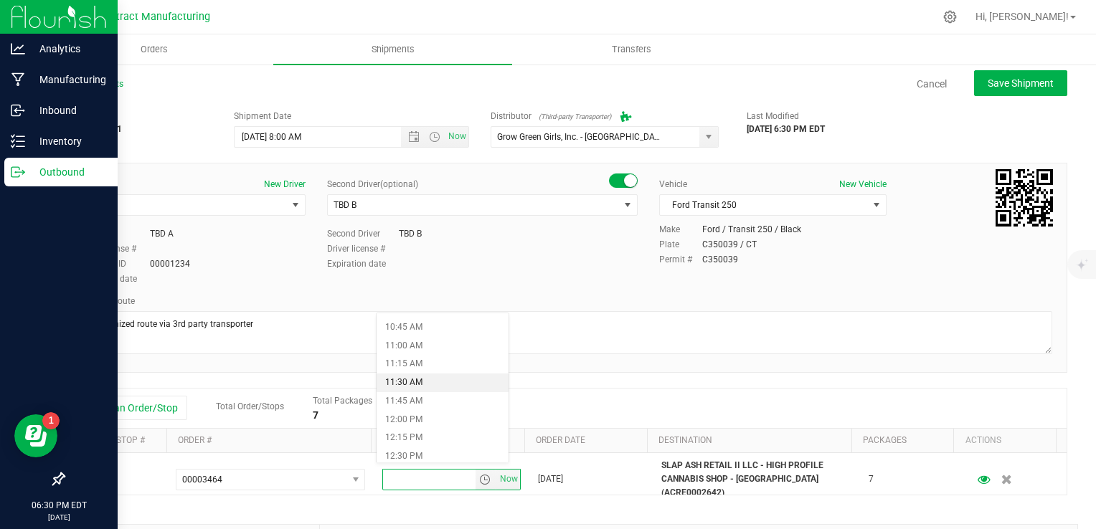
scroll to position [792, 0]
click at [430, 346] on li "11:00 AM" at bounding box center [443, 345] width 132 height 19
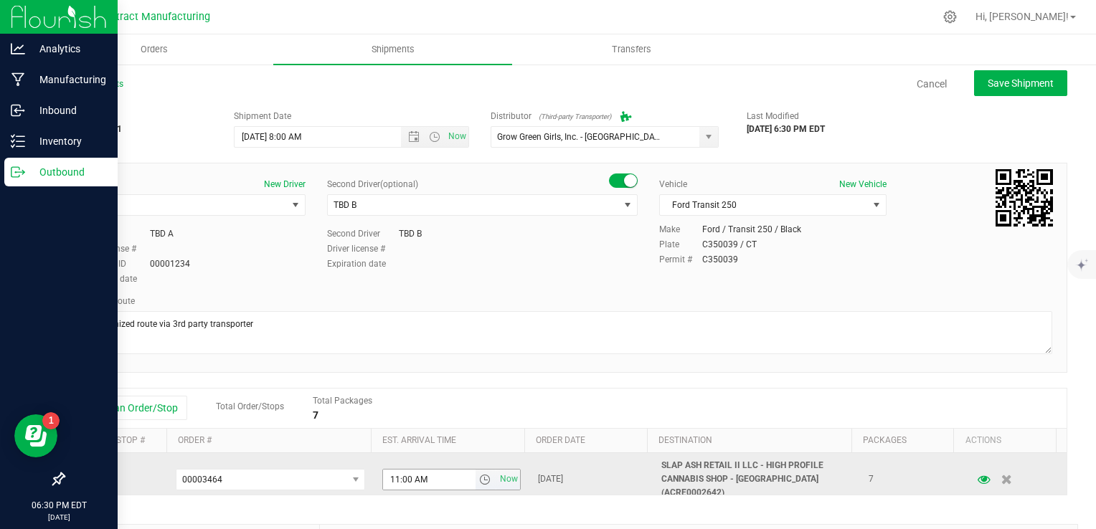
click at [479, 474] on span "select" at bounding box center [484, 479] width 11 height 11
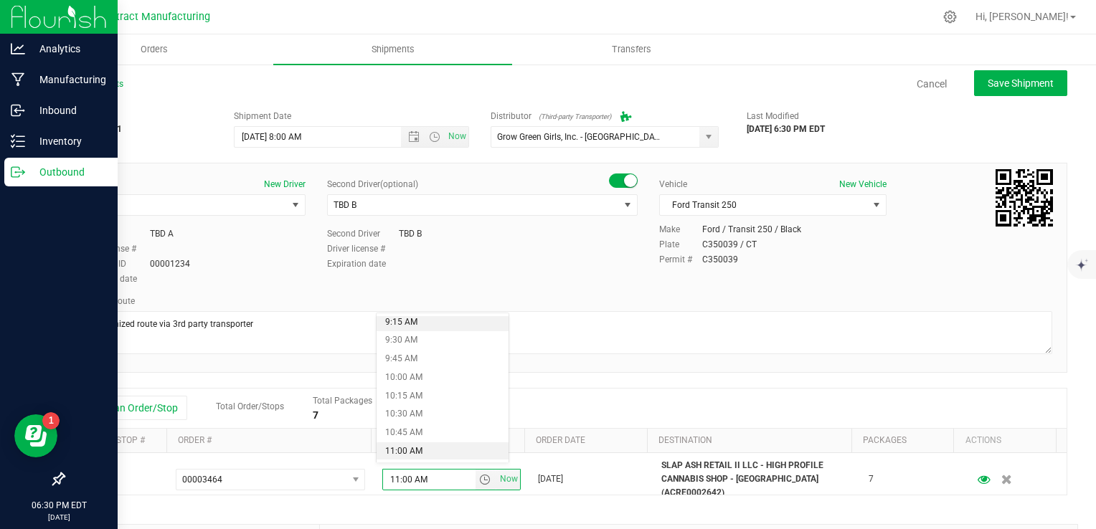
scroll to position [711, 0]
click at [434, 409] on li "10:45 AM" at bounding box center [443, 407] width 132 height 19
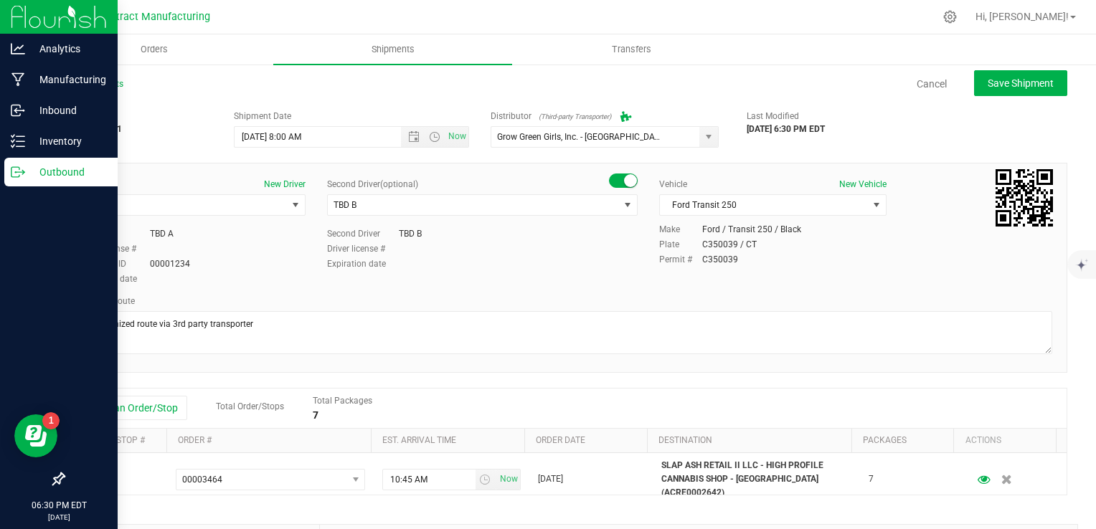
click at [561, 416] on div "Add an Order/Stop Total Order/Stops Total Packages 7" at bounding box center [565, 408] width 981 height 25
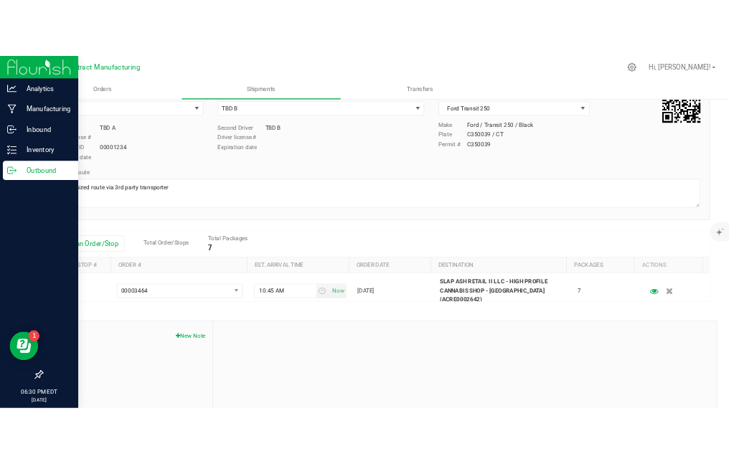
scroll to position [0, 0]
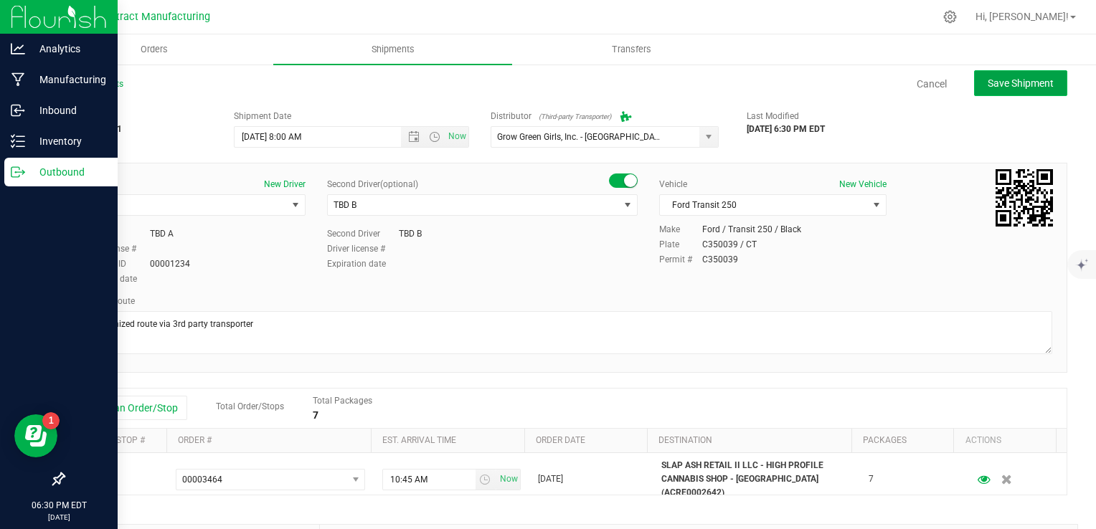
click at [995, 88] on span "Save Shipment" at bounding box center [1021, 82] width 66 height 11
type input "[DATE] 12:00 PM"
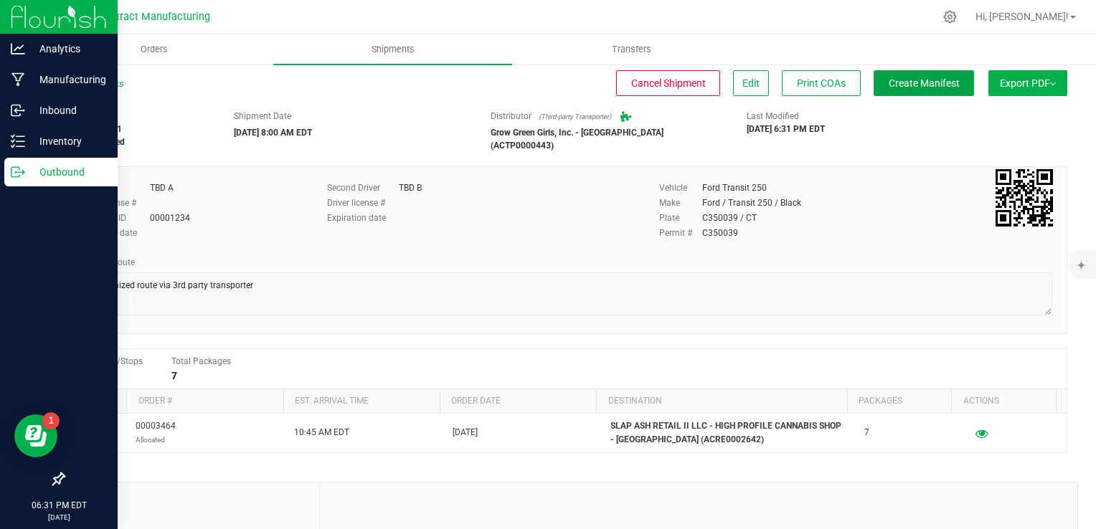
click at [904, 82] on span "Create Manifest" at bounding box center [924, 82] width 71 height 11
